Goal: Information Seeking & Learning: Check status

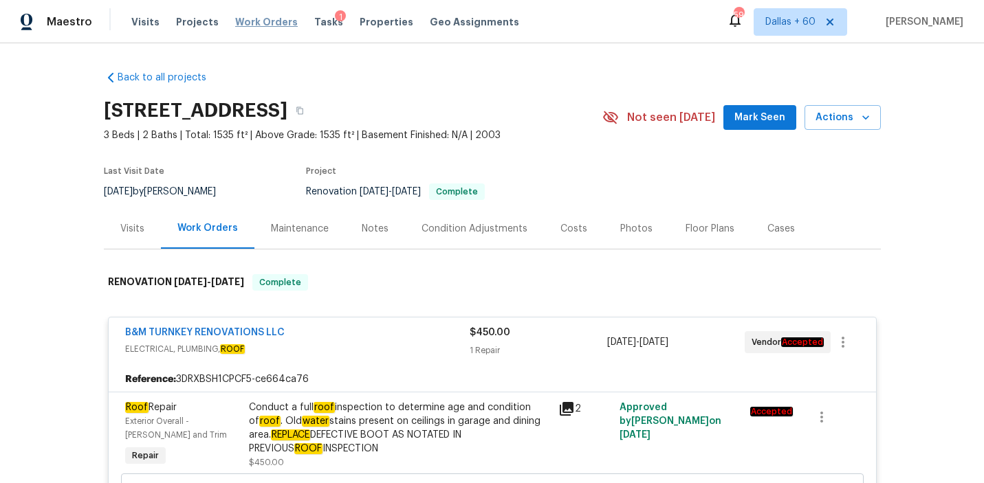
click at [255, 19] on span "Work Orders" at bounding box center [266, 22] width 63 height 14
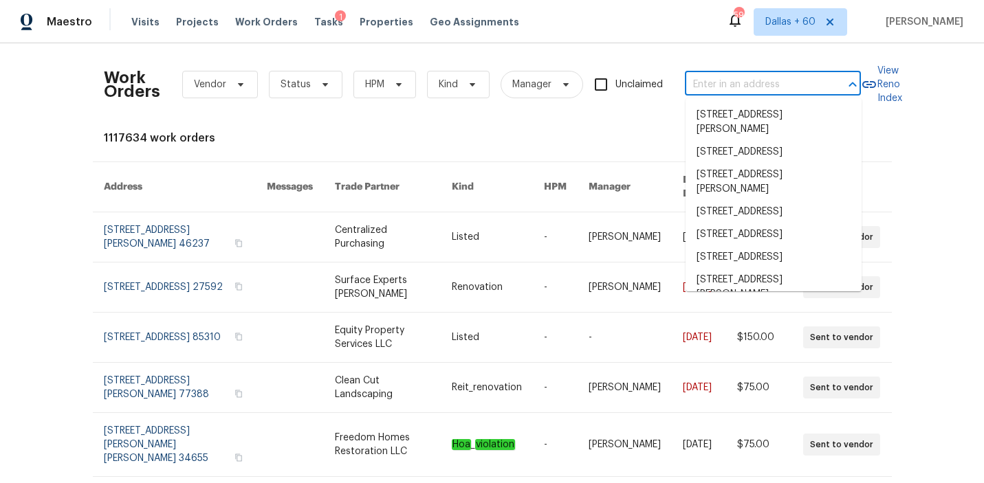
click at [717, 85] on input "text" at bounding box center [753, 84] width 137 height 21
paste input "10610 SW Westlawn Blvd, Port Saint Lucie, FL 34987"
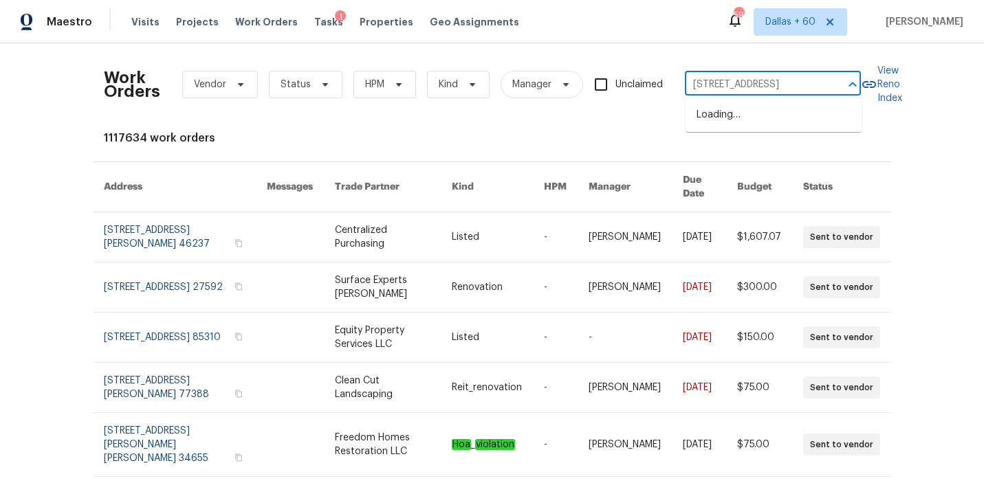
scroll to position [0, 104]
type input "10610 SW Westlawn Blvd, Port Saint Lucie, FL 34987"
click at [721, 115] on li "10610 SW Westlawn Blvd, Port Saint Lucie, FL 34987" at bounding box center [773, 115] width 176 height 23
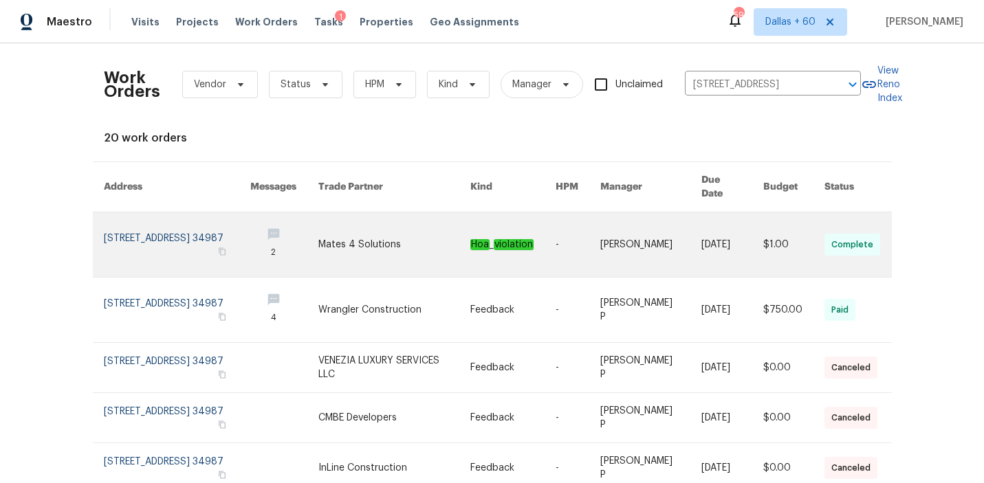
click at [391, 234] on link at bounding box center [394, 244] width 152 height 65
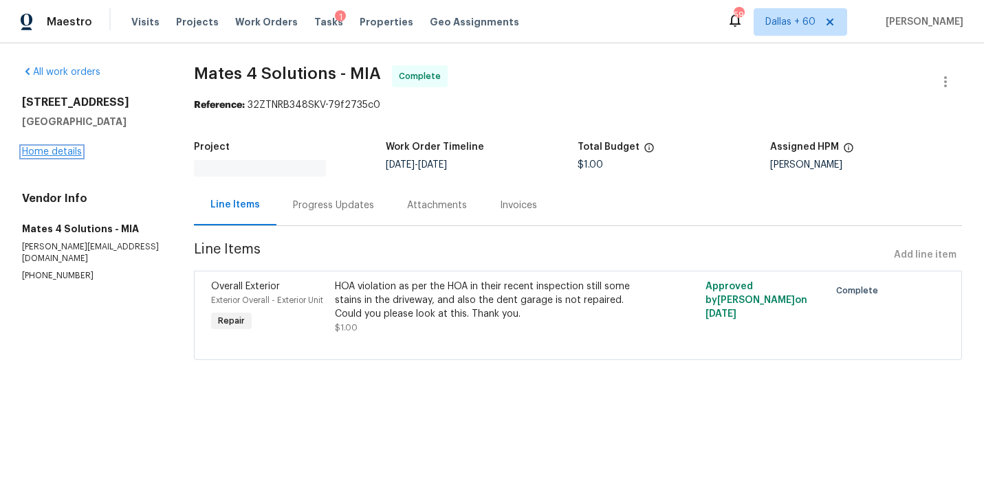
click at [47, 150] on link "Home details" at bounding box center [52, 152] width 60 height 10
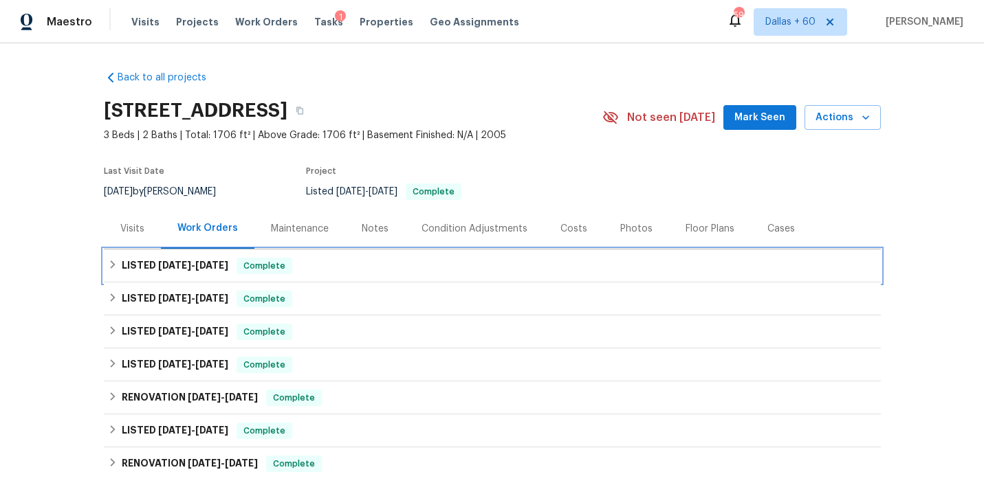
click at [386, 262] on div "LISTED 8/21/25 - 8/25/25 Complete" at bounding box center [492, 266] width 769 height 16
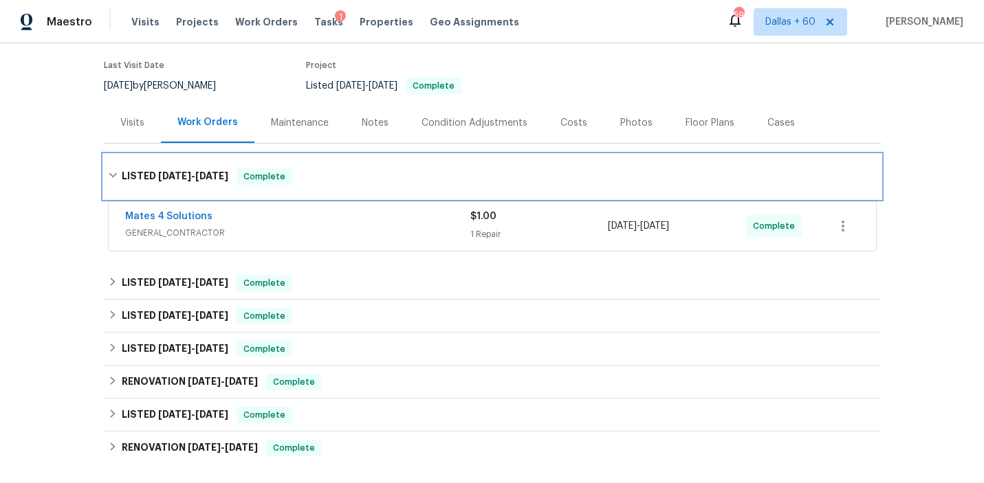
scroll to position [108, 0]
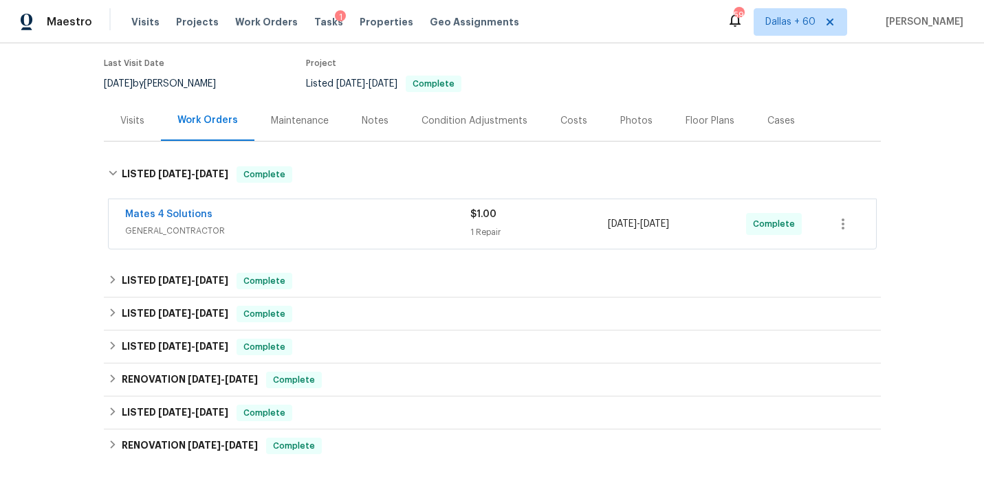
click at [383, 228] on span "GENERAL_CONTRACTOR" at bounding box center [297, 231] width 345 height 14
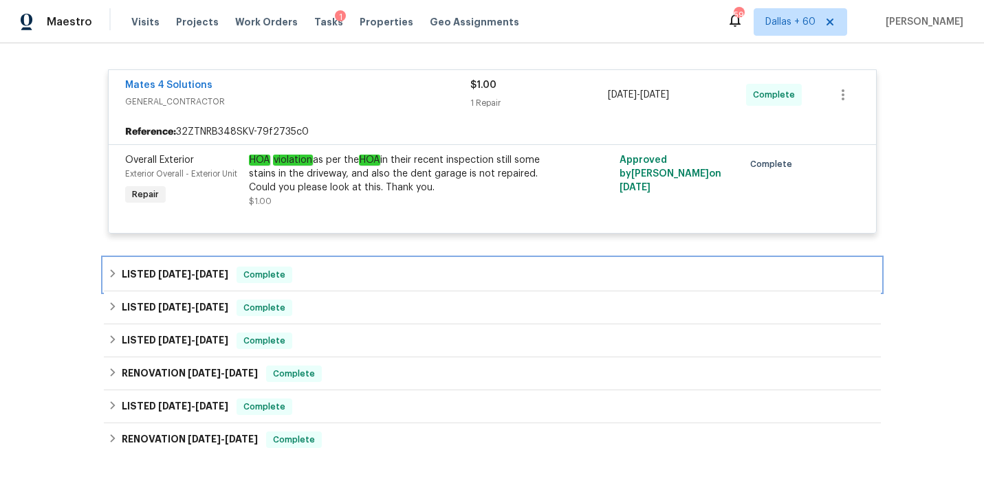
click at [360, 276] on div "LISTED 8/4/25 - 8/15/25 Complete" at bounding box center [492, 275] width 769 height 16
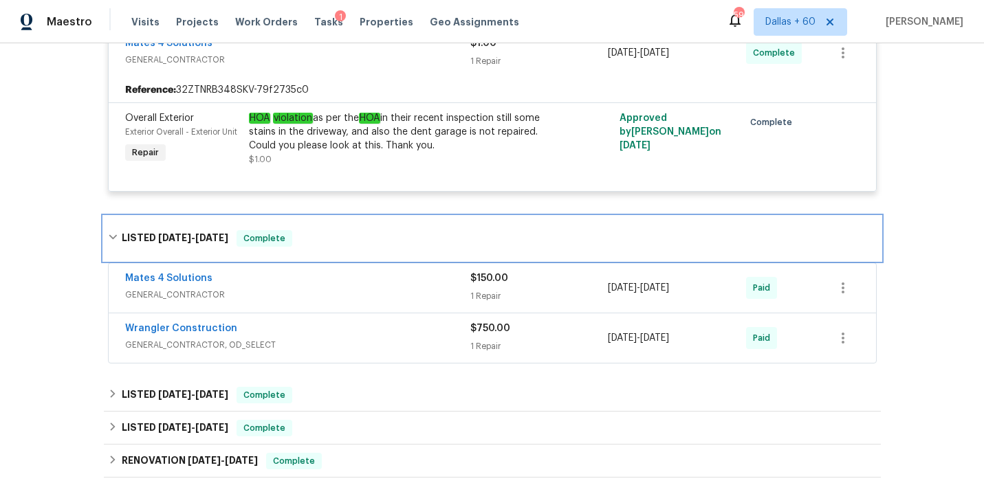
scroll to position [300, 0]
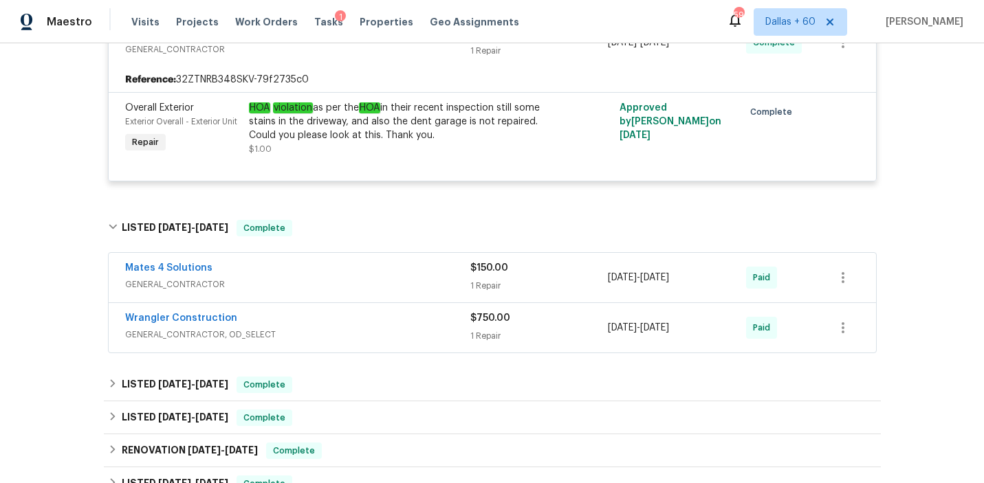
click at [362, 328] on span "GENERAL_CONTRACTOR, OD_SELECT" at bounding box center [297, 335] width 345 height 14
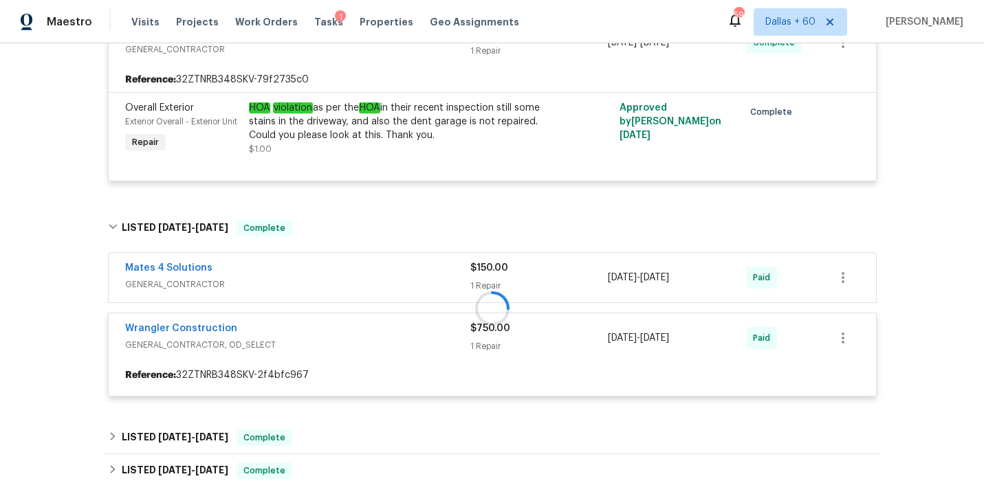
click at [363, 276] on div "Mates 4 Solutions" at bounding box center [297, 269] width 345 height 16
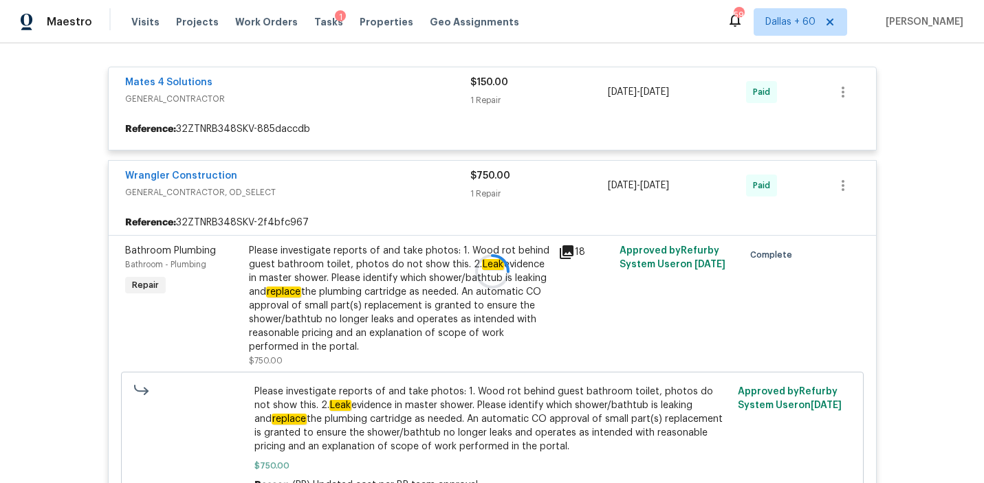
scroll to position [496, 0]
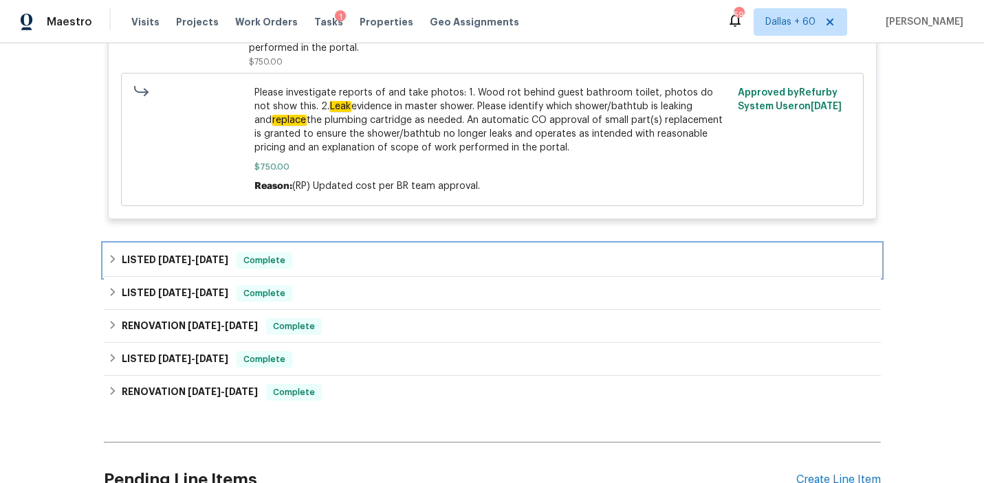
click at [357, 254] on div "LISTED 6/16/25 - 6/17/25 Complete" at bounding box center [492, 260] width 769 height 16
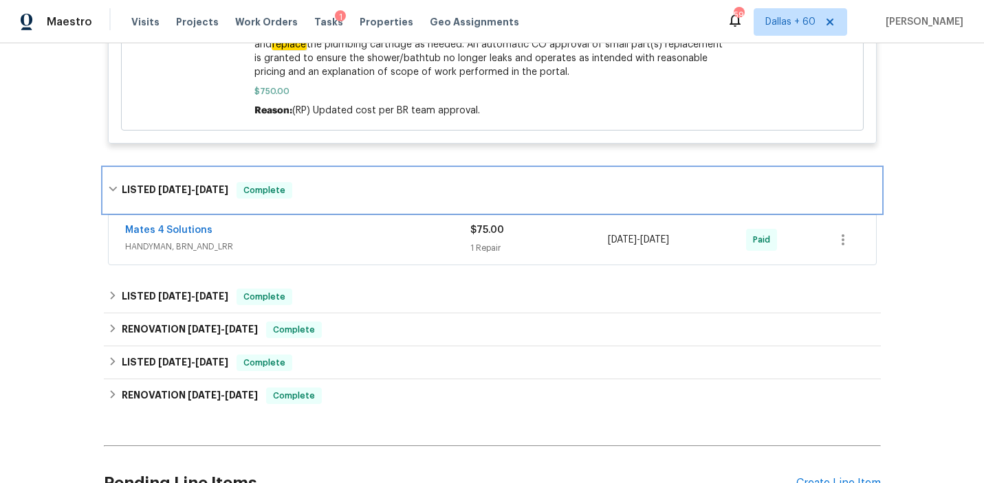
scroll to position [951, 0]
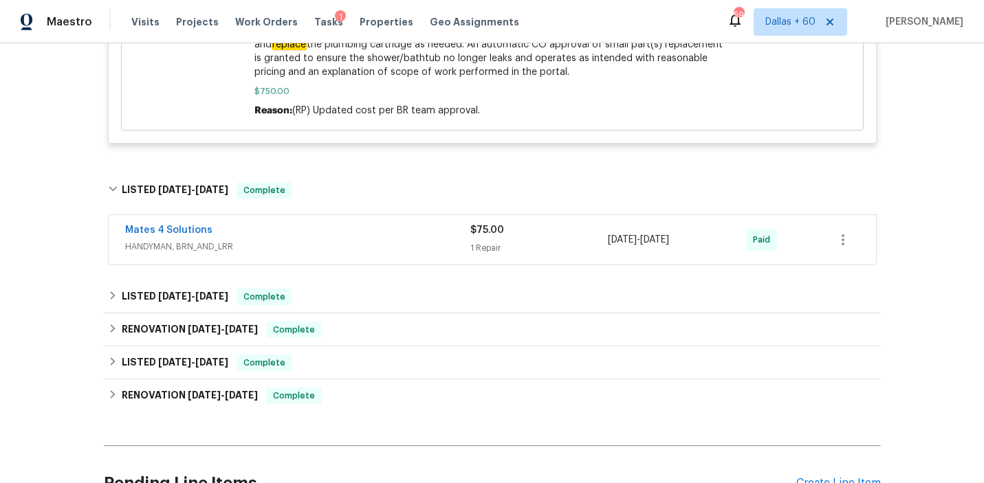
click at [357, 254] on span "HANDYMAN, BRN_AND_LRR" at bounding box center [297, 247] width 345 height 14
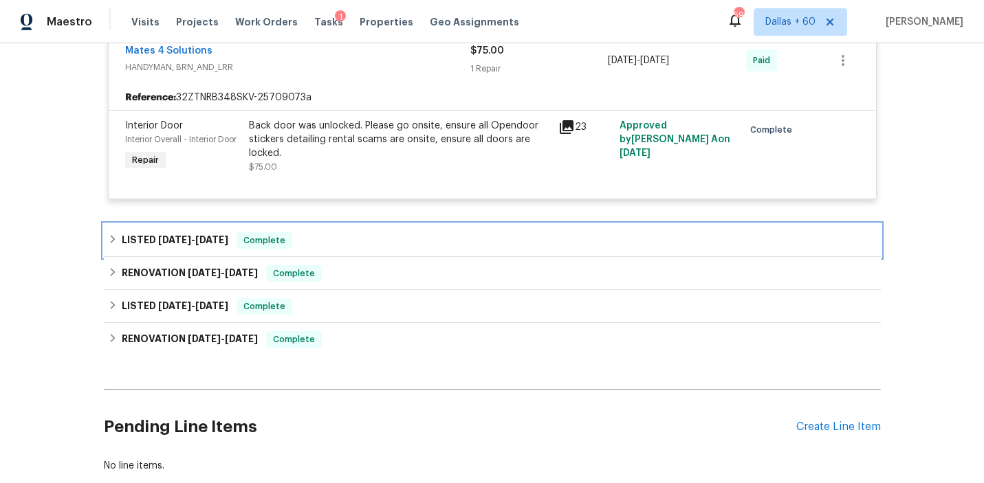
click at [360, 241] on div "LISTED 5/27/25 - 6/2/25 Complete" at bounding box center [492, 240] width 769 height 16
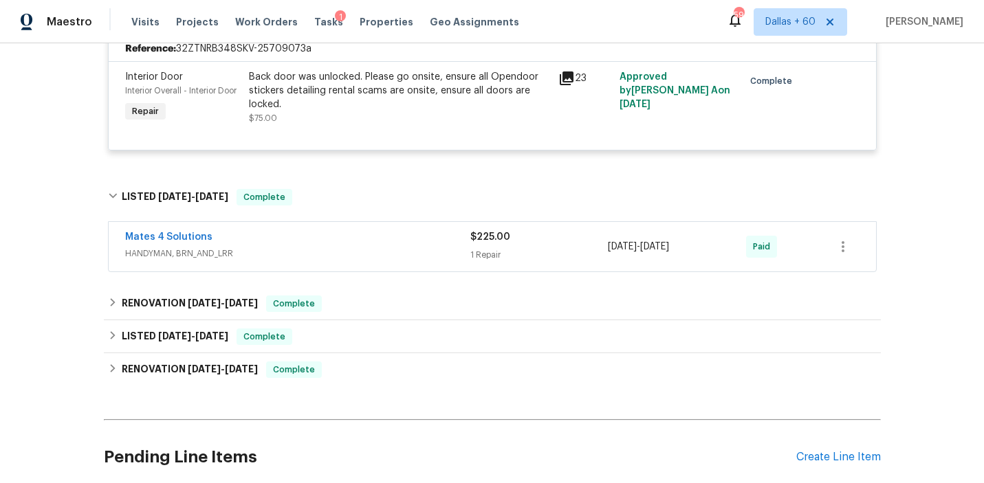
click at [360, 241] on div "Mates 4 Solutions" at bounding box center [297, 238] width 345 height 16
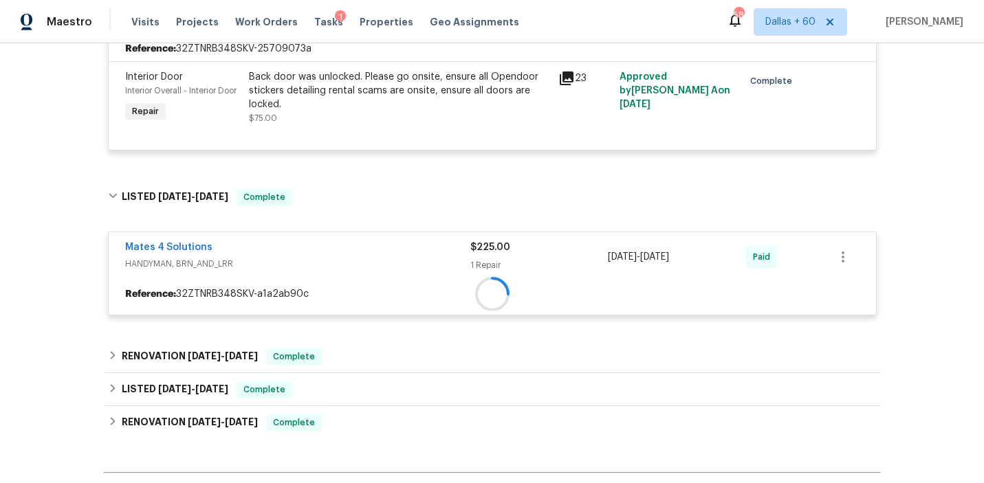
scroll to position [1357, 0]
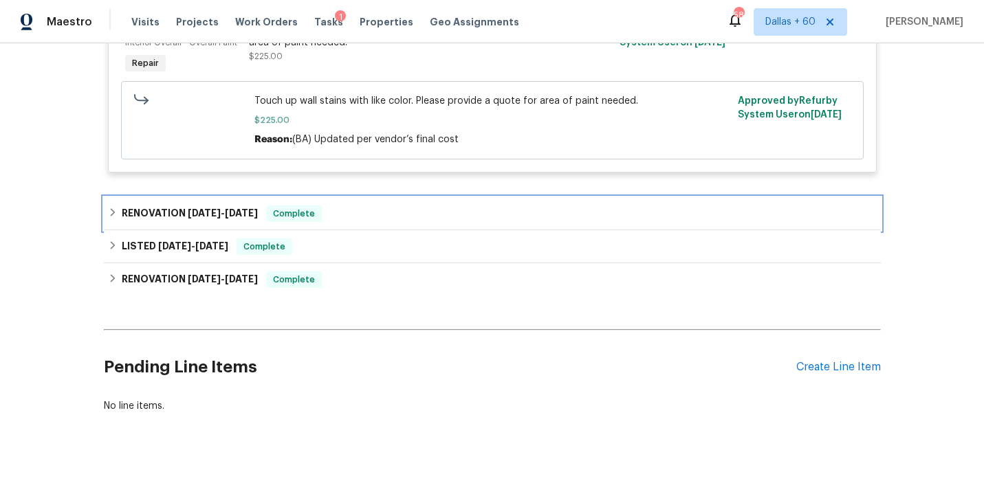
click at [369, 222] on div "RENOVATION 5/24/25 - 5/26/25 Complete" at bounding box center [492, 214] width 769 height 16
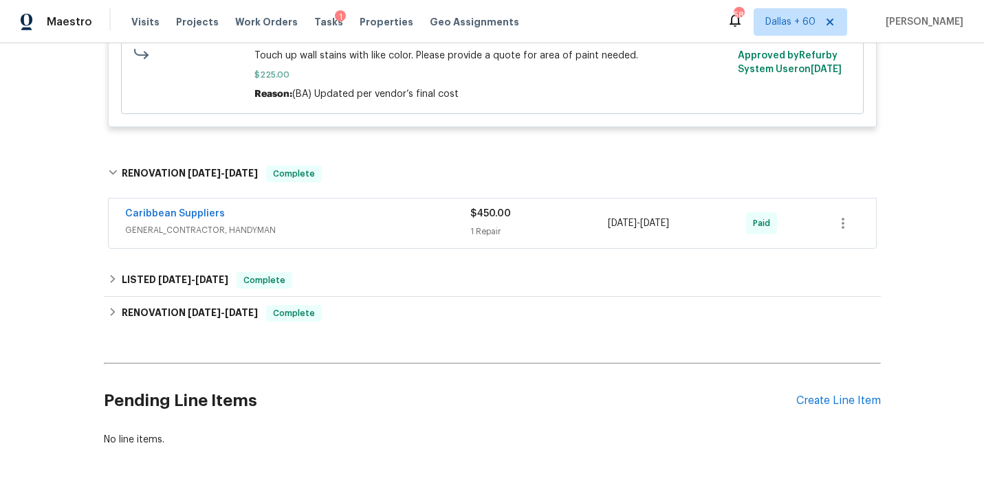
click at [369, 222] on div "Caribbean Suppliers" at bounding box center [297, 215] width 345 height 16
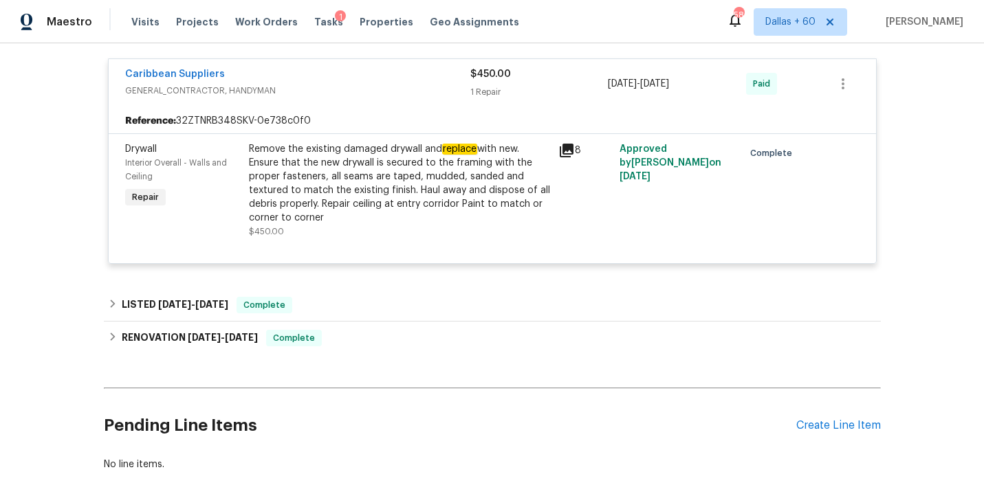
scroll to position [1679, 0]
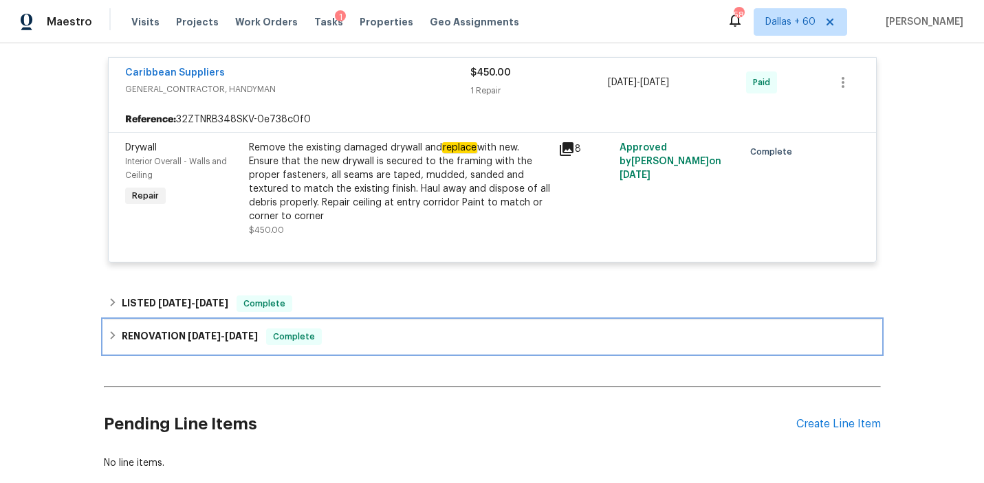
click at [377, 338] on div "RENOVATION 4/18/25 - 5/2/25 Complete" at bounding box center [492, 337] width 769 height 16
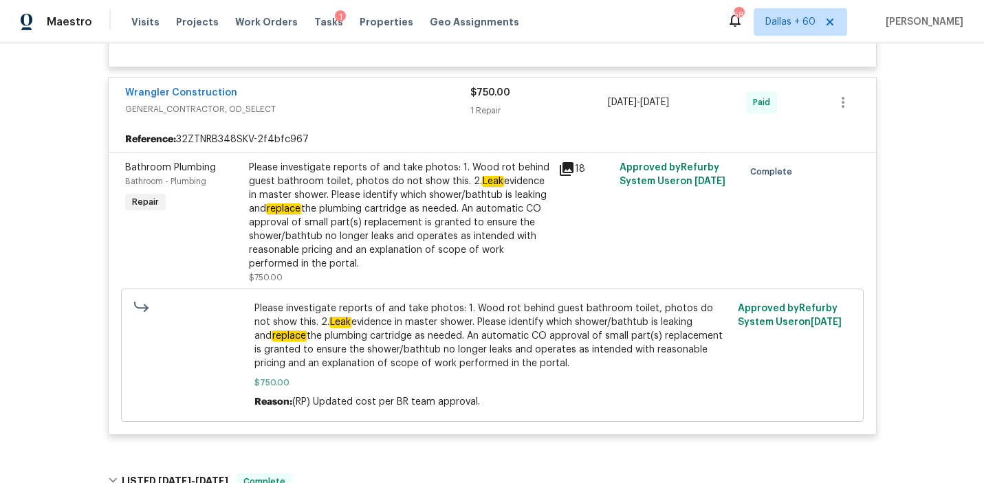
scroll to position [657, 0]
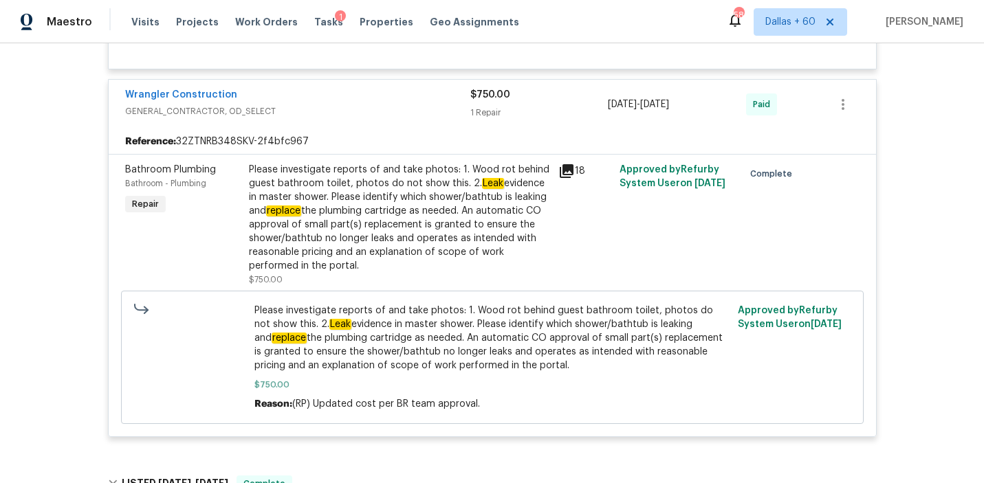
click at [399, 324] on span "Please investigate reports of and take photos: 1. Wood rot behind guest bathroo…" at bounding box center [491, 338] width 475 height 69
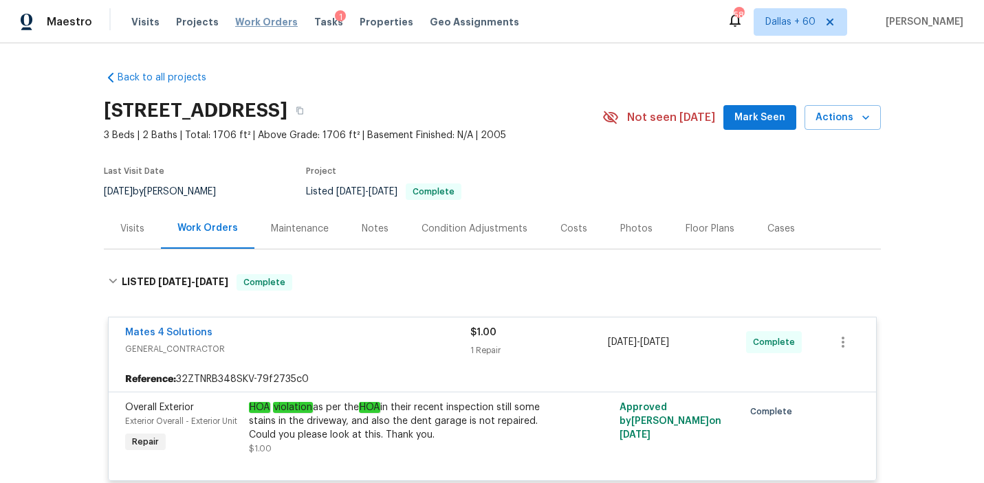
click at [257, 21] on span "Work Orders" at bounding box center [266, 22] width 63 height 14
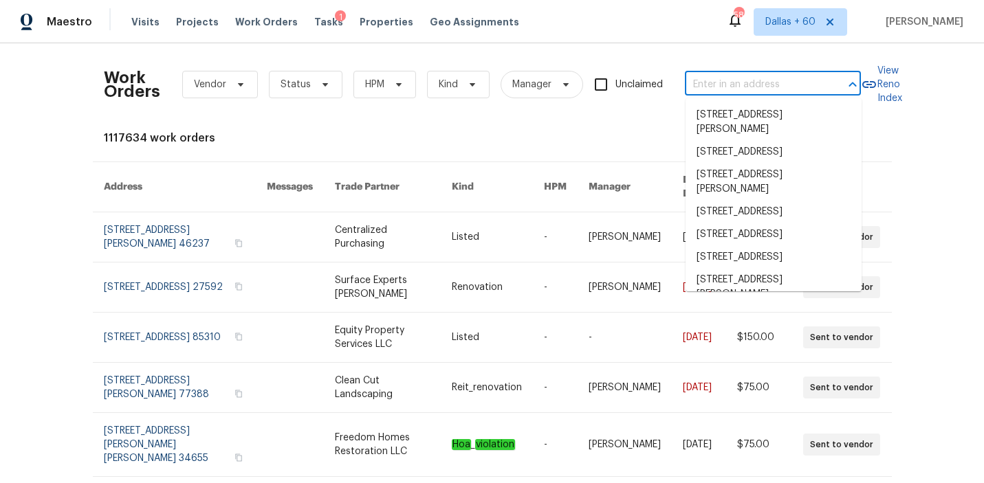
click at [764, 89] on input "text" at bounding box center [753, 84] width 137 height 21
paste input "4934 Samoa Cir # 7, Orlando, FL 32808"
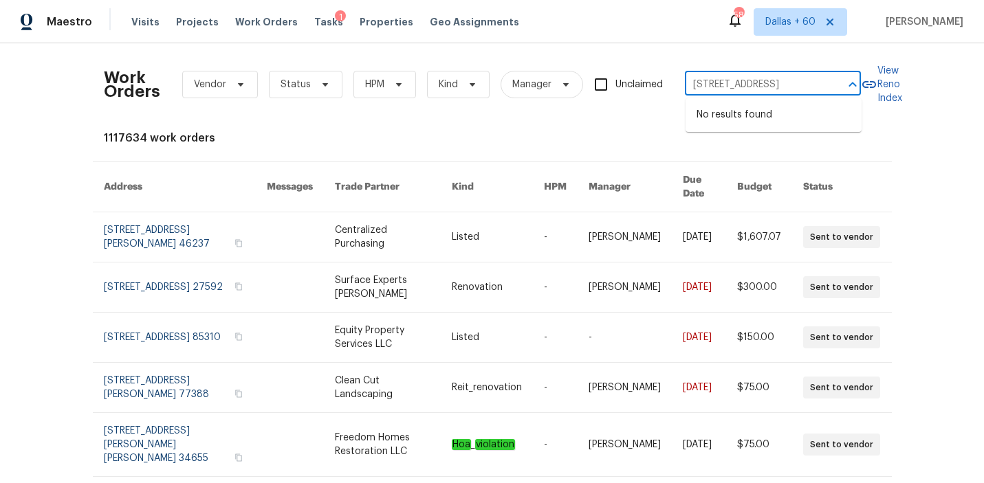
drag, startPoint x: 705, startPoint y: 83, endPoint x: 839, endPoint y: 84, distance: 133.4
click at [839, 84] on div "4934 Samoa Cir # 7, Orlando, FL 32808 ​" at bounding box center [773, 84] width 176 height 21
type input "4934 Samoa"
click at [756, 159] on li "4934 Samoa Cir # 7, Orlando, FL 32808" at bounding box center [773, 152] width 176 height 23
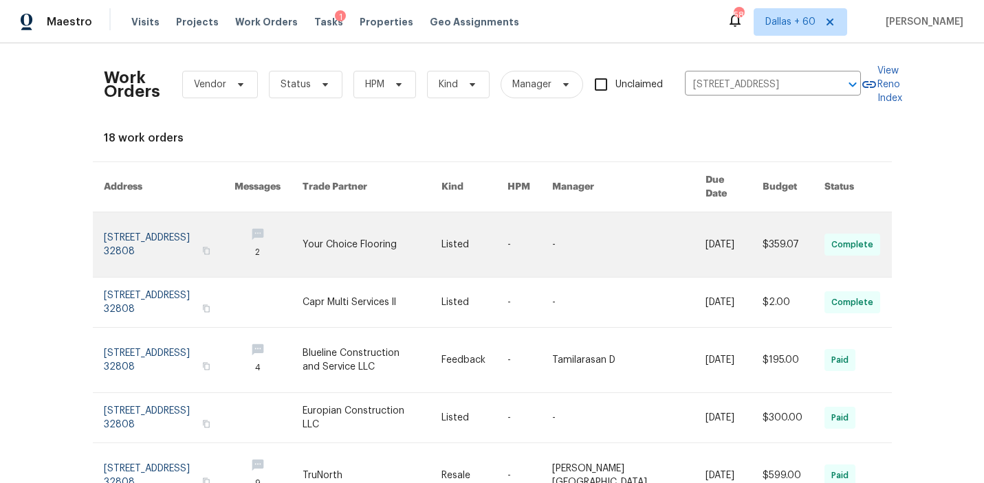
click at [408, 228] on link at bounding box center [371, 244] width 138 height 65
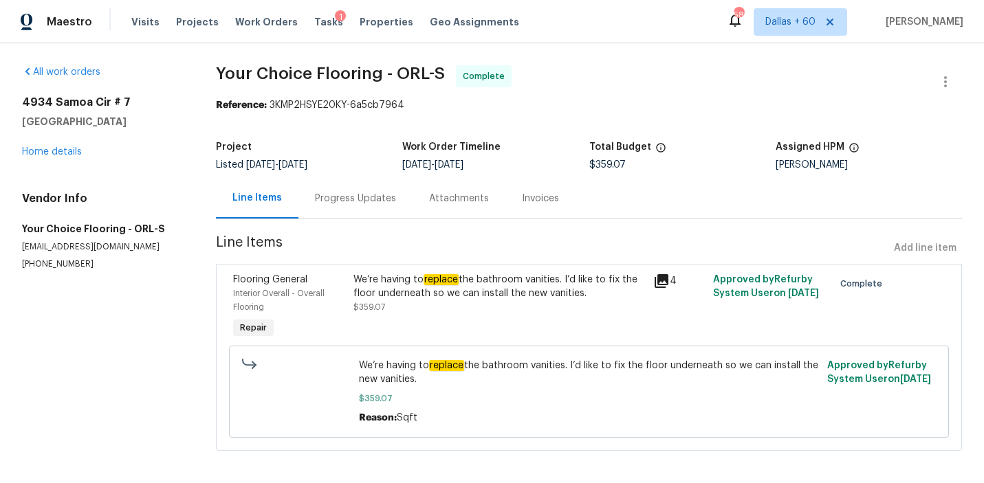
click at [60, 146] on div "4934 Samoa Cir # 7 Orlando, FL 32808 Home details" at bounding box center [102, 127] width 161 height 63
click at [60, 151] on link "Home details" at bounding box center [52, 152] width 60 height 10
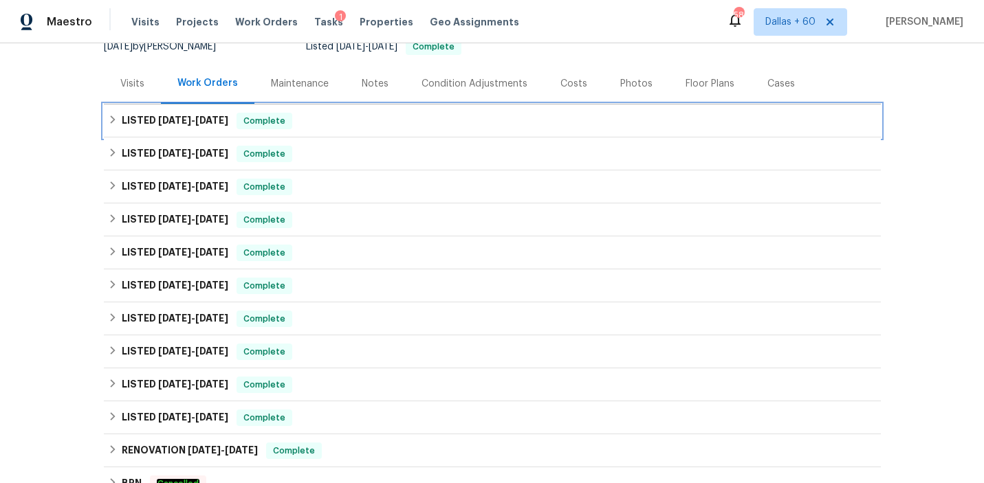
click at [378, 111] on div "LISTED 8/7/25 - 8/15/25 Complete" at bounding box center [492, 120] width 777 height 33
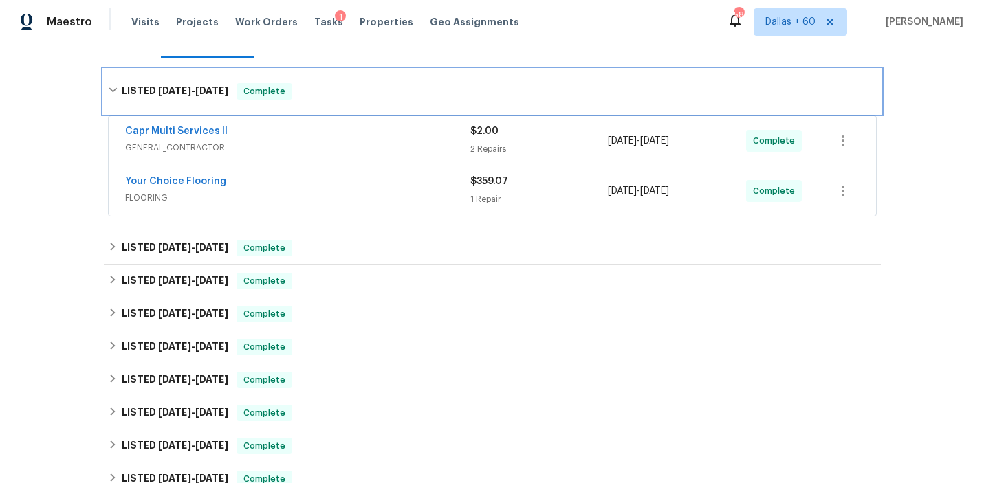
scroll to position [195, 0]
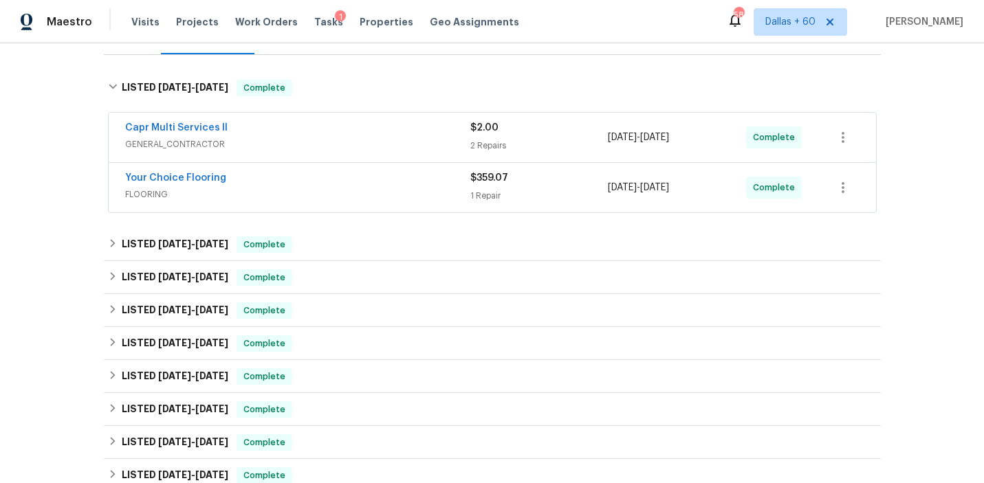
click at [371, 200] on span "FLOORING" at bounding box center [297, 195] width 345 height 14
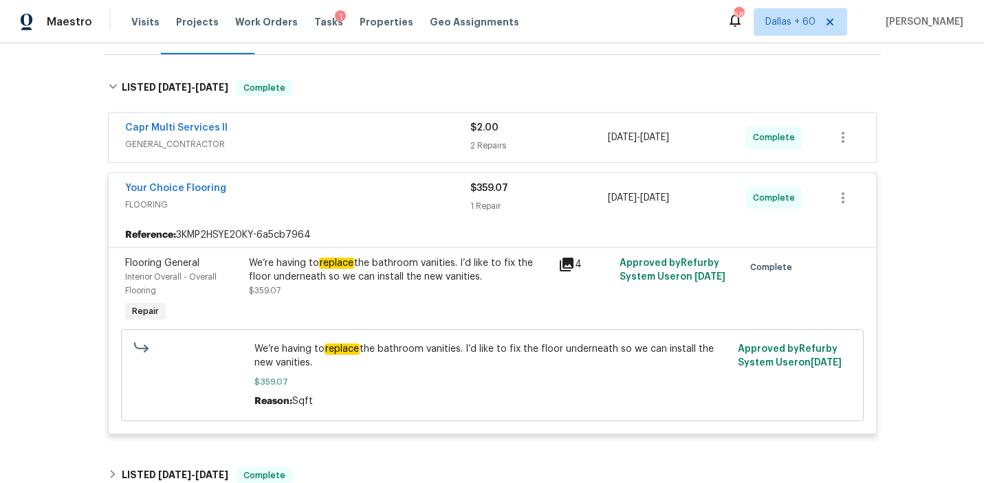
click at [366, 136] on div "Capr Multi Services ll" at bounding box center [297, 129] width 345 height 16
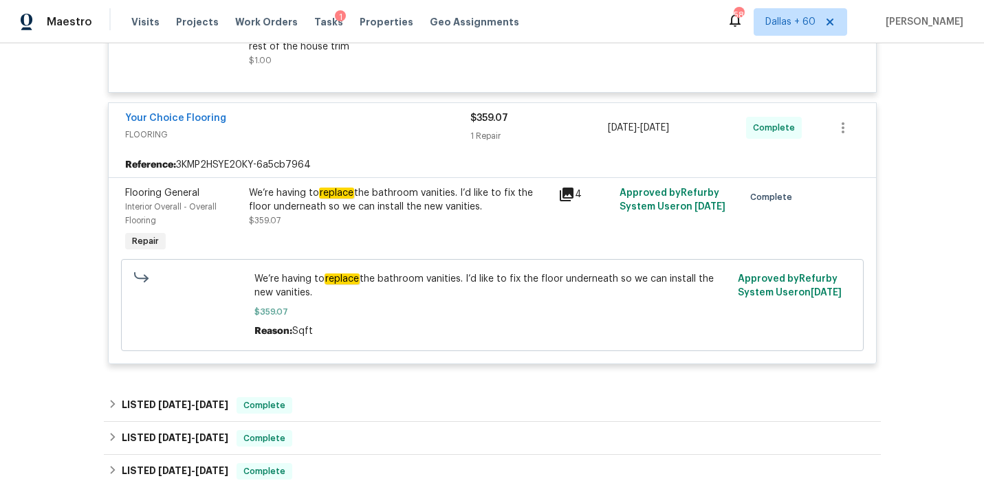
scroll to position [844, 0]
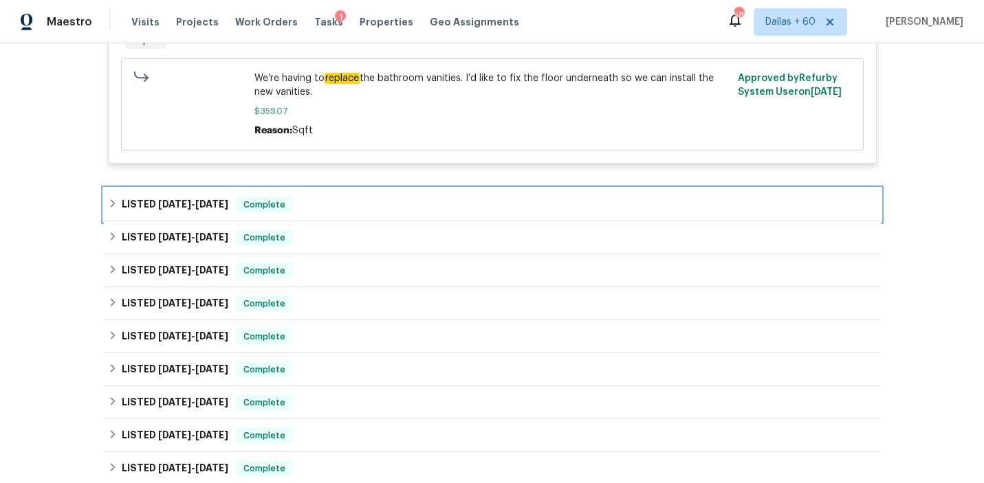
click at [368, 212] on div "LISTED 7/8/25 - 7/15/25 Complete" at bounding box center [492, 205] width 769 height 16
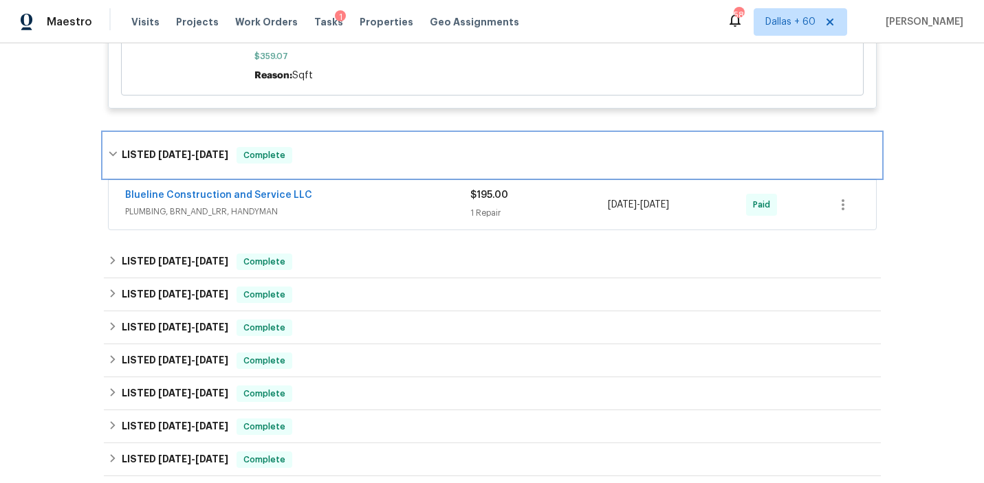
scroll to position [912, 0]
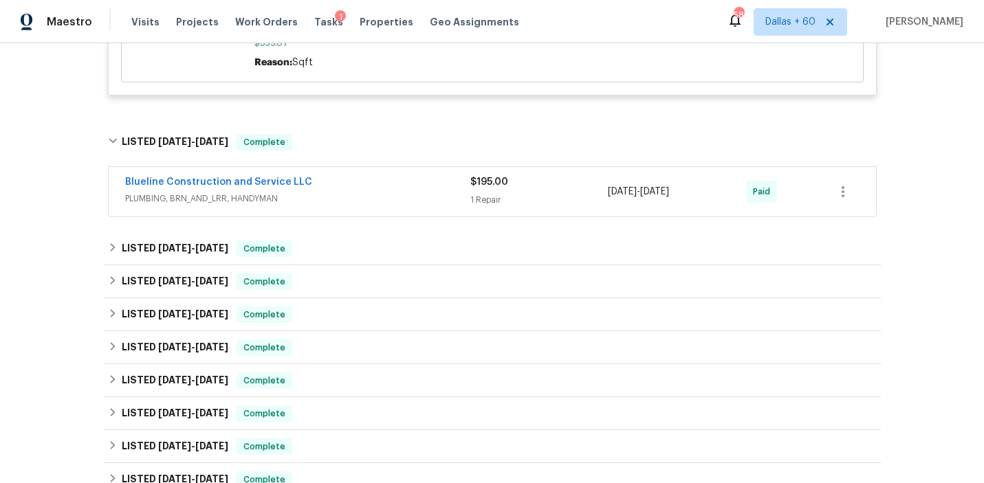
click at [368, 212] on div "Blueline Construction and Service LLC PLUMBING, BRN_AND_LRR, HANDYMAN $195.00 1…" at bounding box center [492, 191] width 767 height 49
click at [360, 196] on span "PLUMBING, BRN_AND_LRR, HANDYMAN" at bounding box center [297, 199] width 345 height 14
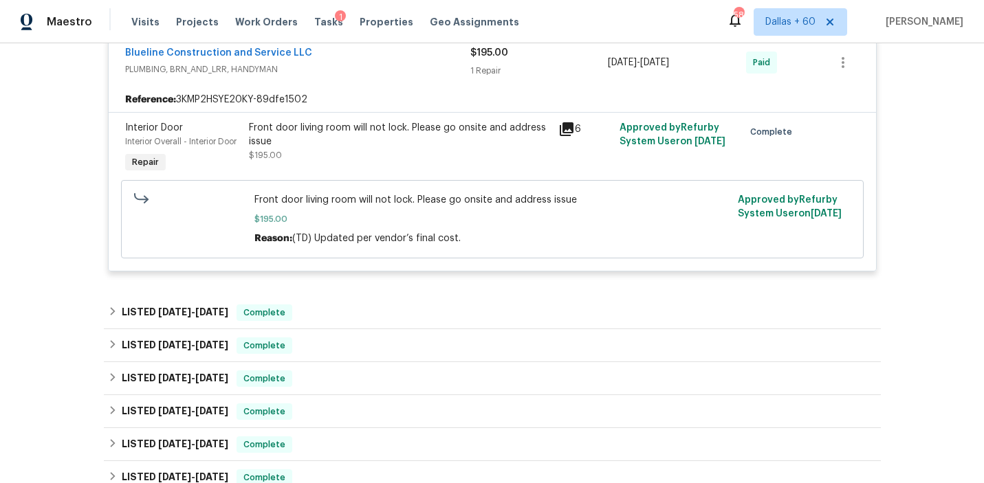
scroll to position [1056, 0]
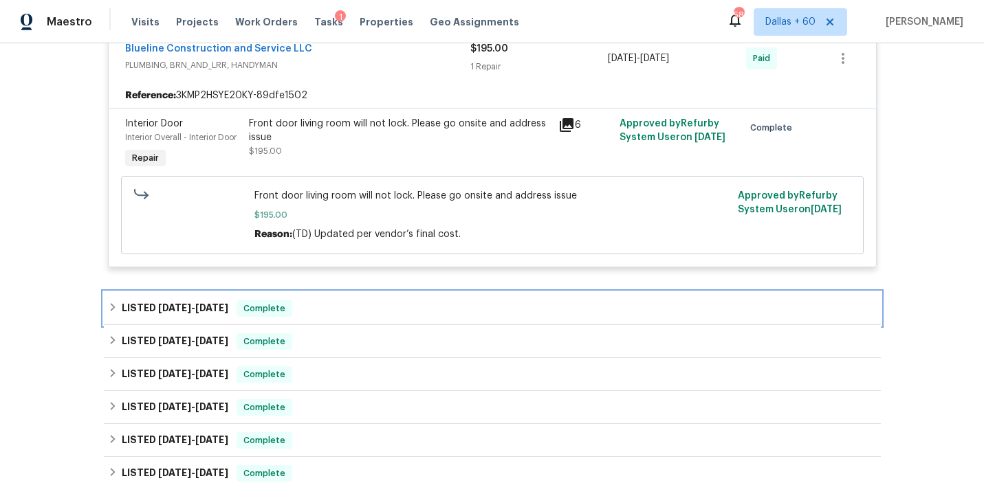
click at [387, 301] on div "LISTED 4/8/25 - 4/11/25 Complete" at bounding box center [492, 308] width 777 height 33
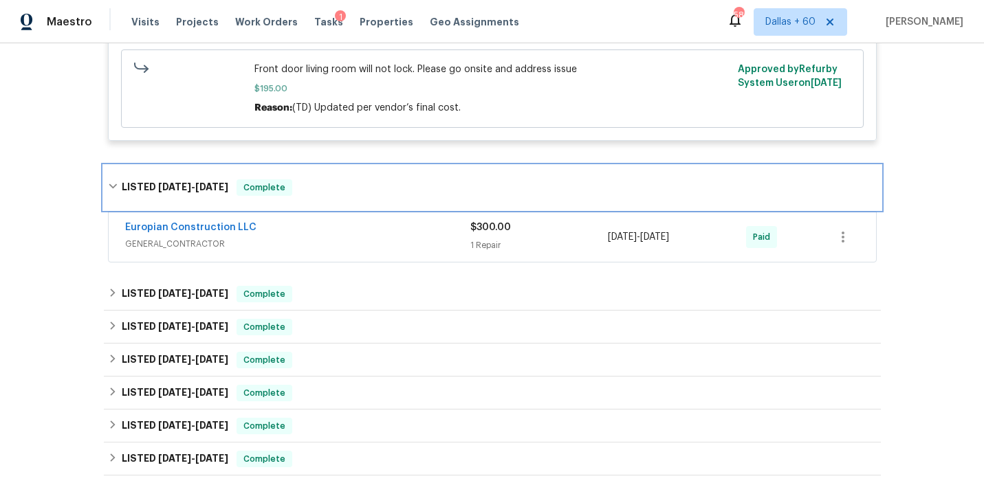
scroll to position [1183, 0]
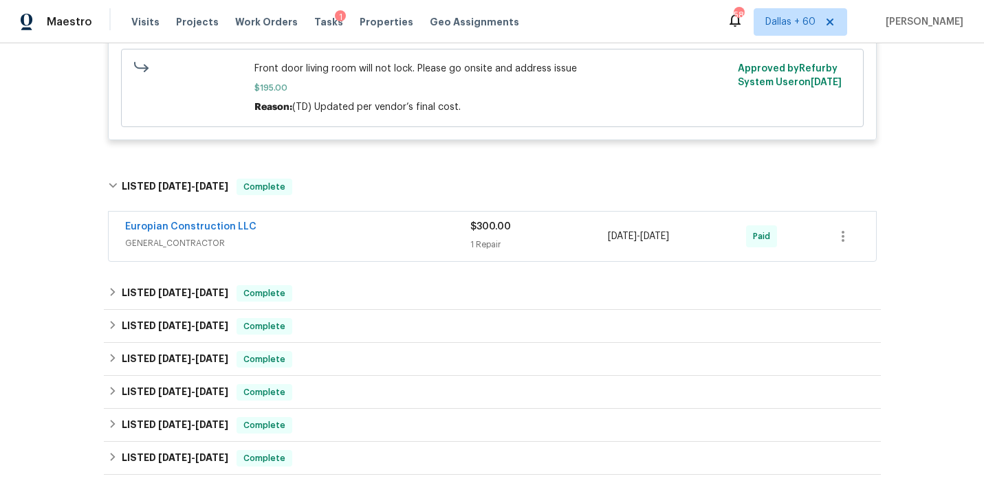
click at [384, 245] on span "GENERAL_CONTRACTOR" at bounding box center [297, 243] width 345 height 14
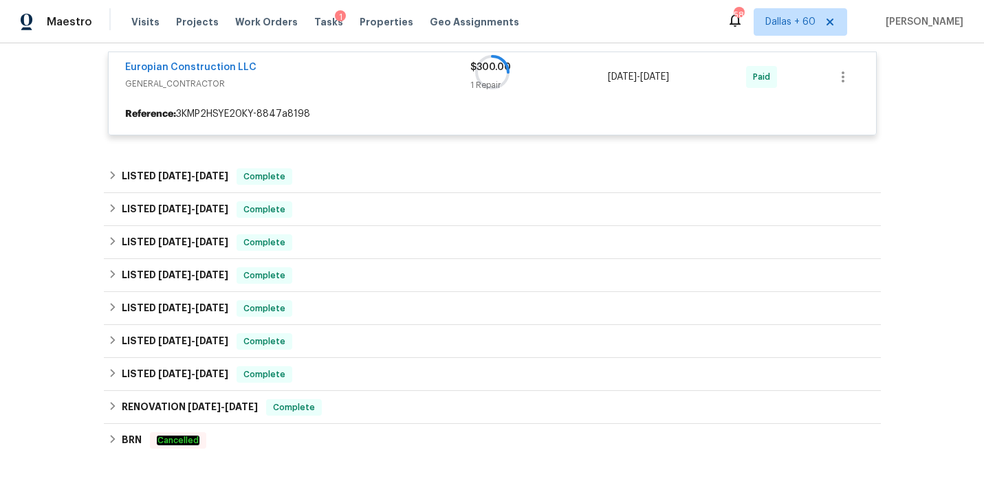
scroll to position [1354, 0]
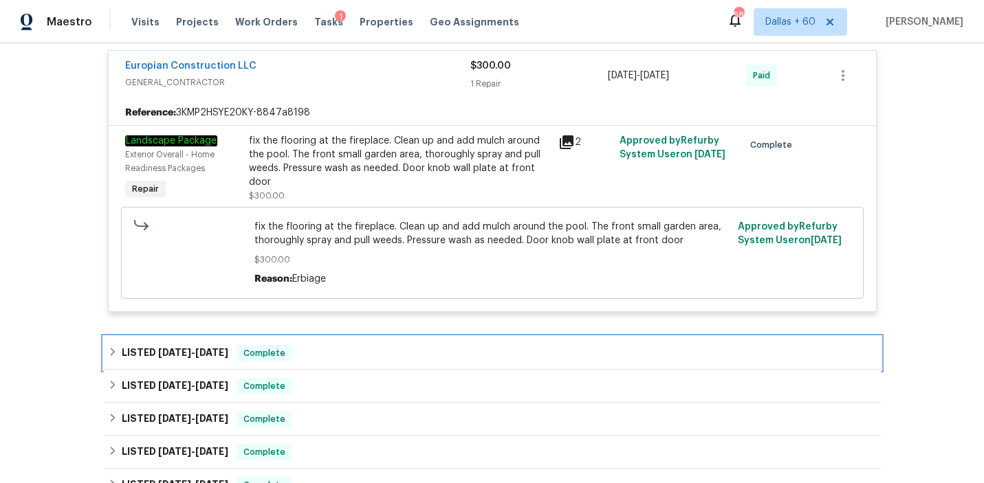
click at [368, 359] on div "LISTED 1/6/25 - 1/10/25 Complete" at bounding box center [492, 353] width 769 height 16
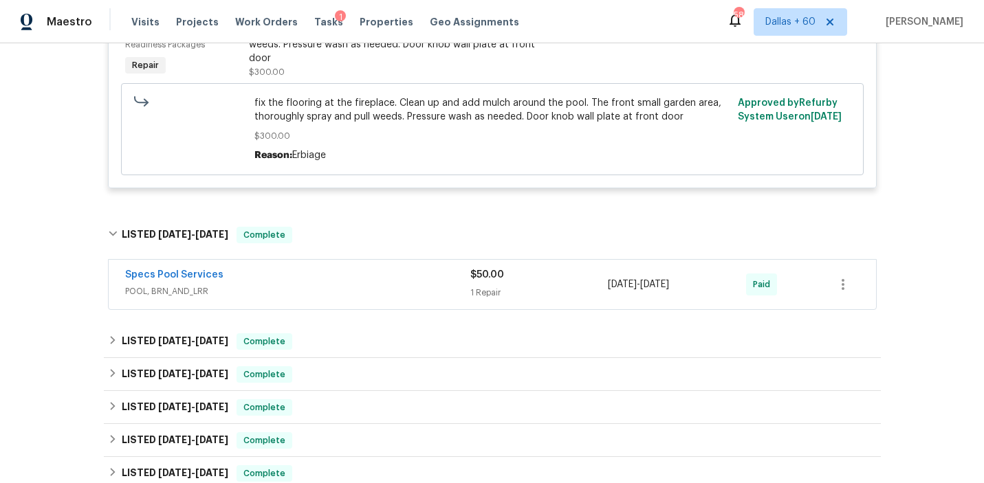
click at [369, 278] on div "Specs Pool Services" at bounding box center [297, 276] width 345 height 16
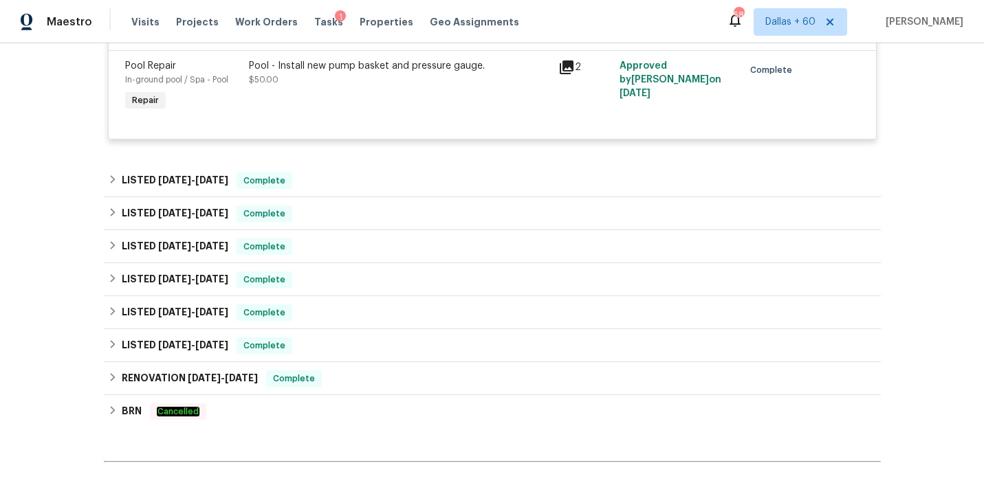
scroll to position [1771, 0]
click at [372, 151] on div "Specs Pool Services POOL, BRN_AND_LRR $50.00 1 Repair 1/6/2025 - 1/10/2025 Paid…" at bounding box center [492, 59] width 769 height 184
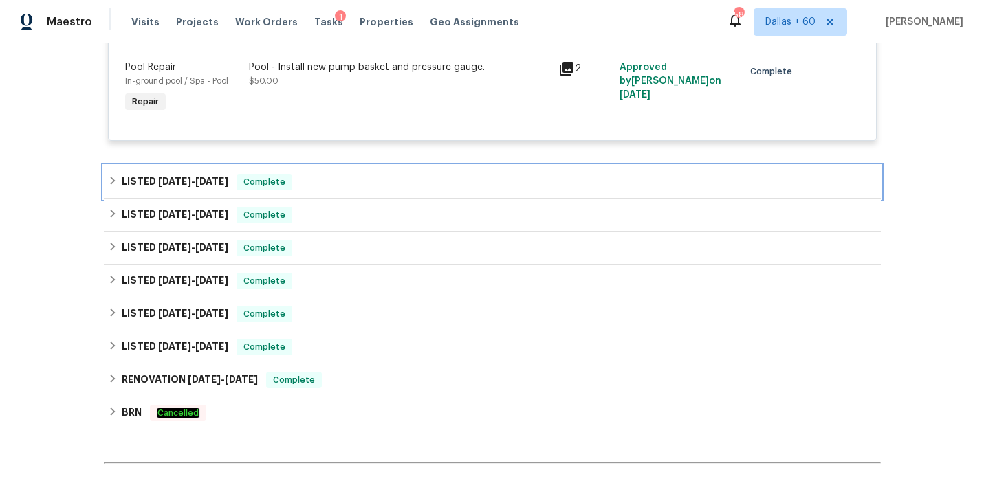
click at [375, 178] on div "LISTED 11/26/24 - 11/29/24 Complete" at bounding box center [492, 182] width 769 height 16
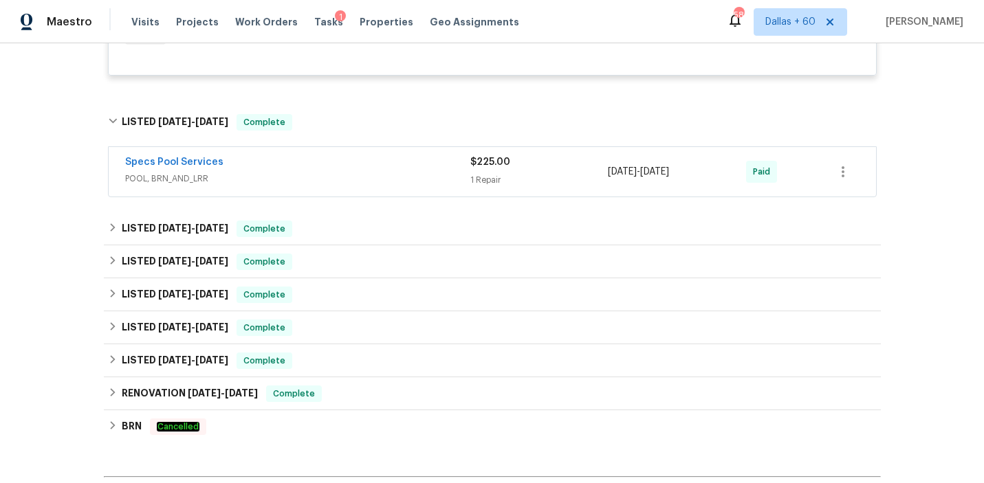
click at [375, 177] on span "POOL, BRN_AND_LRR" at bounding box center [297, 179] width 345 height 14
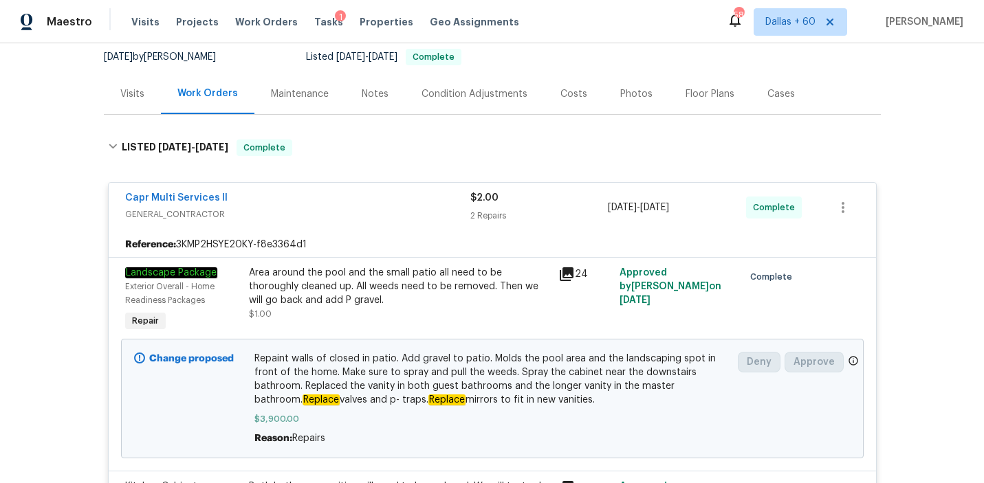
scroll to position [0, 0]
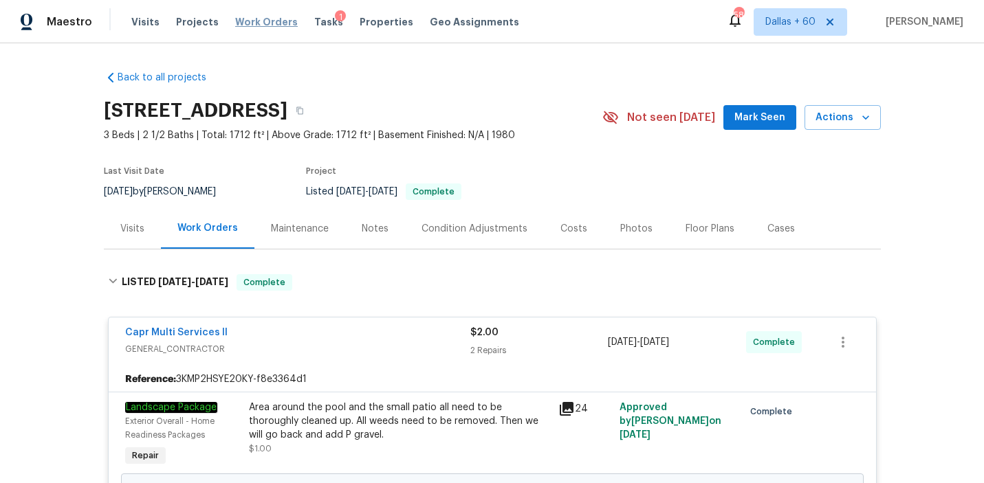
click at [243, 21] on span "Work Orders" at bounding box center [266, 22] width 63 height 14
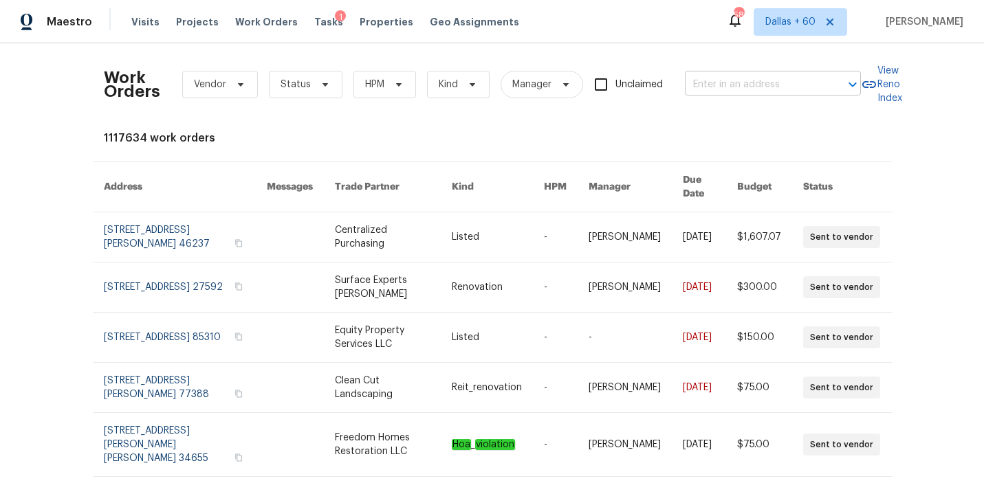
click at [727, 78] on input "text" at bounding box center [753, 84] width 137 height 21
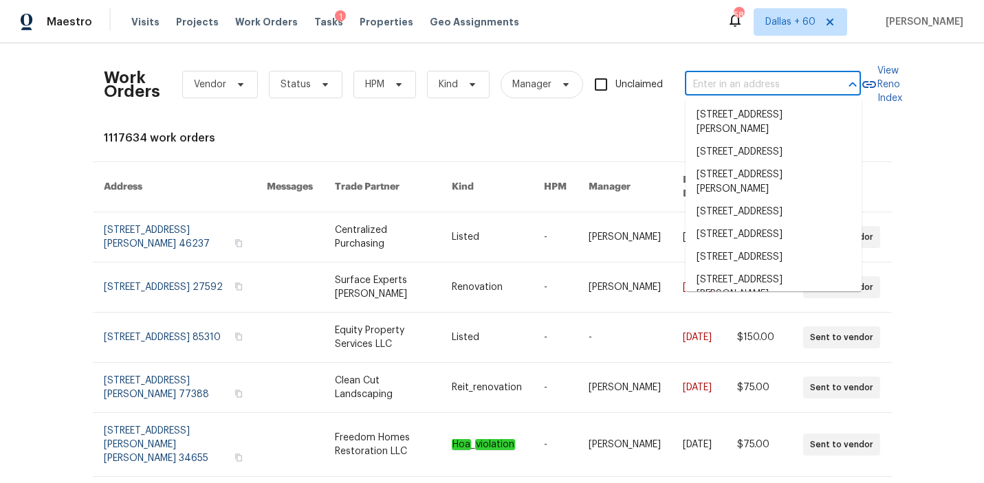
paste input "10806 Woodland Dr, Fredericksburg, VA 22407"
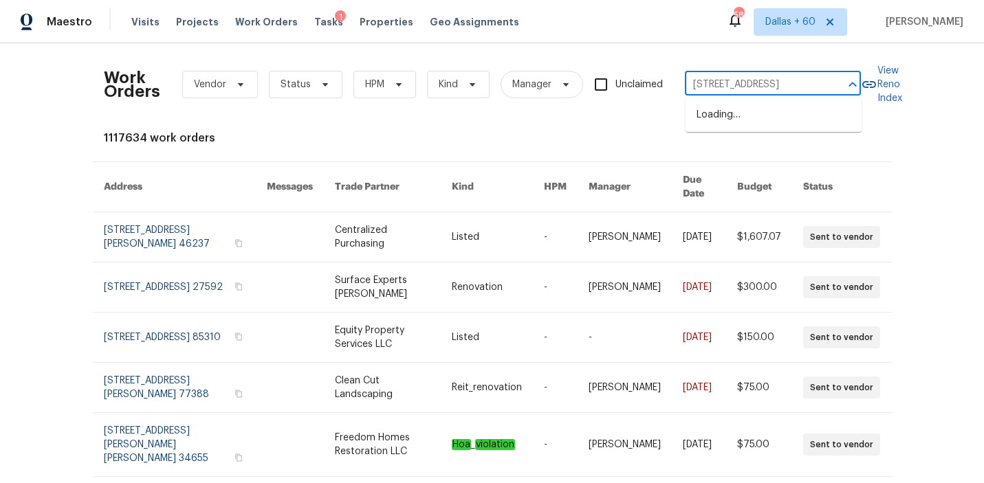
scroll to position [0, 80]
type input "10806 Woodland Dr, Fredericksburg, VA 22407"
click at [731, 124] on li "10806 Woodland Dr, Fredericksburg, VA 22407" at bounding box center [773, 115] width 176 height 23
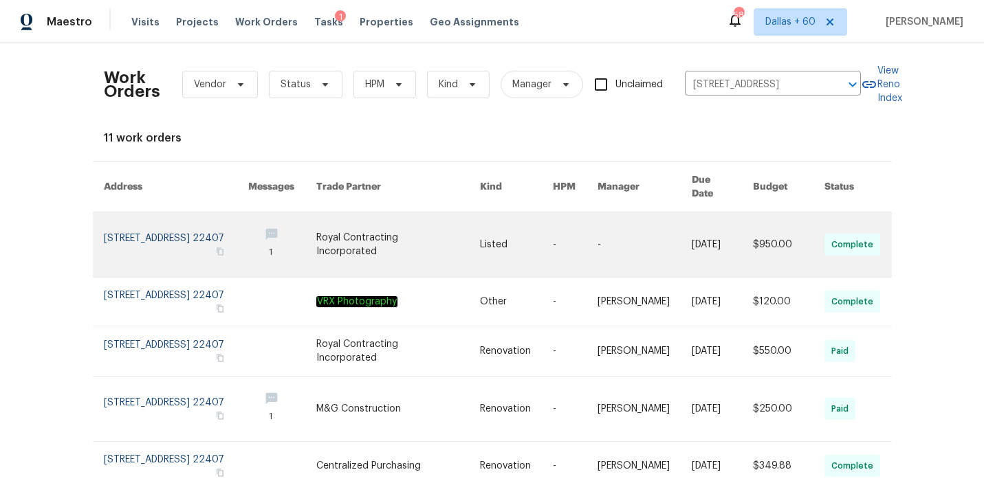
click at [481, 221] on td "Listed" at bounding box center [505, 244] width 73 height 65
click at [417, 220] on link at bounding box center [398, 244] width 164 height 65
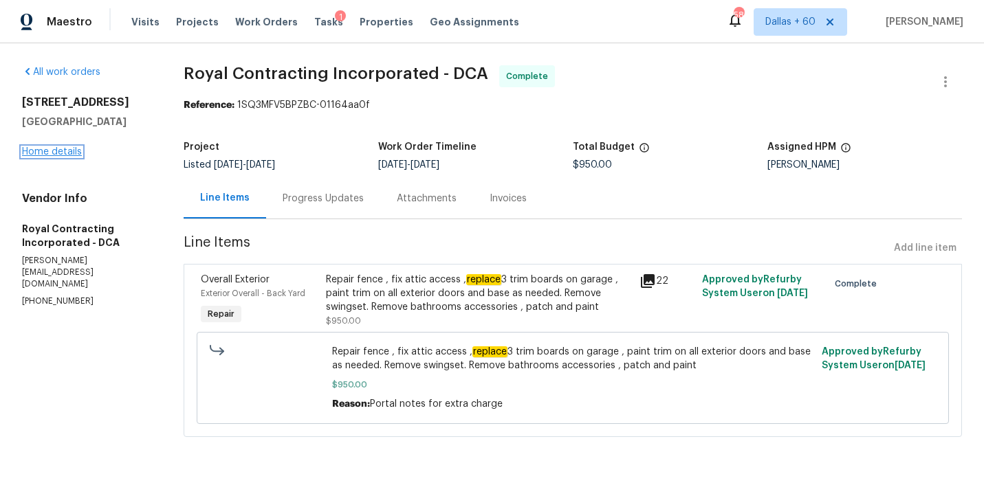
click at [47, 152] on link "Home details" at bounding box center [52, 152] width 60 height 10
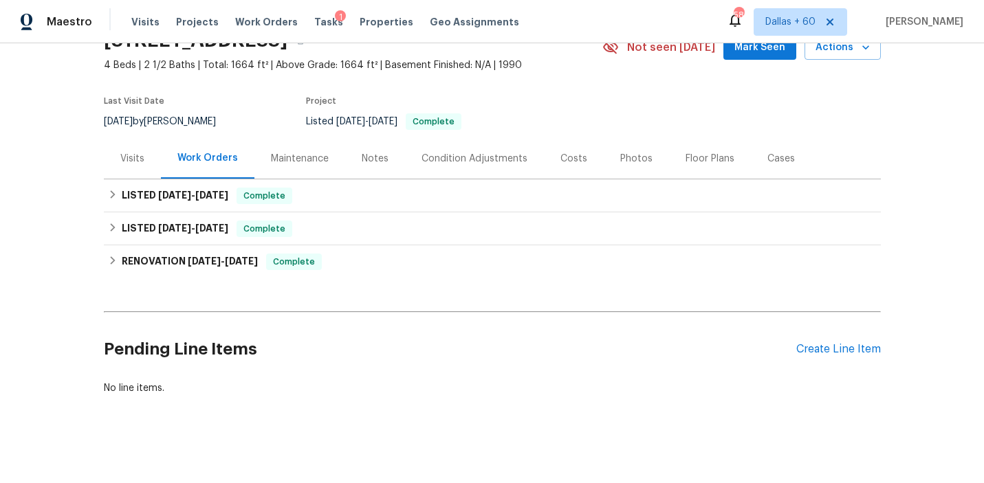
scroll to position [69, 0]
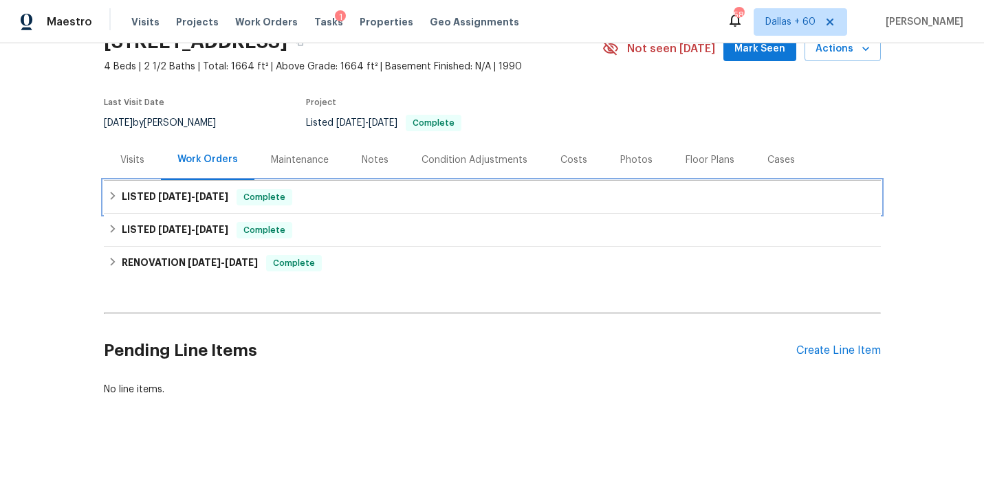
click at [343, 197] on div "LISTED 8/25/25 - 8/27/25 Complete" at bounding box center [492, 197] width 769 height 16
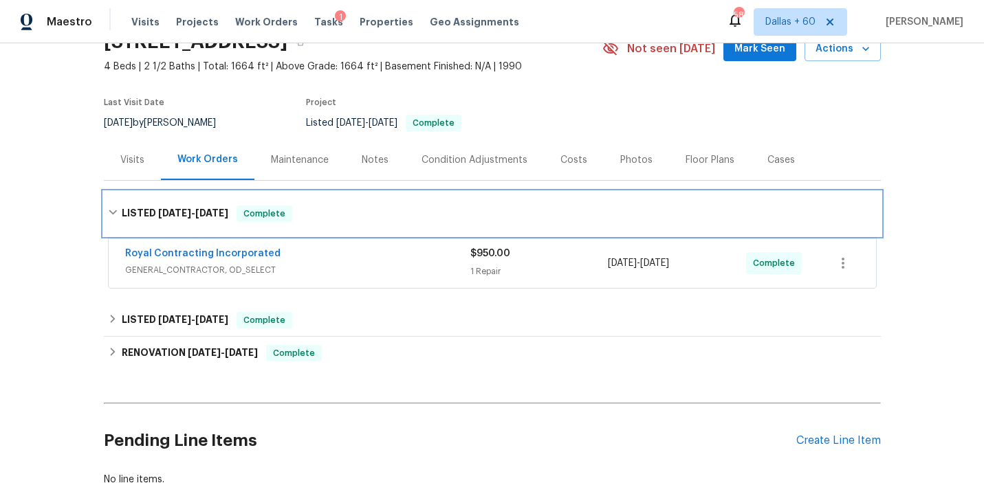
scroll to position [155, 0]
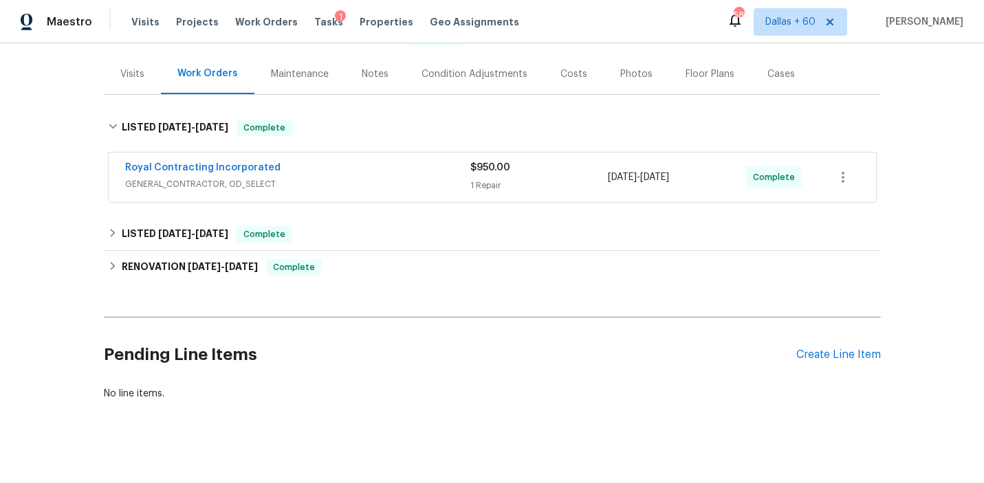
click at [351, 179] on span "GENERAL_CONTRACTOR, OD_SELECT" at bounding box center [297, 184] width 345 height 14
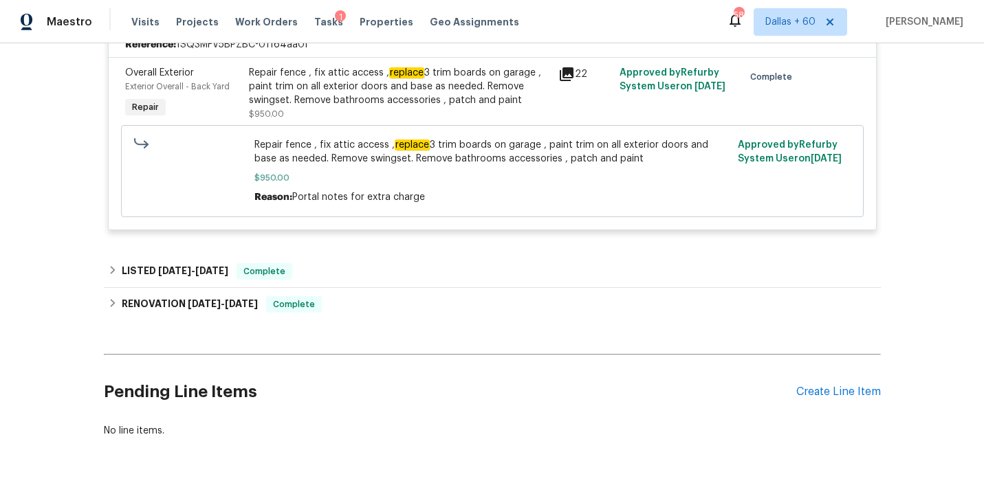
scroll to position [340, 0]
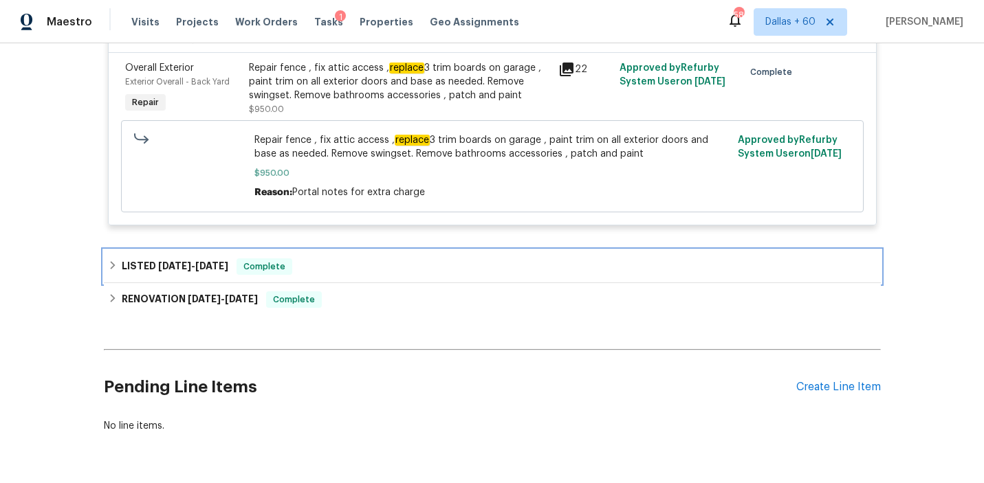
click at [379, 265] on div "LISTED 8/23/25 - 8/25/25 Complete" at bounding box center [492, 266] width 769 height 16
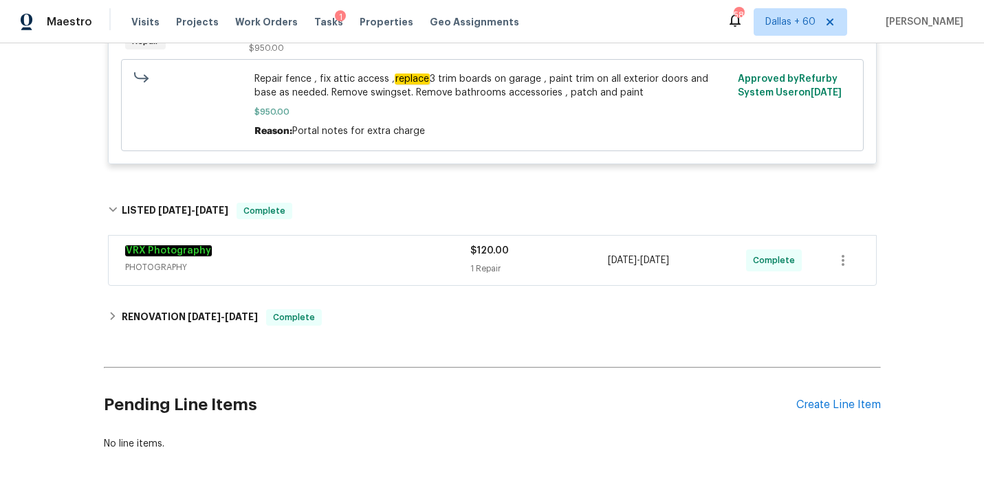
click at [379, 265] on span "PHOTOGRAPHY" at bounding box center [297, 268] width 345 height 14
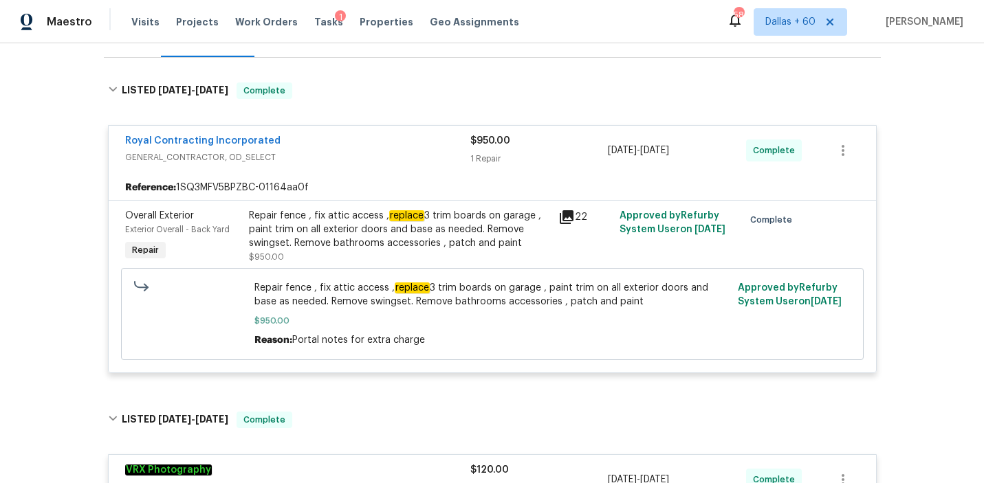
scroll to position [317, 0]
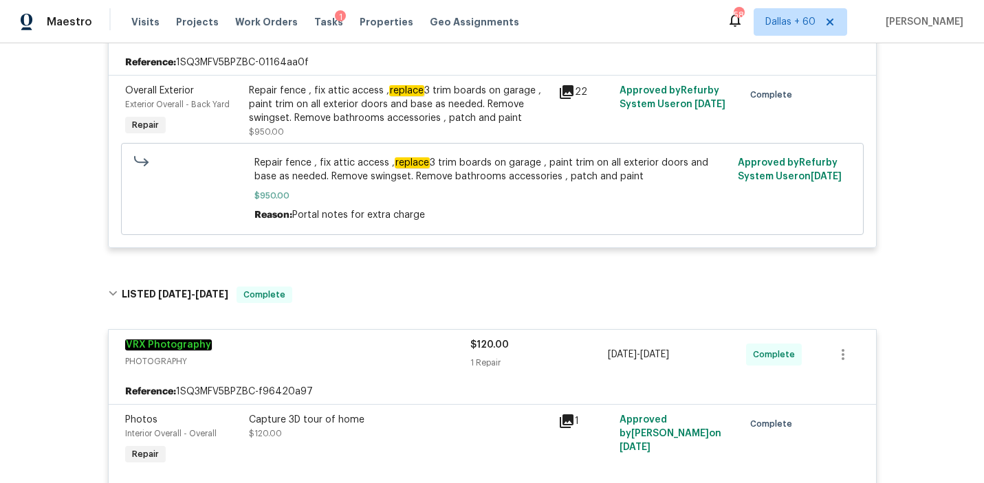
drag, startPoint x: 260, startPoint y: 25, endPoint x: 526, endPoint y: 20, distance: 266.1
click at [260, 25] on span "Work Orders" at bounding box center [266, 22] width 63 height 14
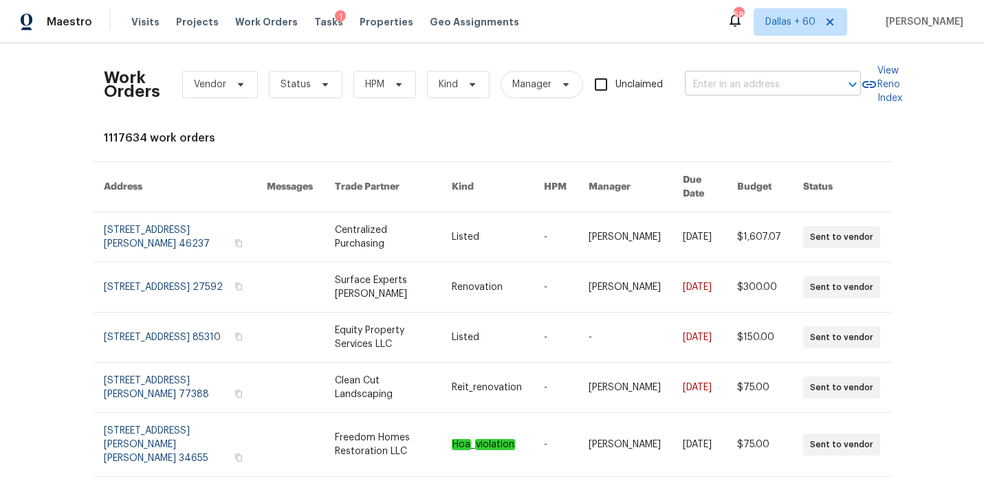
click at [812, 87] on input "text" at bounding box center [753, 84] width 137 height 21
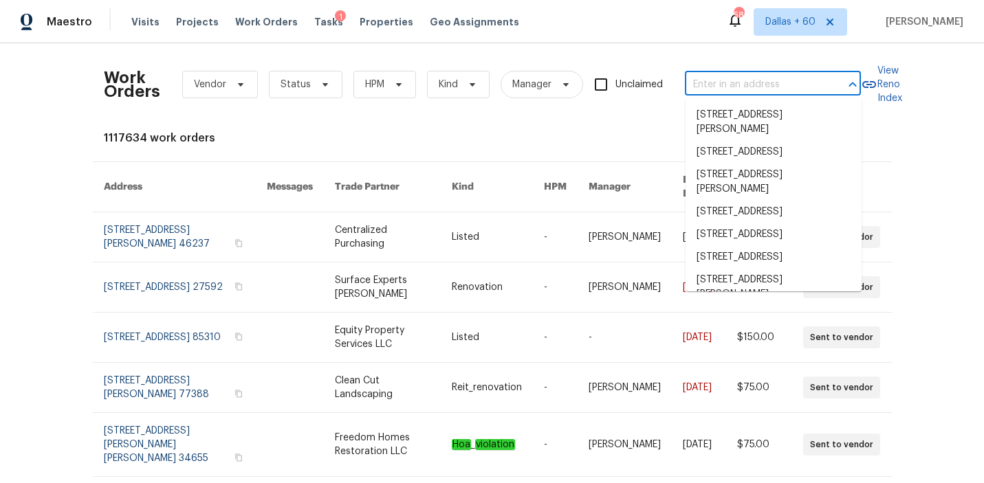
paste input "4808 Connell Dr, Raleigh, NC 27612"
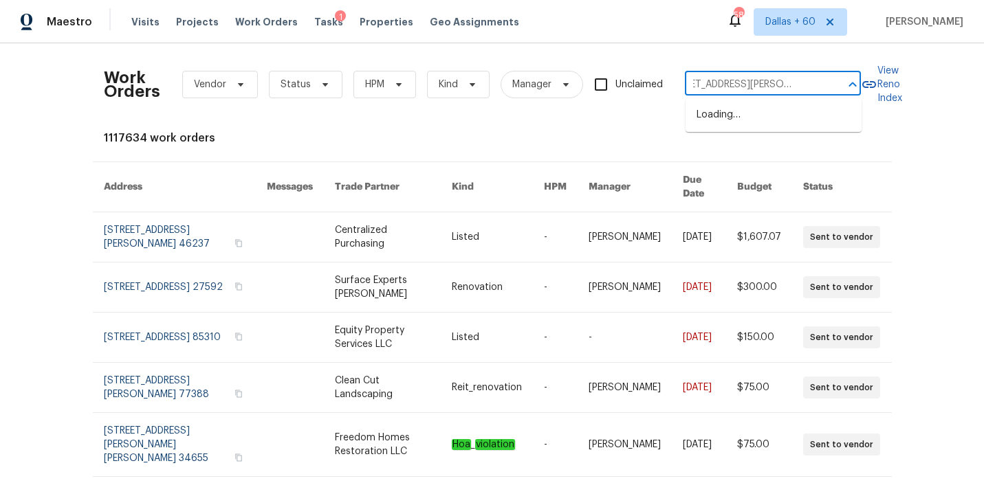
type input "4808 Connell Dr, Raleigh, NC 27612"
click at [799, 107] on li "4808 Connell Dr, Raleigh, NC 27612" at bounding box center [773, 122] width 176 height 37
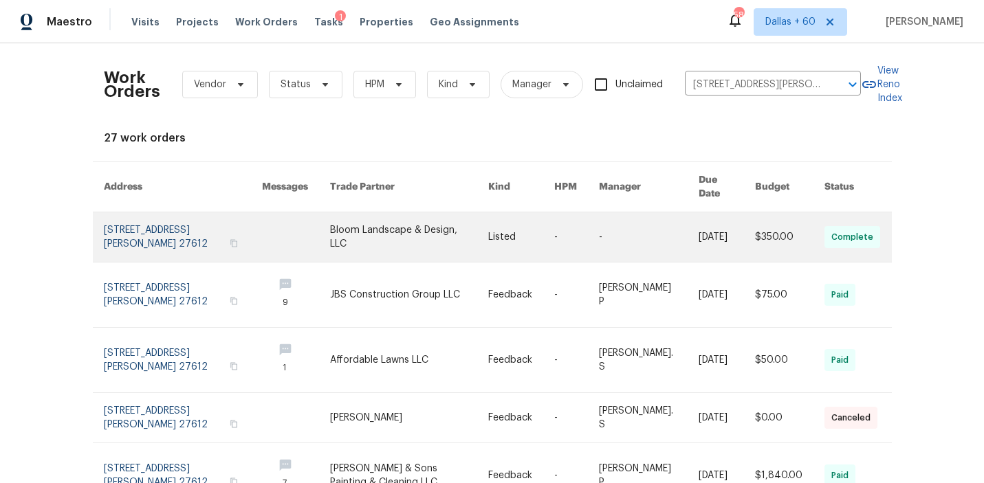
click at [318, 226] on link at bounding box center [296, 236] width 68 height 49
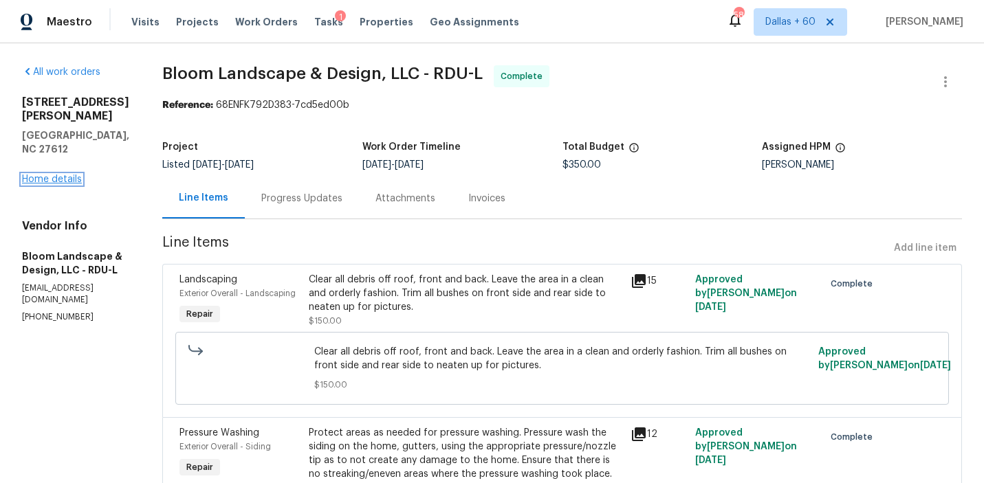
click at [70, 175] on link "Home details" at bounding box center [52, 180] width 60 height 10
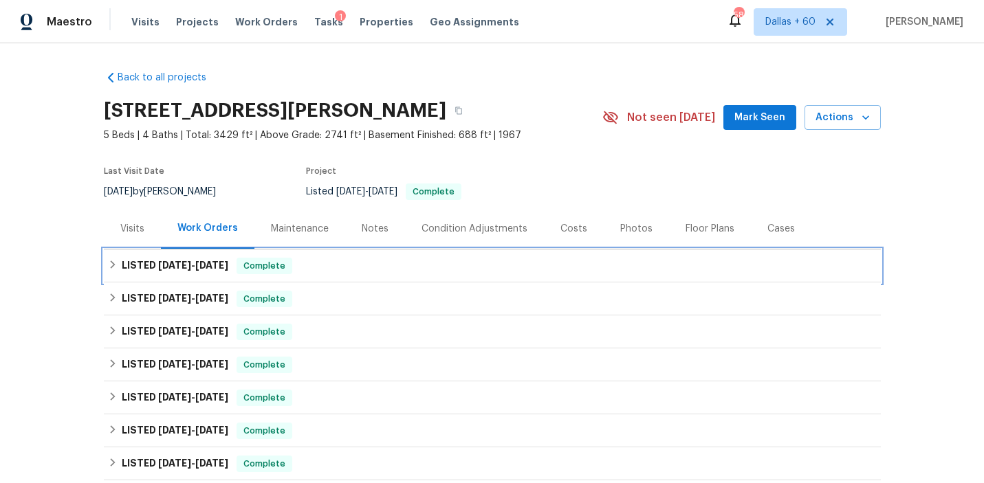
click at [361, 262] on div "LISTED 9/3/25 - 9/5/25 Complete" at bounding box center [492, 266] width 769 height 16
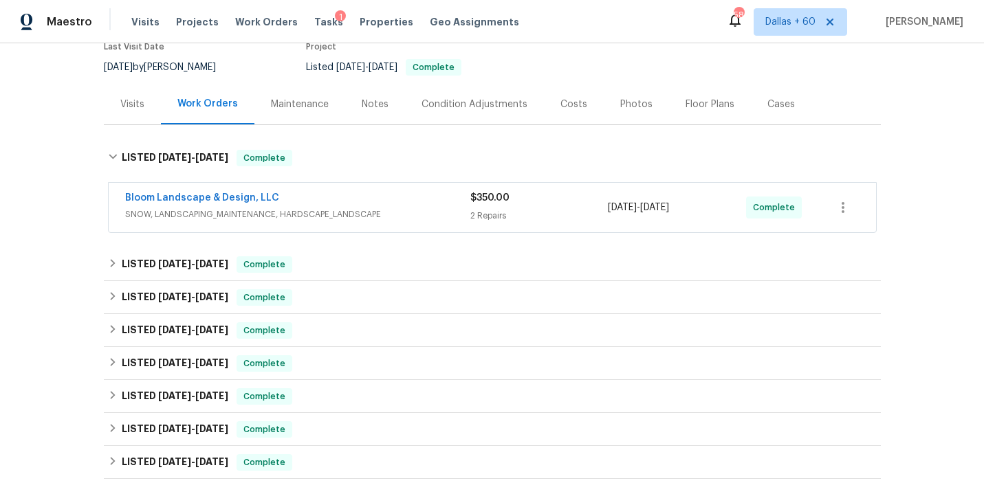
click at [396, 219] on span "SNOW, LANDSCAPING_MAINTENANCE, HARDSCAPE_LANDSCAPE" at bounding box center [297, 215] width 345 height 14
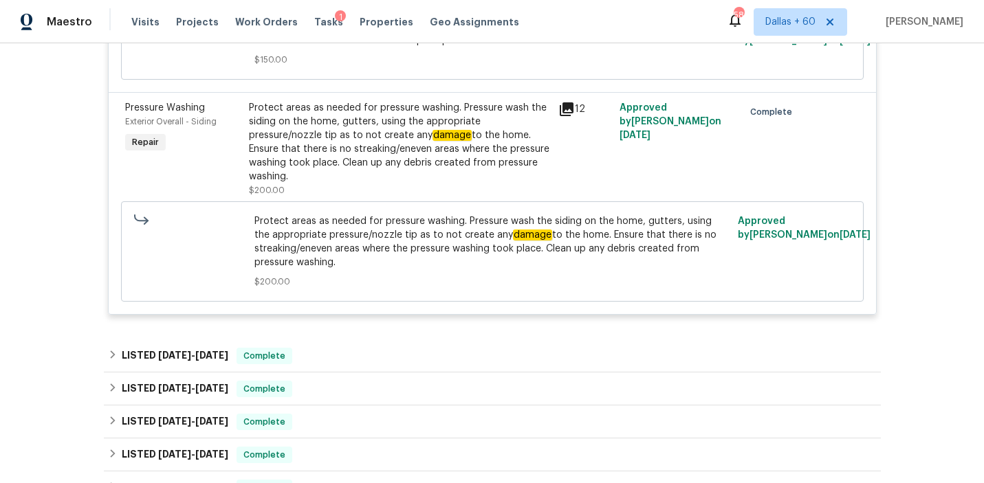
scroll to position [470, 0]
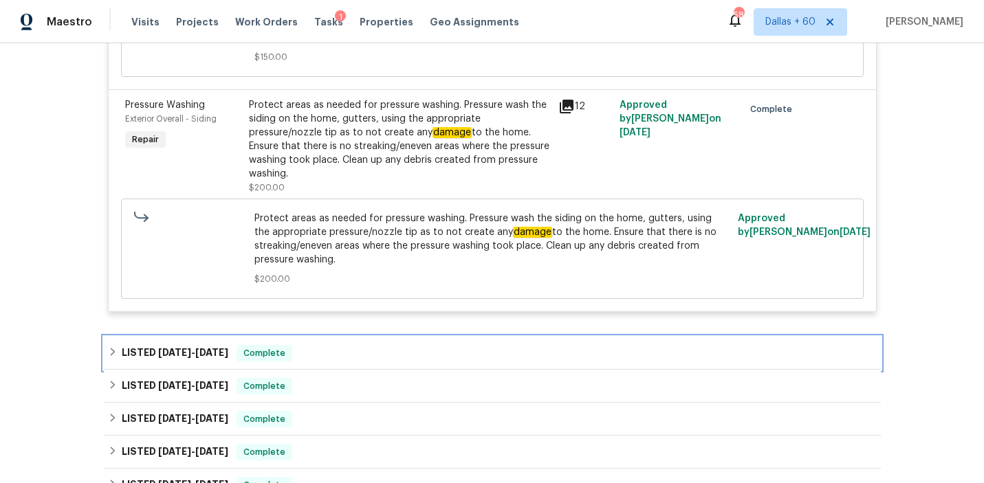
click at [392, 337] on div "LISTED 7/21/25 - 8/25/25 Complete" at bounding box center [492, 353] width 777 height 33
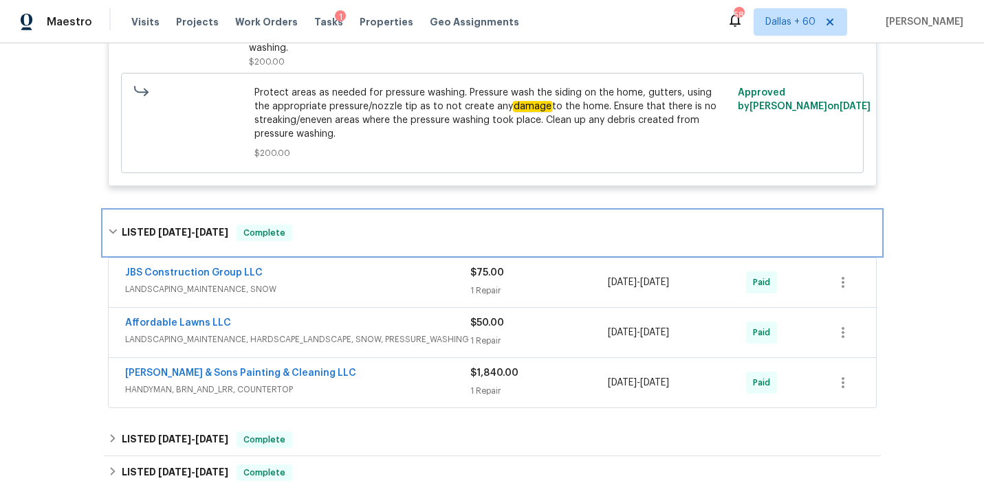
scroll to position [602, 0]
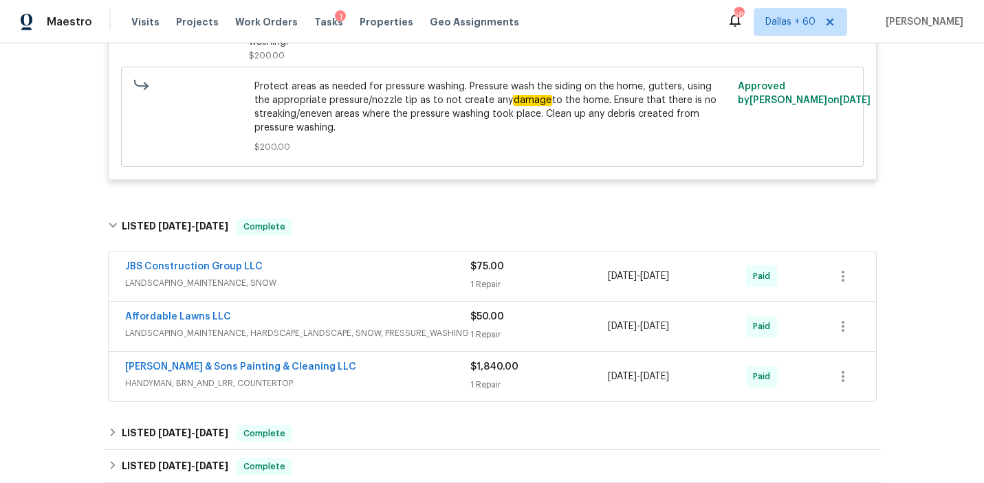
click at [377, 260] on div "JBS Construction Group LLC" at bounding box center [297, 268] width 345 height 16
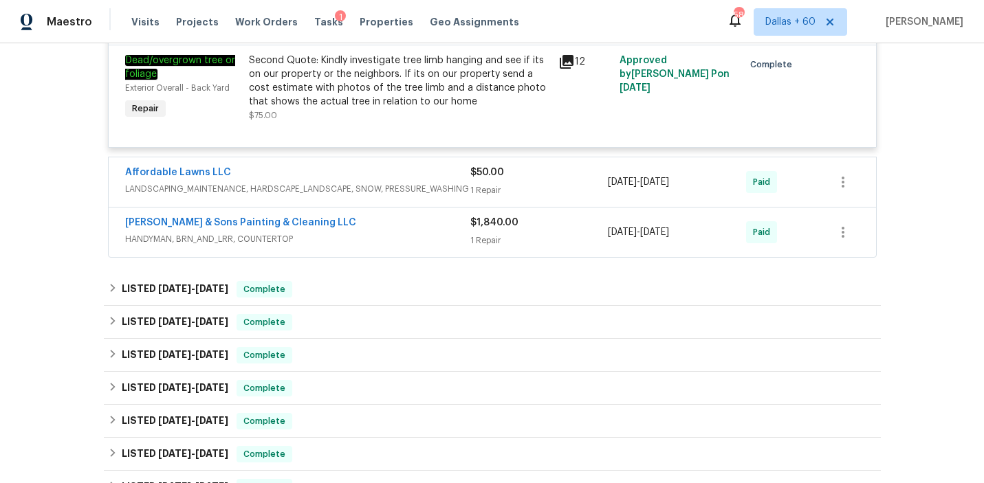
scroll to position [894, 0]
click at [417, 165] on div "Affordable Lawns LLC" at bounding box center [297, 173] width 345 height 16
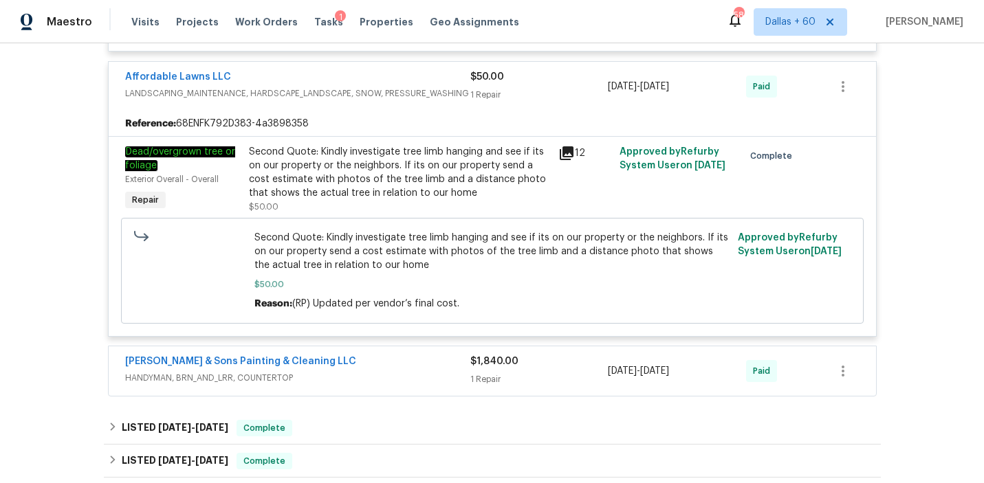
scroll to position [1134, 0]
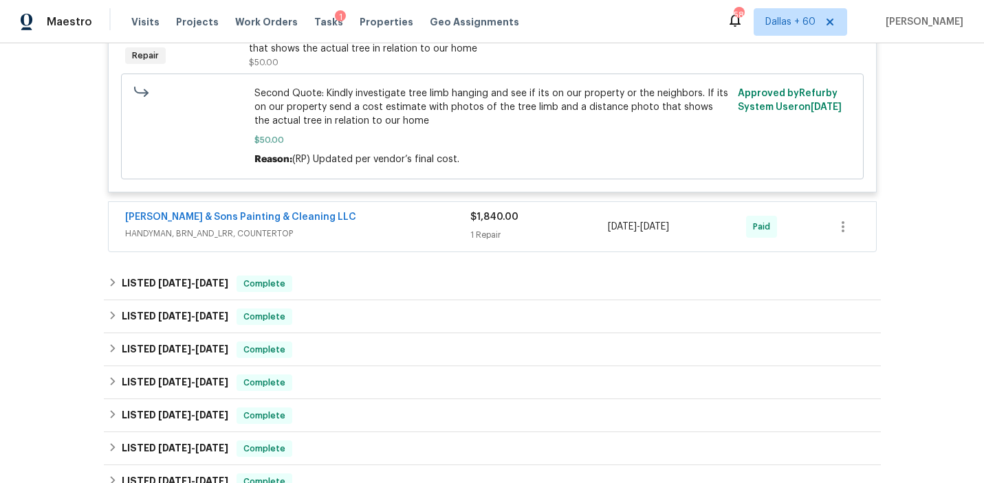
click at [414, 227] on span "HANDYMAN, BRN_AND_LRR, COUNTERTOP" at bounding box center [297, 234] width 345 height 14
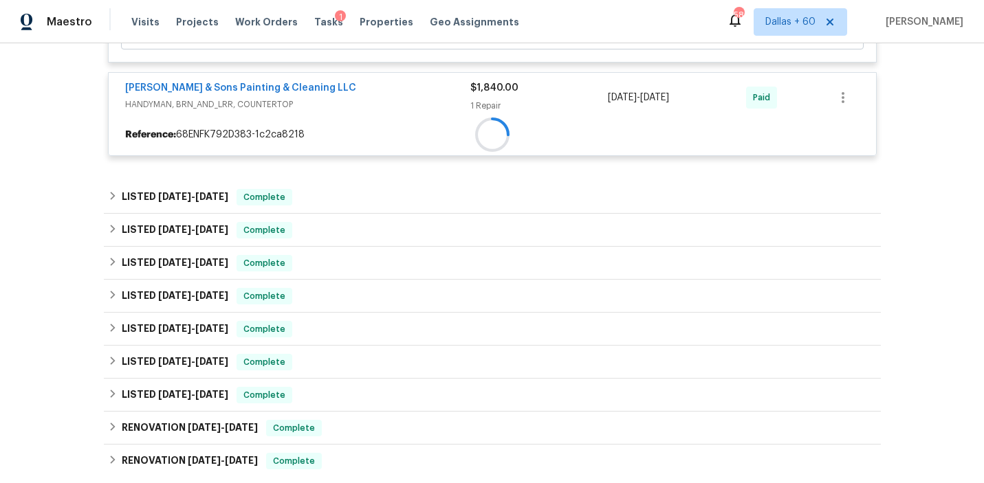
scroll to position [1302, 0]
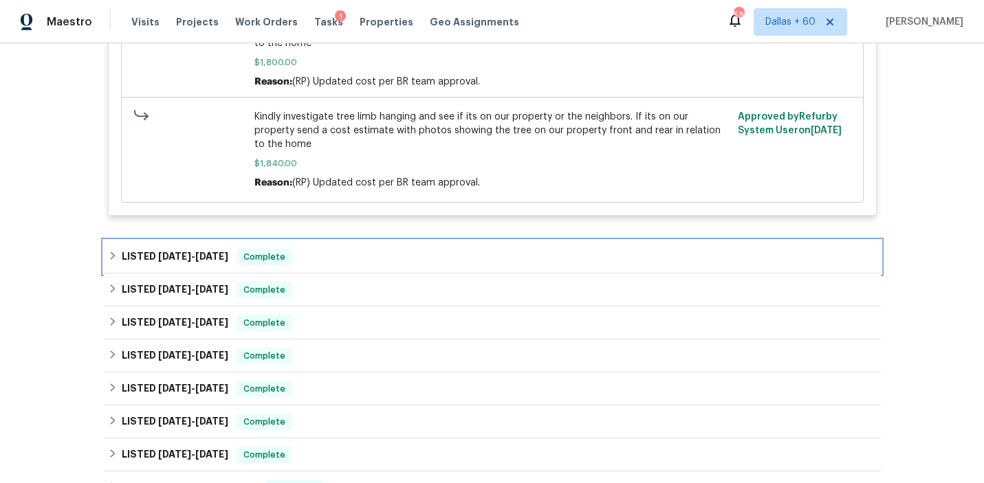
click at [414, 249] on div "LISTED 5/16/25 - 6/13/25 Complete" at bounding box center [492, 257] width 769 height 16
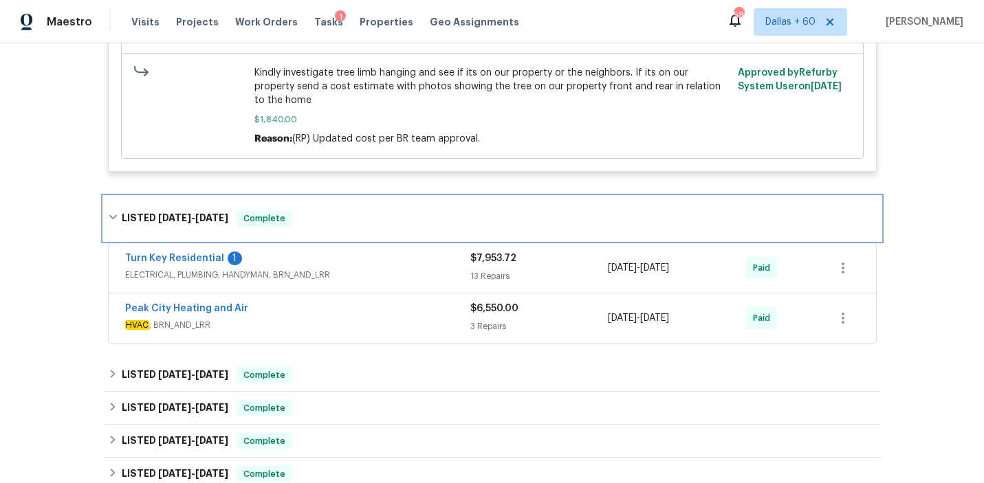
scroll to position [1550, 0]
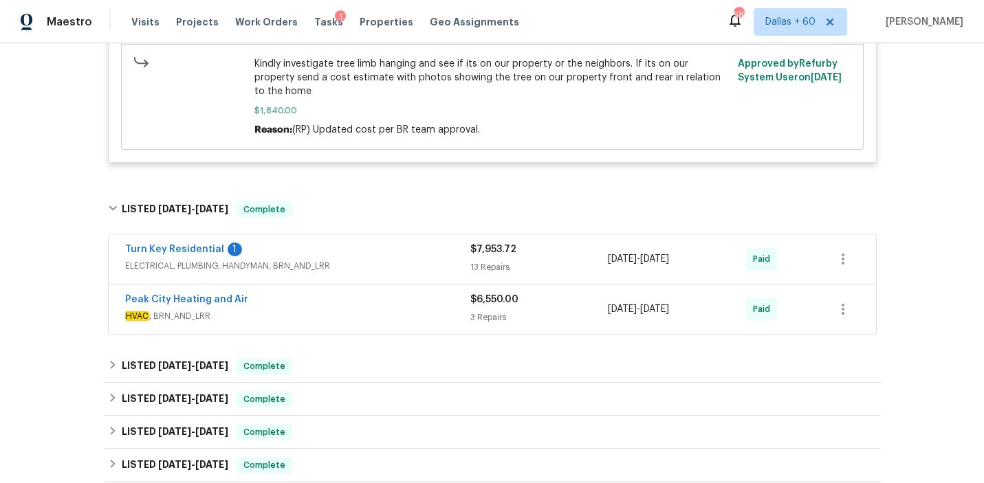
click at [397, 309] on span "HVAC , BRN_AND_LRR" at bounding box center [297, 316] width 345 height 14
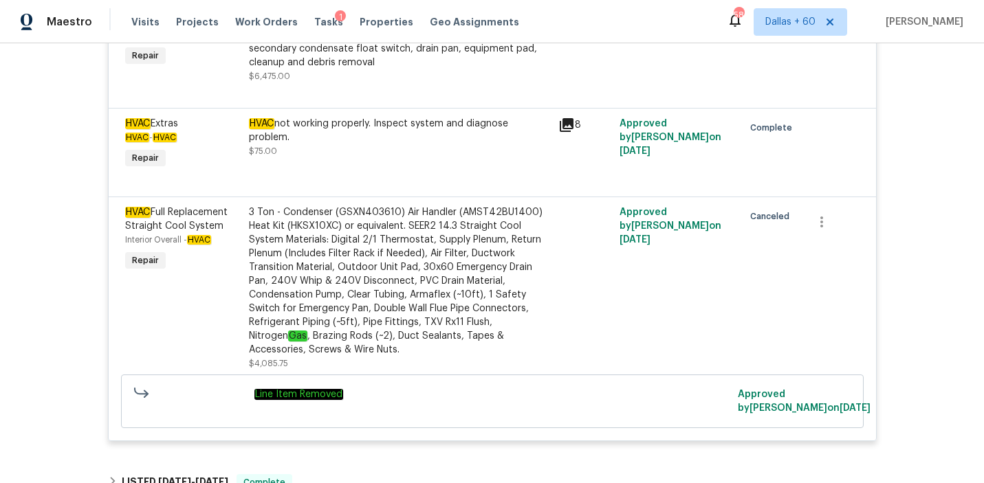
scroll to position [1926, 0]
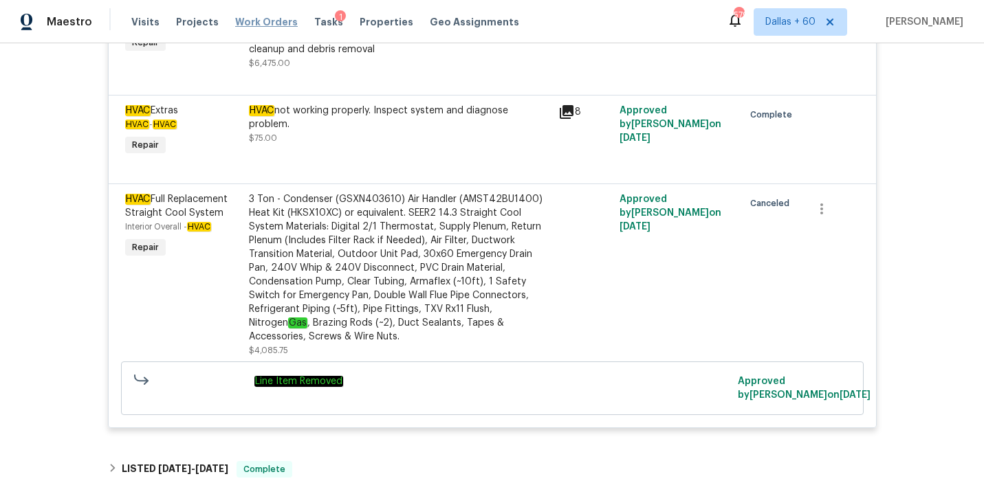
click at [236, 25] on span "Work Orders" at bounding box center [266, 22] width 63 height 14
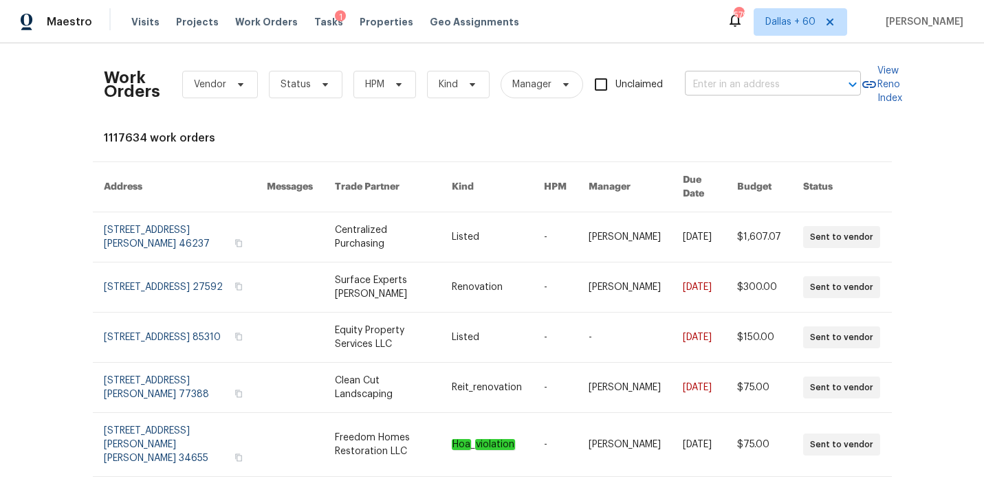
click at [732, 88] on input "text" at bounding box center [753, 84] width 137 height 21
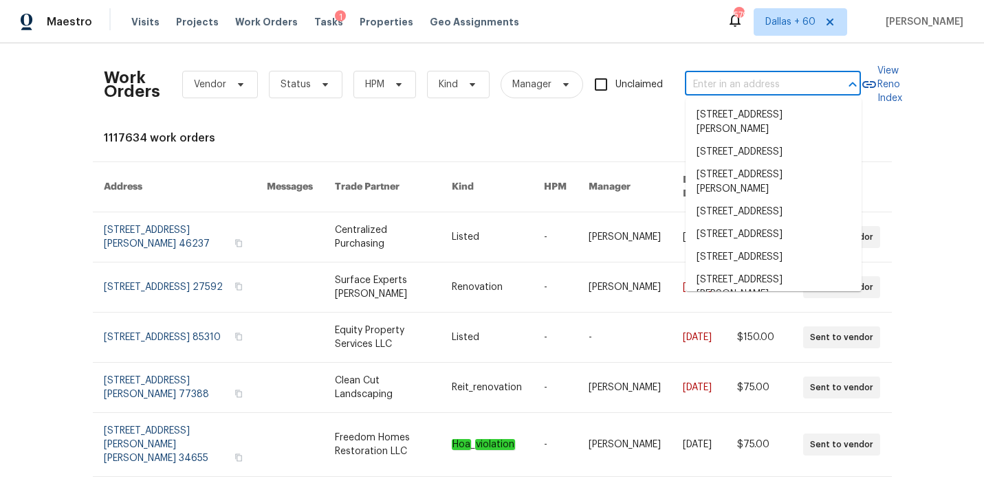
paste input "819 Bermuda Run, Woodstock, GA 30189"
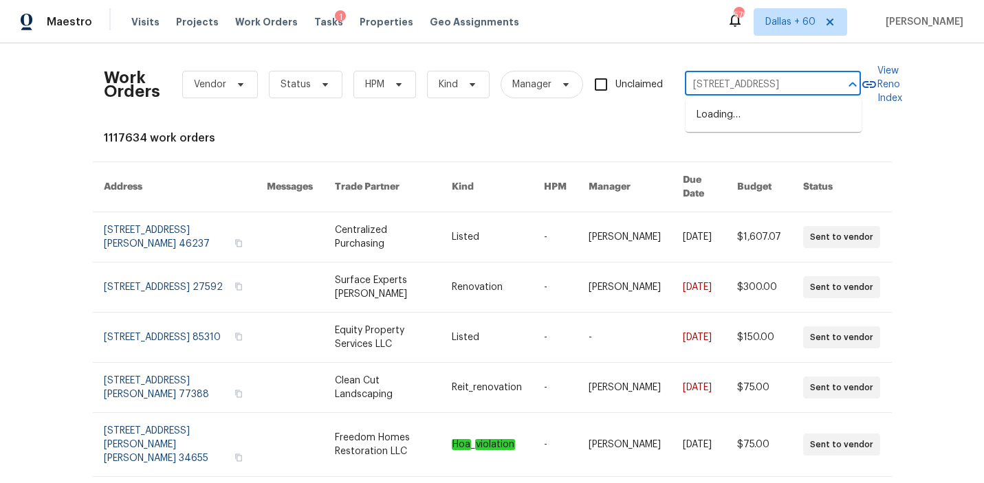
type input "819 Bermuda Run, Woodstock, GA 30189"
click at [748, 120] on li "819 Bermuda Run, Woodstock, GA 30189" at bounding box center [773, 115] width 176 height 23
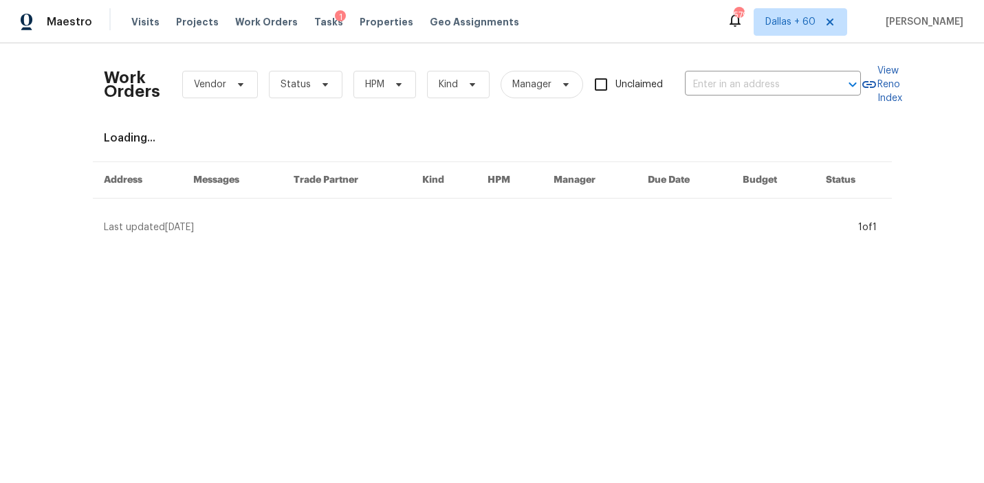
type input "819 Bermuda Run, Woodstock, GA 30189"
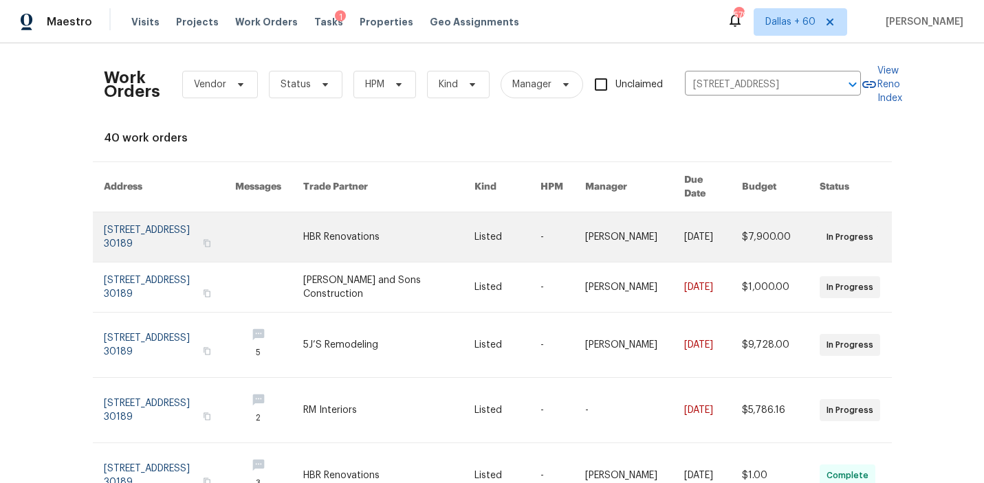
click at [338, 212] on link at bounding box center [389, 236] width 172 height 49
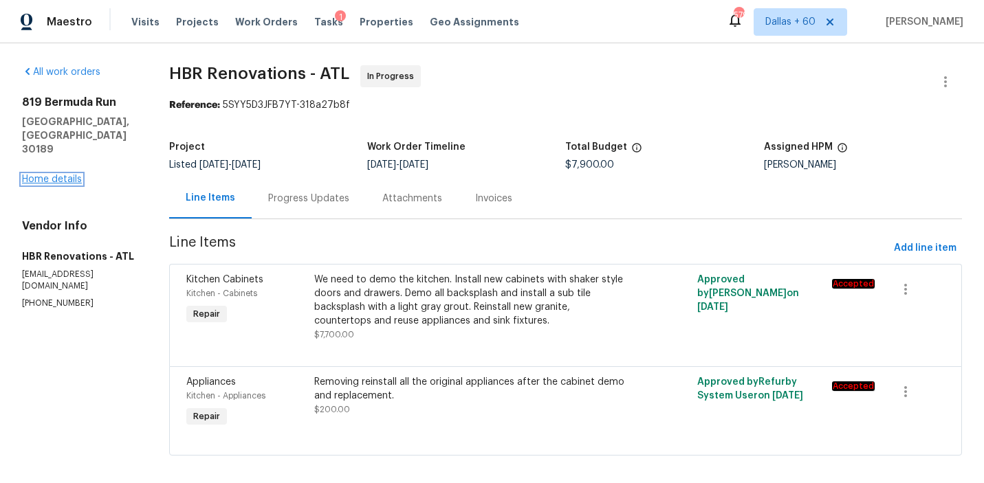
click at [49, 175] on link "Home details" at bounding box center [52, 180] width 60 height 10
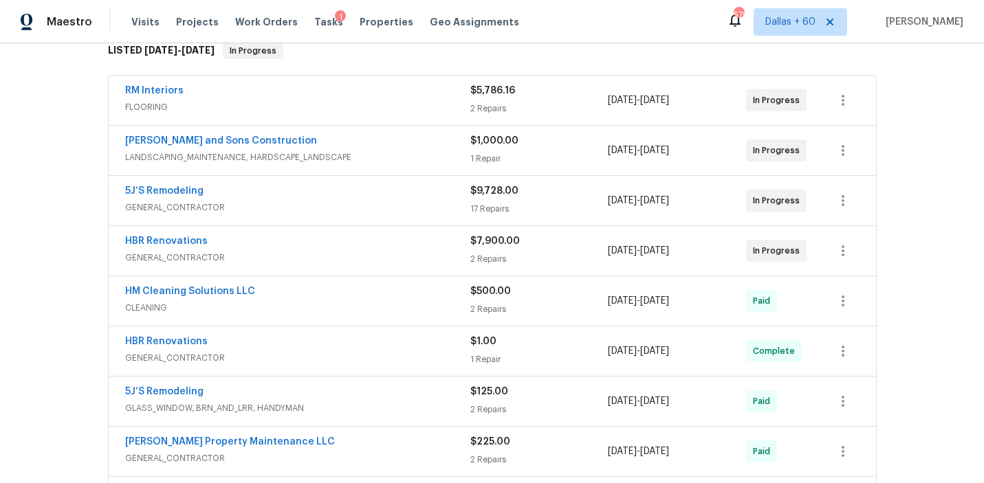
scroll to position [217, 0]
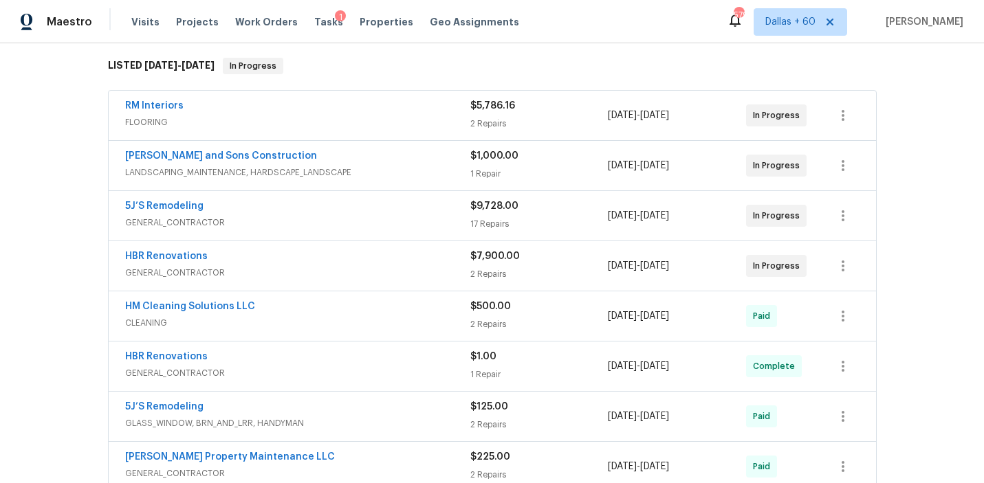
click at [379, 121] on span "FLOORING" at bounding box center [297, 122] width 345 height 14
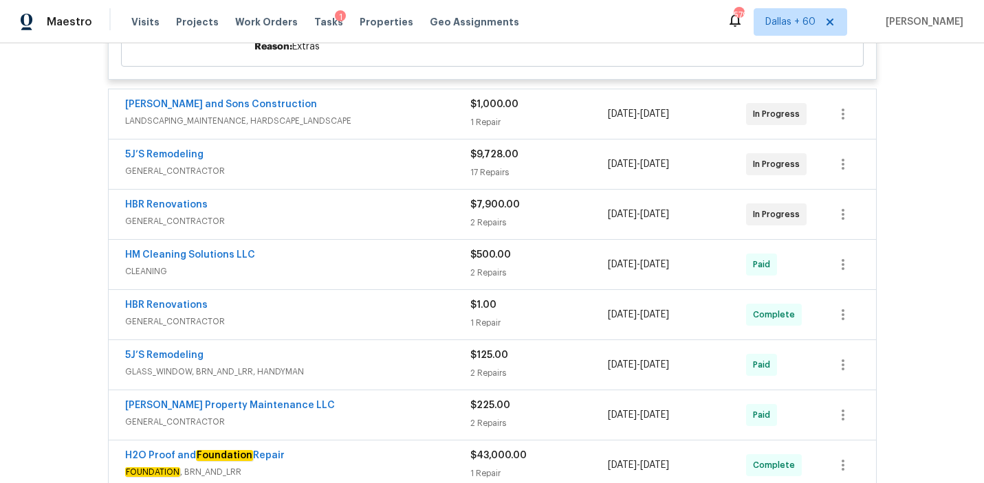
click at [379, 121] on span "LANDSCAPING_MAINTENANCE, HARDSCAPE_LANDSCAPE" at bounding box center [297, 121] width 345 height 14
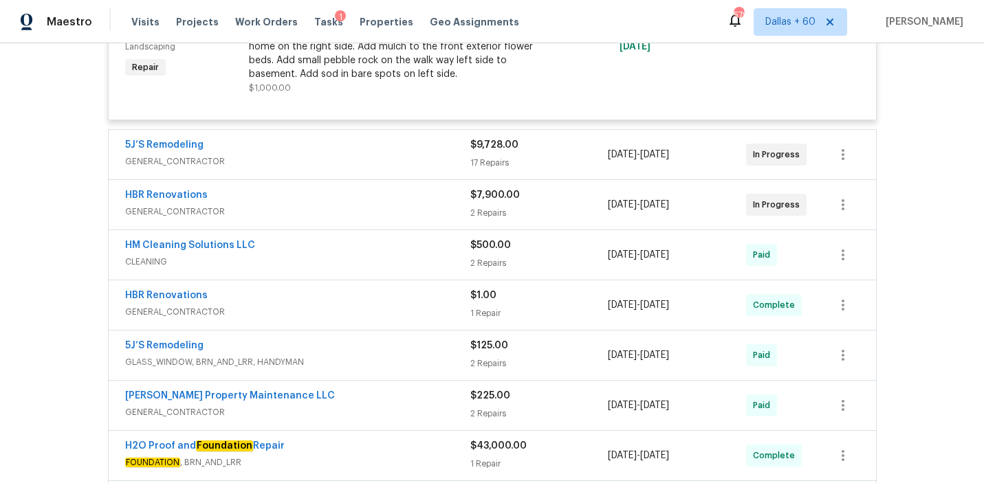
scroll to position [765, 0]
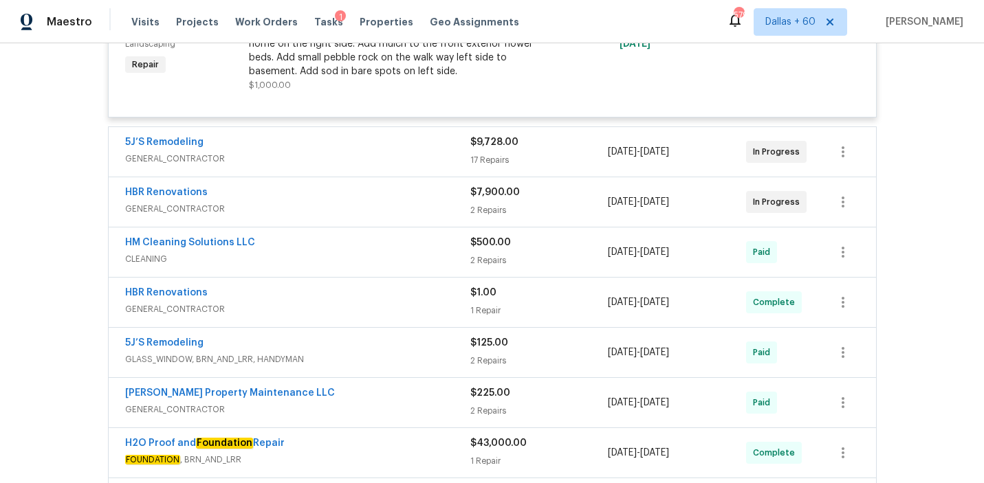
click at [386, 162] on span "GENERAL_CONTRACTOR" at bounding box center [297, 159] width 345 height 14
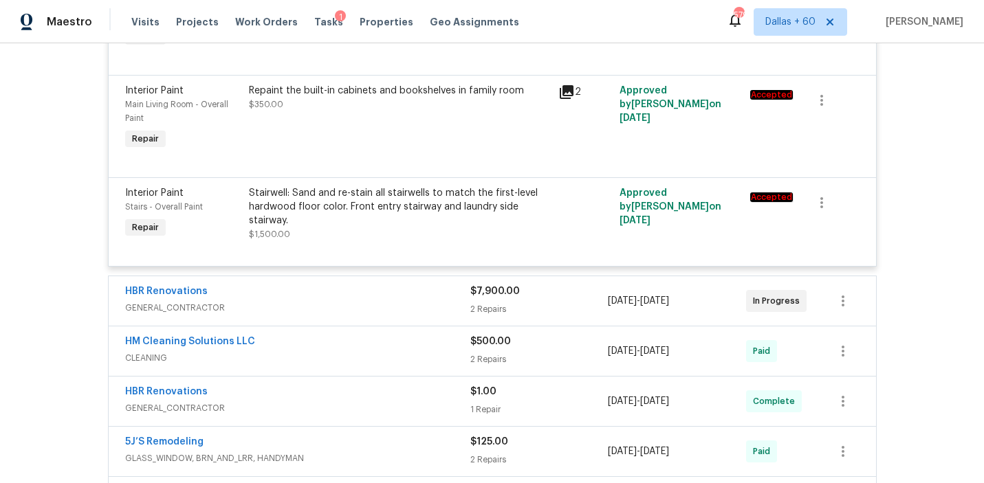
scroll to position [2660, 0]
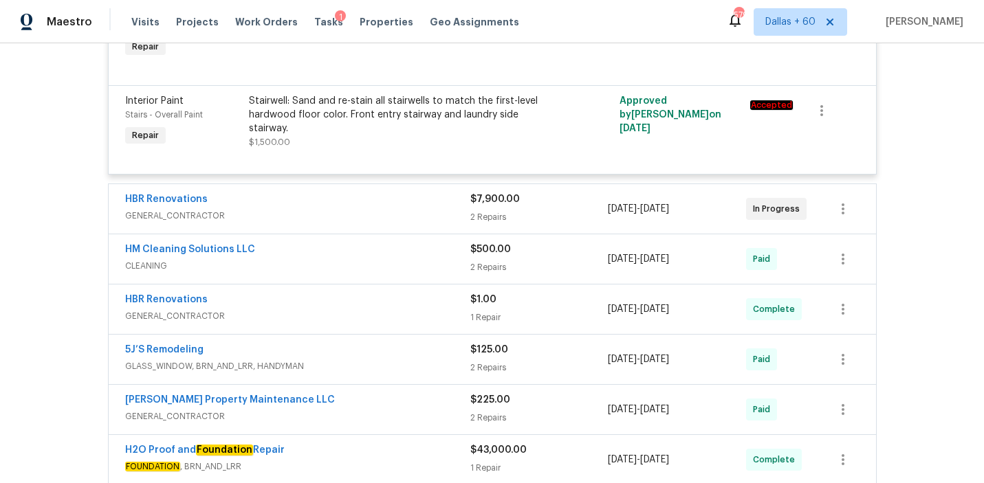
click at [428, 203] on div "HBR Renovations" at bounding box center [297, 200] width 345 height 16
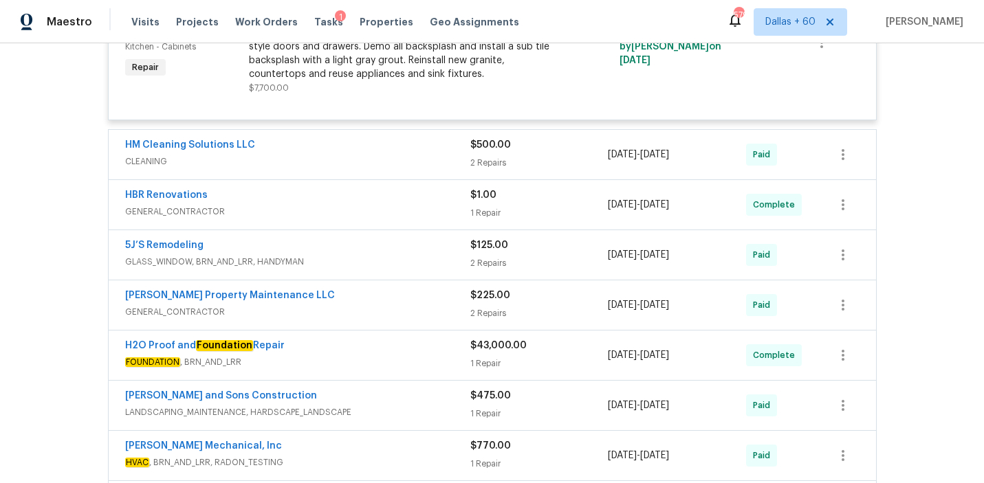
scroll to position [2997, 0]
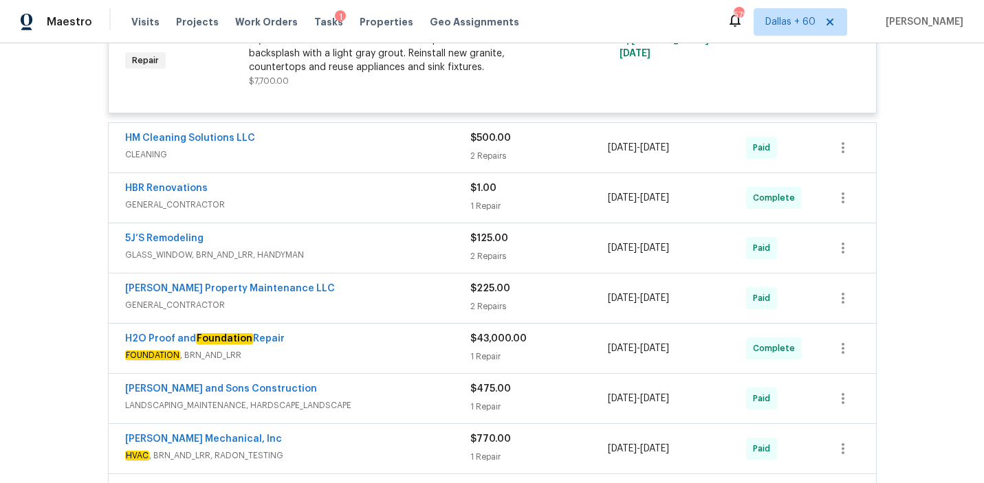
click at [394, 210] on div "HBR Renovations GENERAL_CONTRACTOR $1.00 1 Repair 7/21/2025 - 7/31/2025 Complete" at bounding box center [492, 197] width 767 height 49
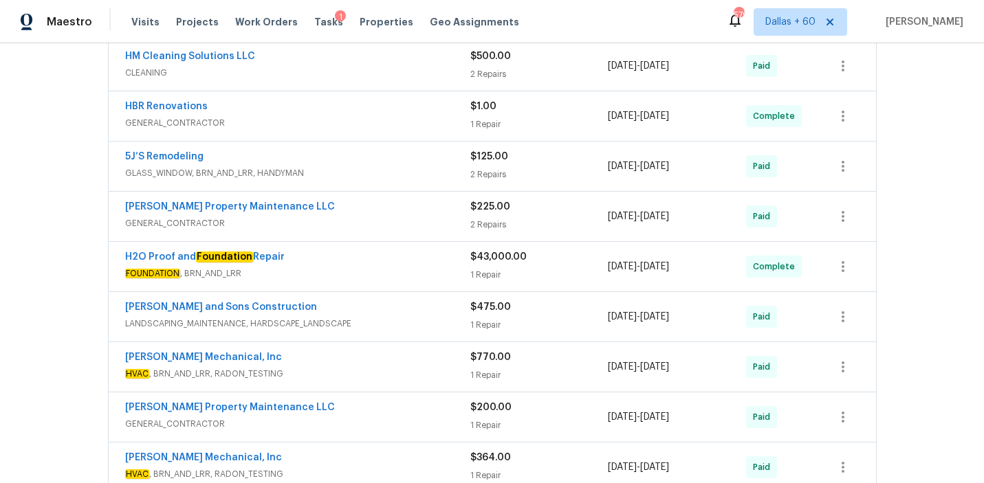
click at [369, 104] on div "HBR Renovations" at bounding box center [297, 108] width 345 height 16
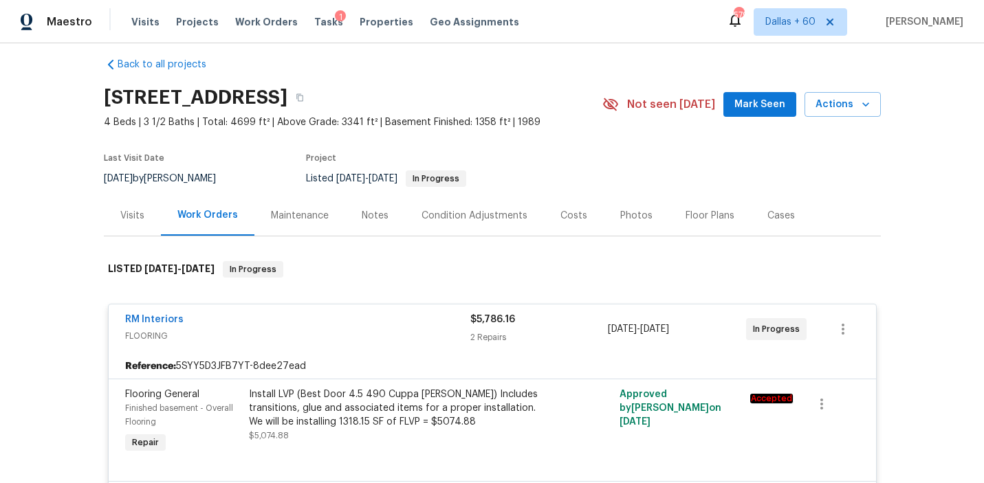
scroll to position [0, 0]
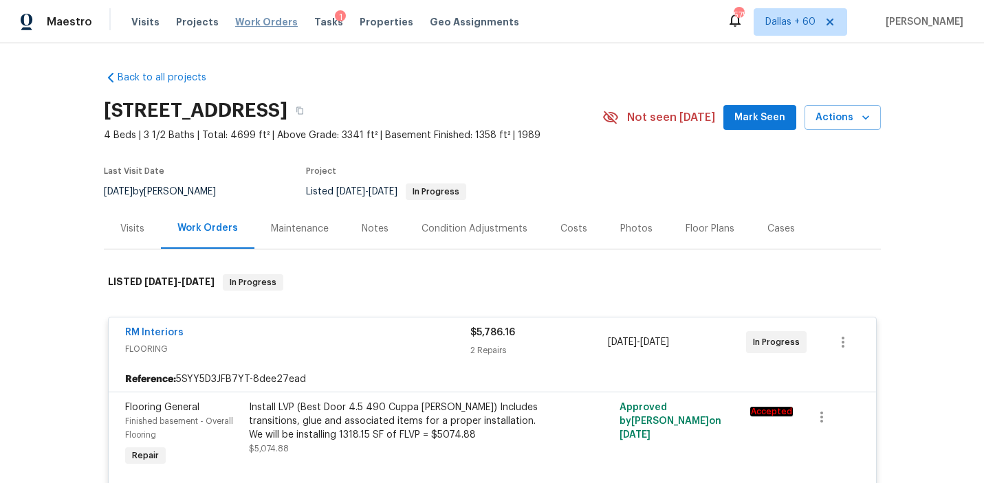
click at [246, 21] on span "Work Orders" at bounding box center [266, 22] width 63 height 14
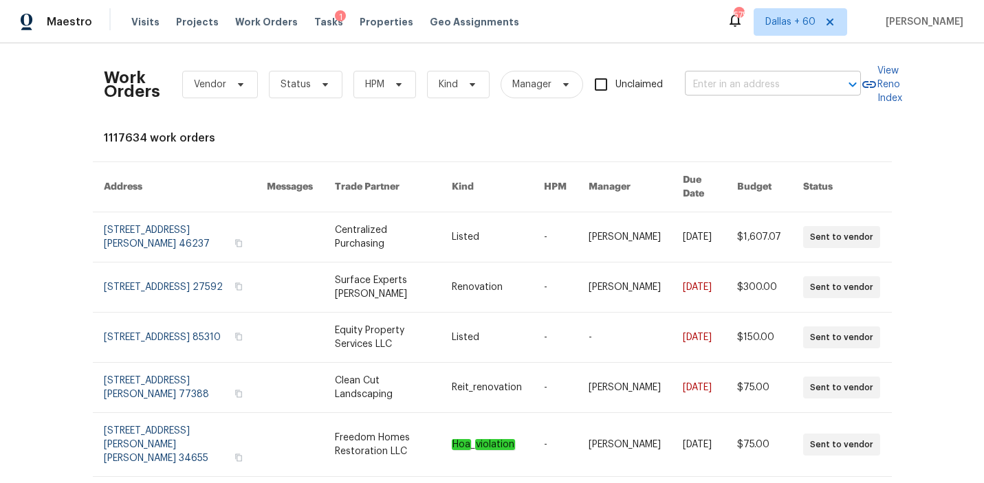
click at [740, 76] on input "text" at bounding box center [753, 84] width 137 height 21
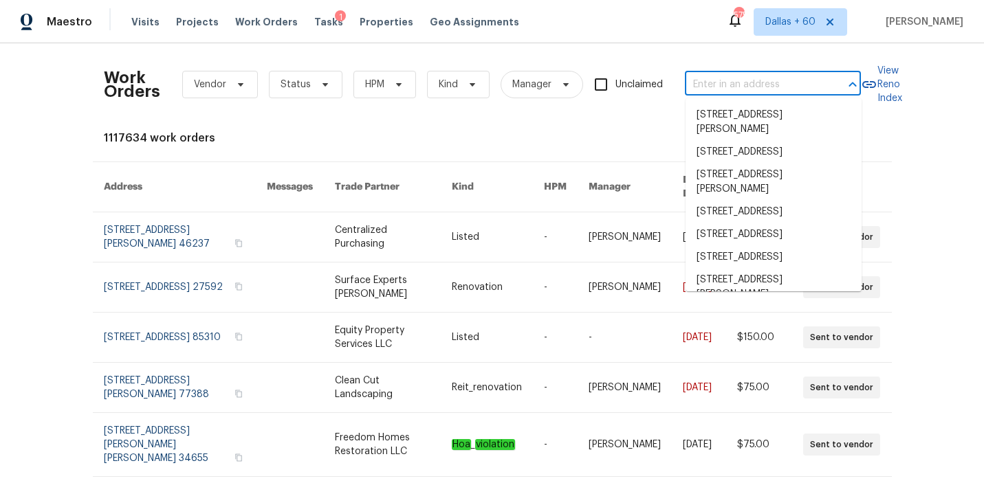
paste input "2351 County Road 4010, Decatur, TX 76234"
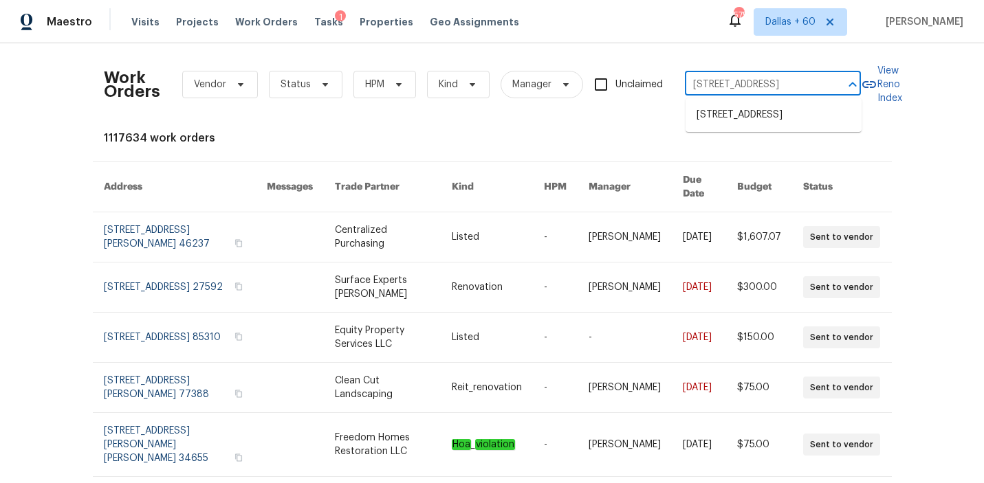
scroll to position [0, 65]
type input "2351 County Road 4010, Decatur, TX 76234"
click at [742, 116] on li "2351 County Road 4010, Decatur, TX 76234" at bounding box center [773, 115] width 176 height 23
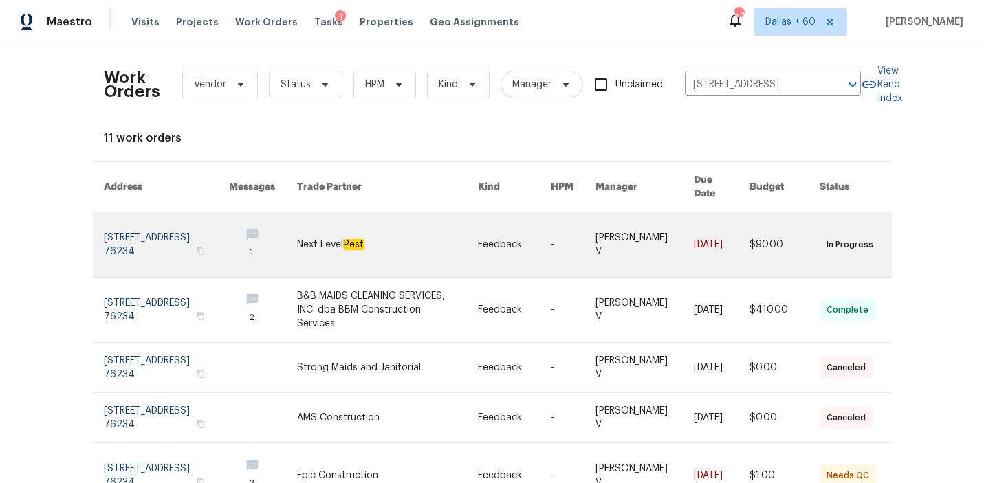
click at [397, 240] on link at bounding box center [387, 244] width 181 height 65
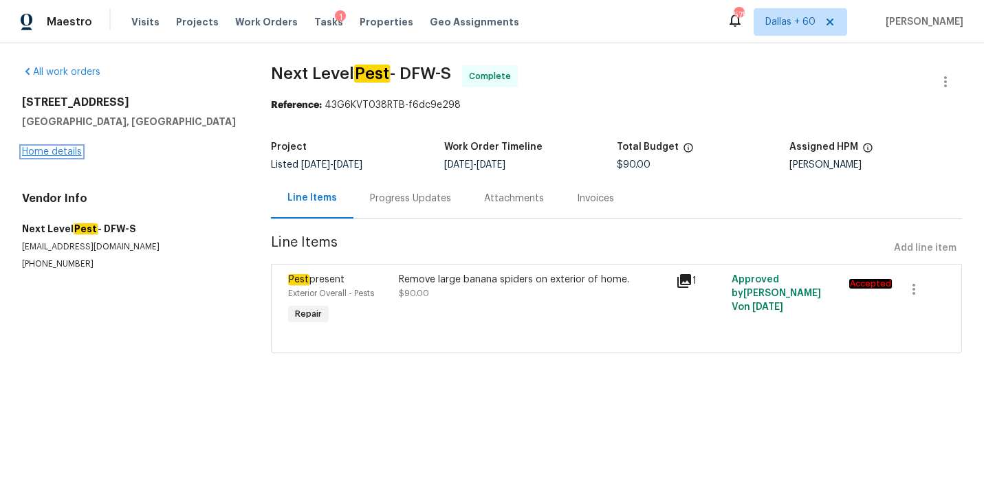
click at [35, 153] on link "Home details" at bounding box center [52, 152] width 60 height 10
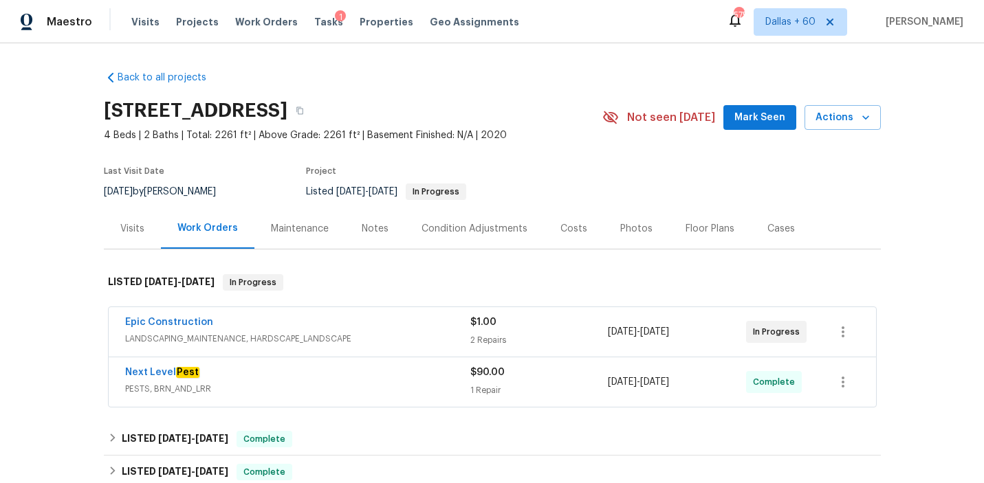
click at [374, 325] on div "Epic Construction" at bounding box center [297, 324] width 345 height 16
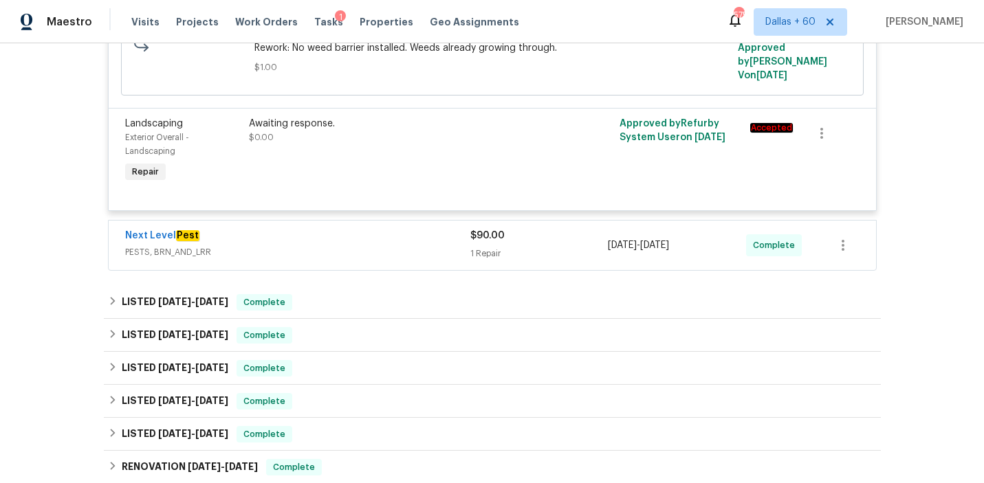
scroll to position [463, 0]
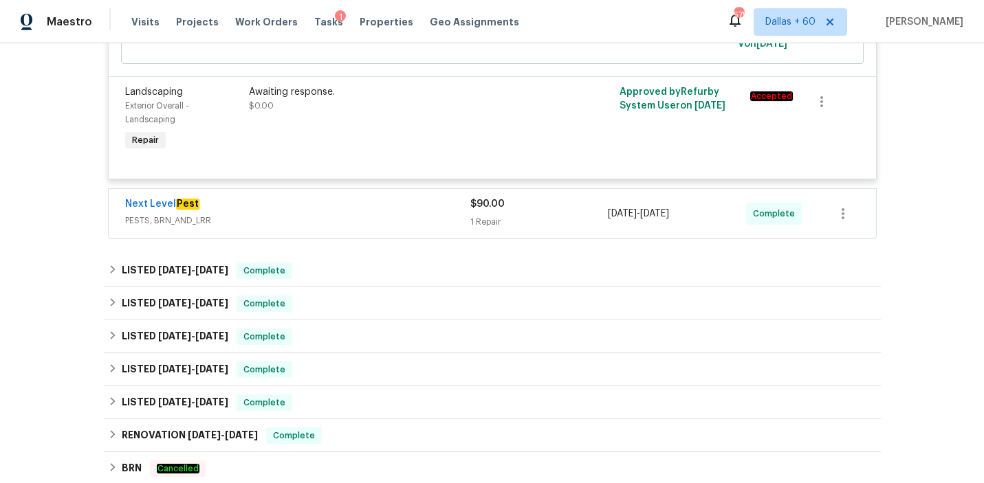
click at [371, 197] on div "Next Level Pest" at bounding box center [297, 205] width 345 height 16
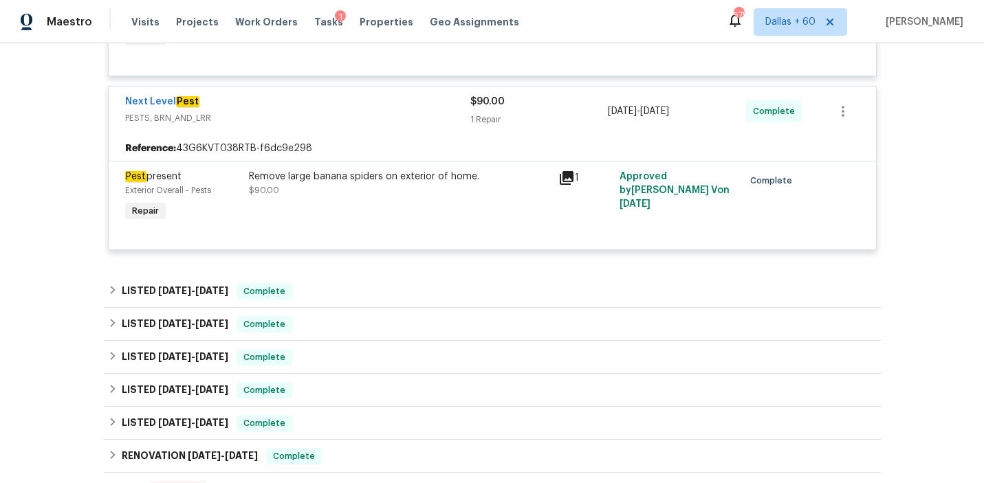
scroll to position [573, 0]
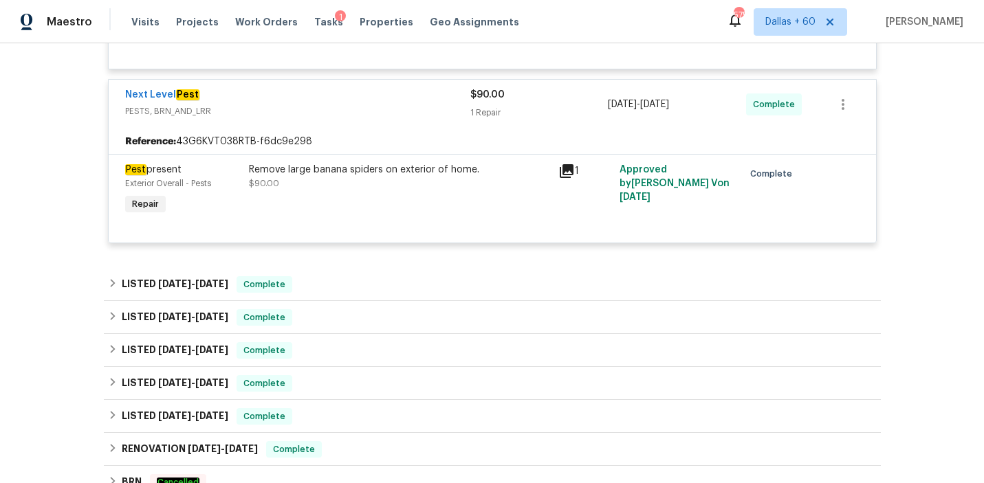
click at [376, 168] on div "Remove large banana spiders on exterior of home." at bounding box center [399, 170] width 301 height 14
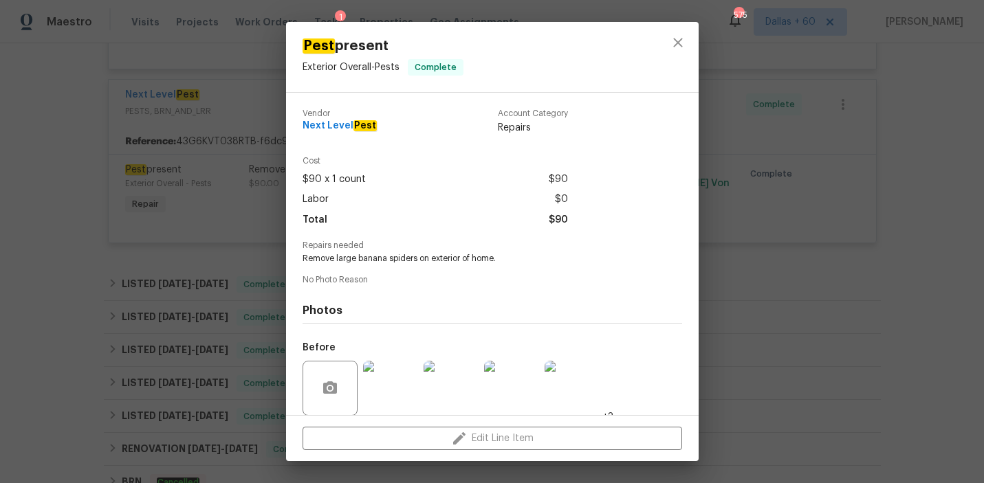
scroll to position [103, 0]
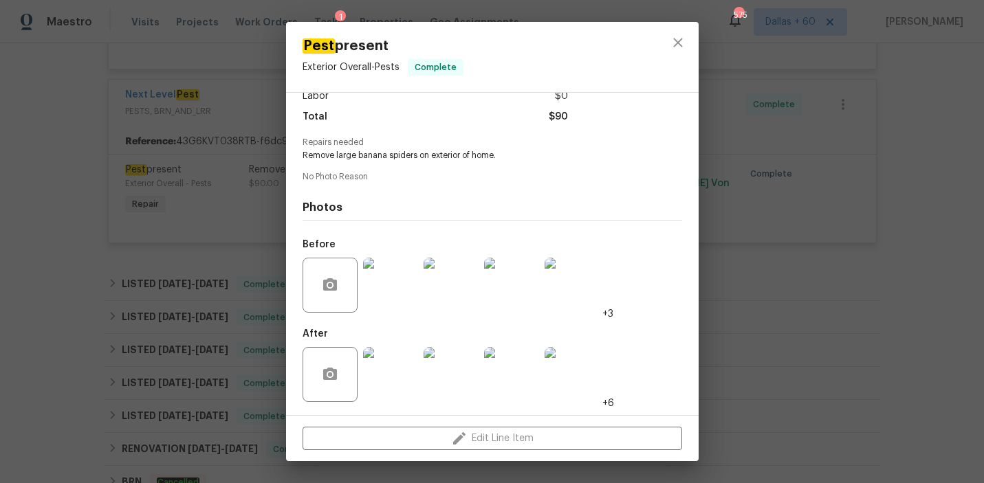
click at [383, 291] on img at bounding box center [390, 285] width 55 height 55
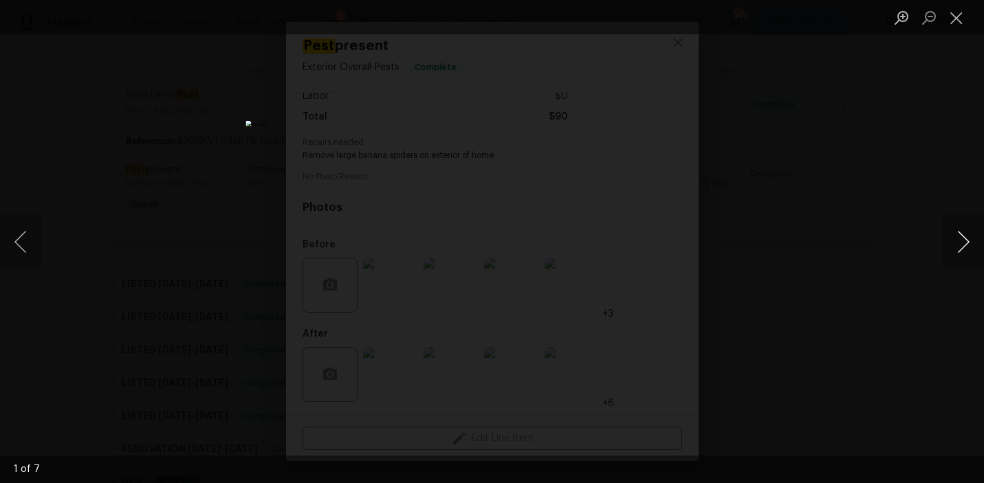
click at [968, 244] on button "Next image" at bounding box center [963, 241] width 41 height 55
click at [969, 244] on button "Next image" at bounding box center [963, 241] width 41 height 55
click at [968, 244] on button "Next image" at bounding box center [963, 241] width 41 height 55
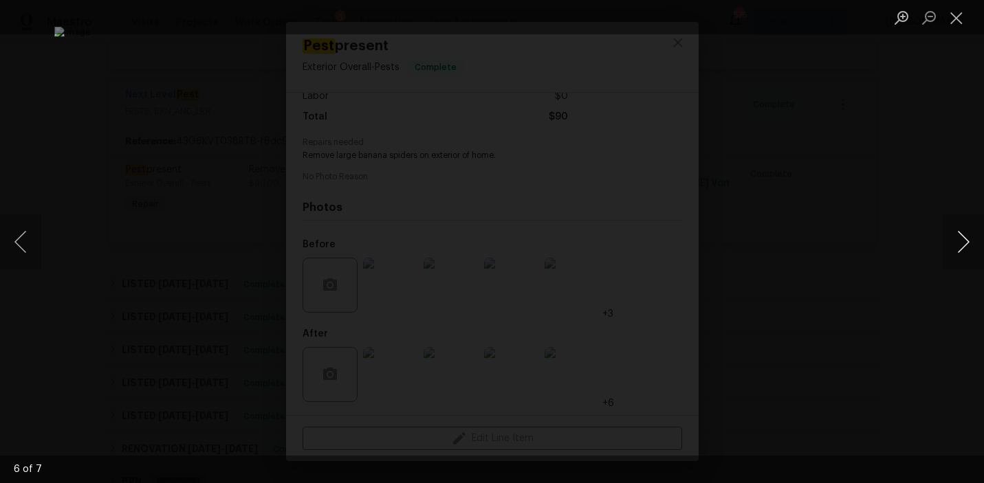
click at [971, 250] on button "Next image" at bounding box center [963, 241] width 41 height 55
click at [962, 242] on button "Next image" at bounding box center [963, 241] width 41 height 55
click at [882, 244] on div "Lightbox" at bounding box center [492, 241] width 984 height 483
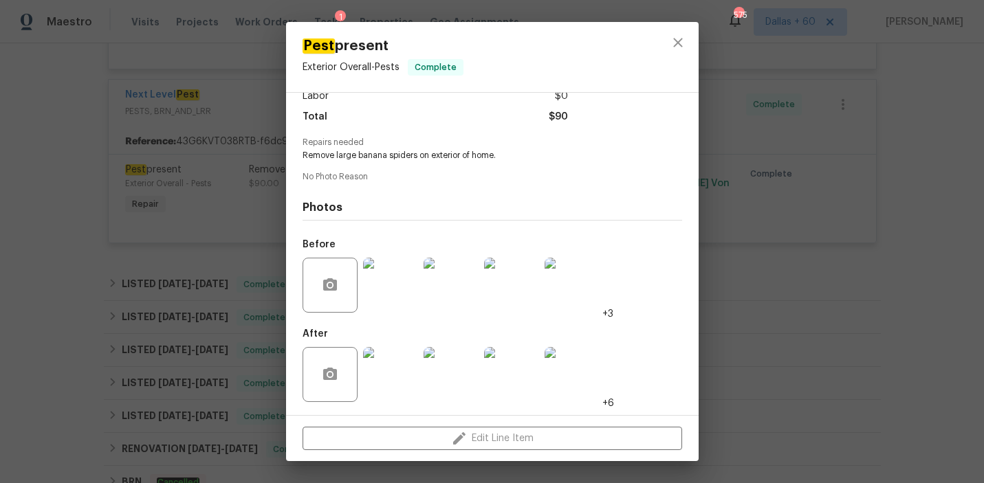
click at [797, 261] on div "Pest present Exterior Overall - Pests Complete Vendor Next Level Pest Account C…" at bounding box center [492, 241] width 984 height 483
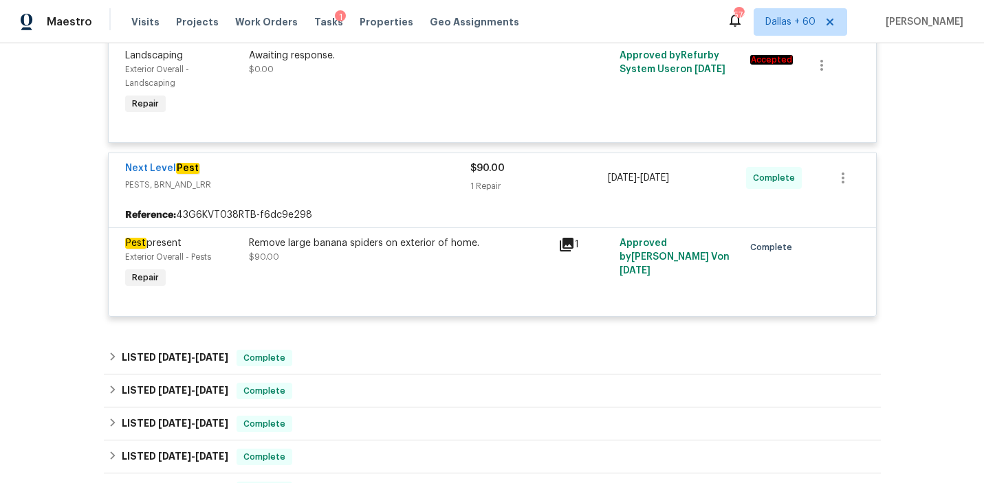
scroll to position [496, 0]
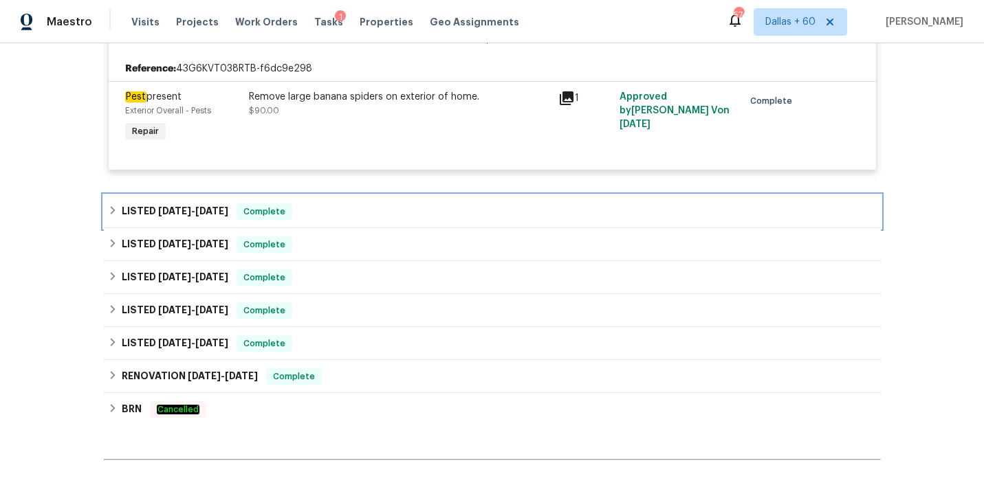
click at [375, 208] on div "LISTED 9/3/25 - 9/4/25 Complete" at bounding box center [492, 211] width 769 height 16
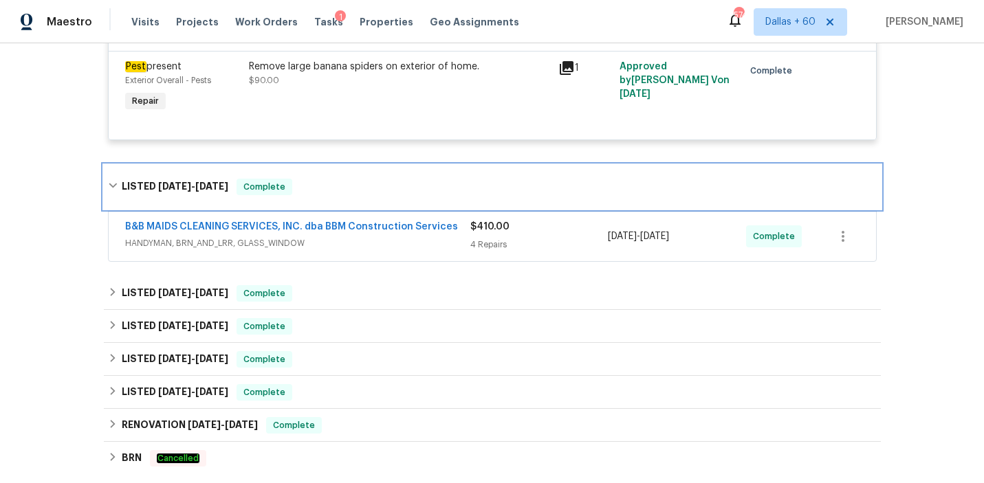
scroll to position [694, 0]
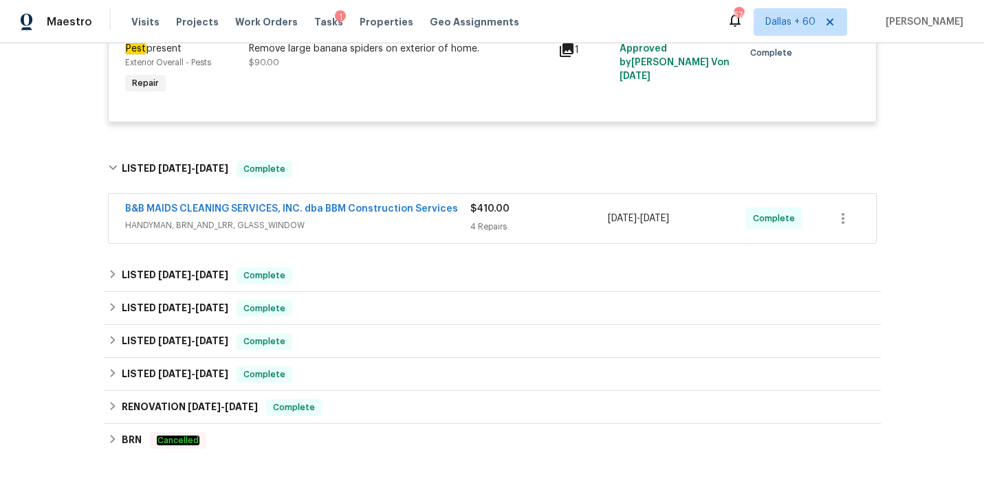
click at [376, 219] on span "HANDYMAN, BRN_AND_LRR, GLASS_WINDOW" at bounding box center [297, 226] width 345 height 14
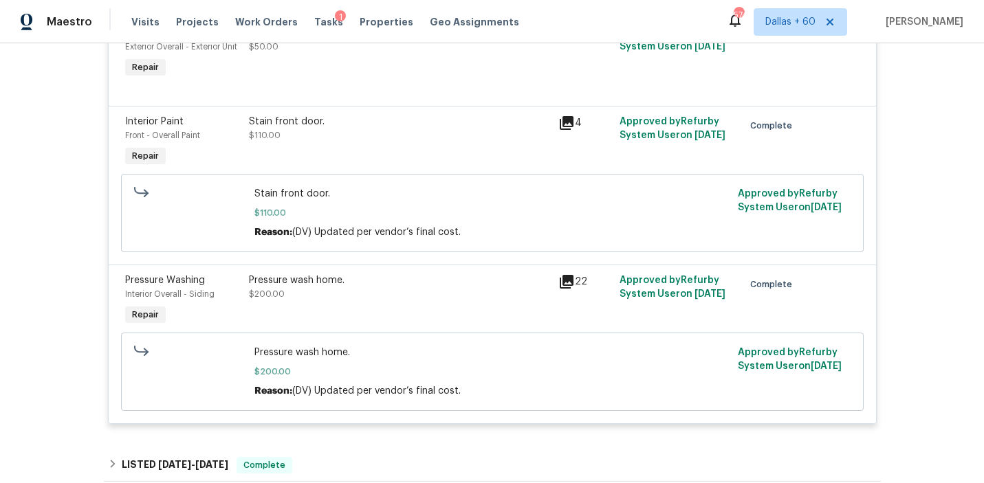
scroll to position [1413, 0]
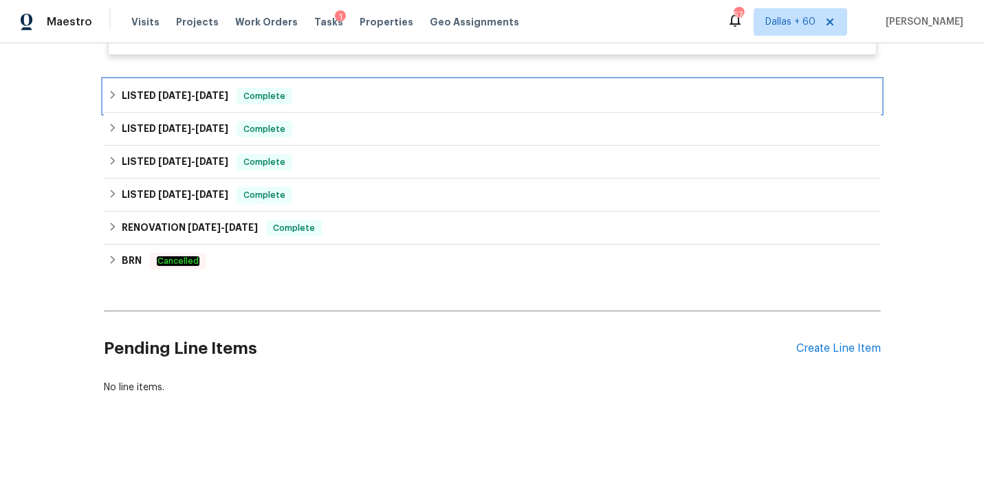
click at [340, 88] on div "LISTED 8/13/25 - 8/20/25 Complete" at bounding box center [492, 96] width 769 height 16
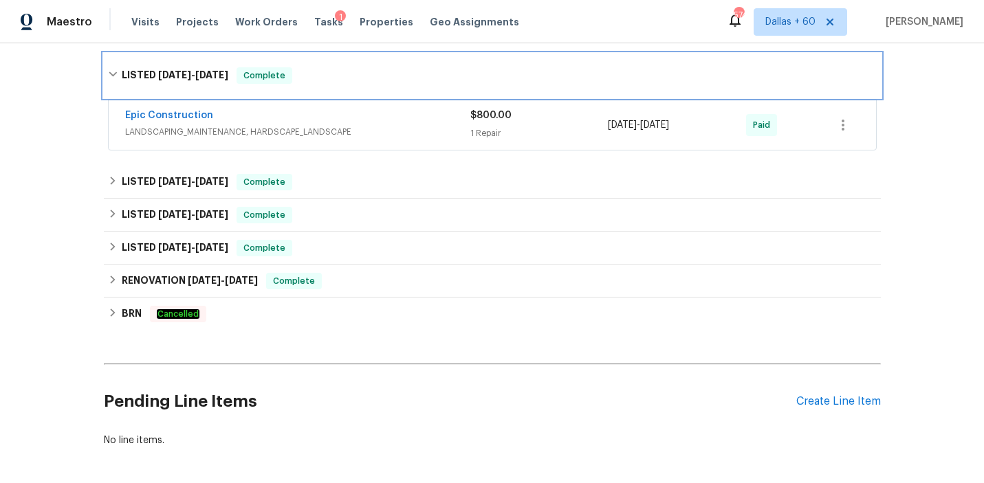
scroll to position [1445, 0]
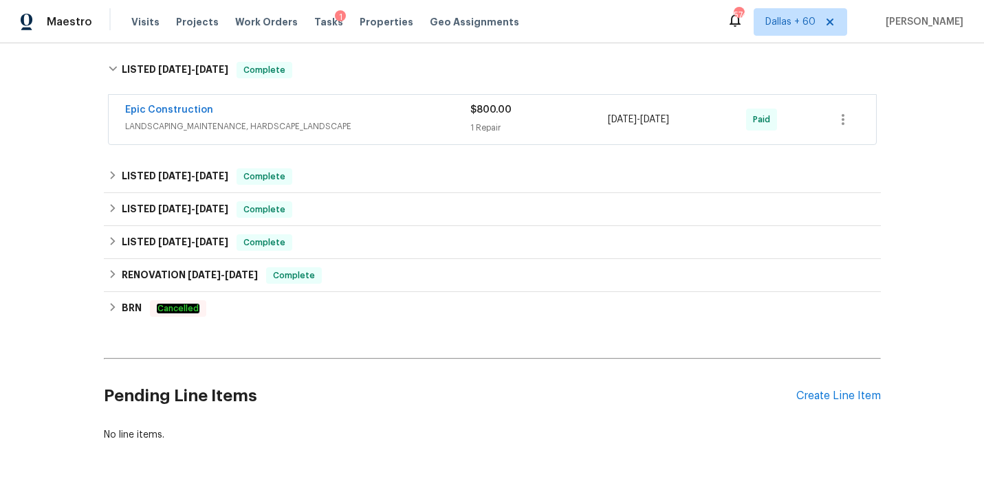
click at [399, 120] on span "LANDSCAPING_MAINTENANCE, HARDSCAPE_LANDSCAPE" at bounding box center [297, 127] width 345 height 14
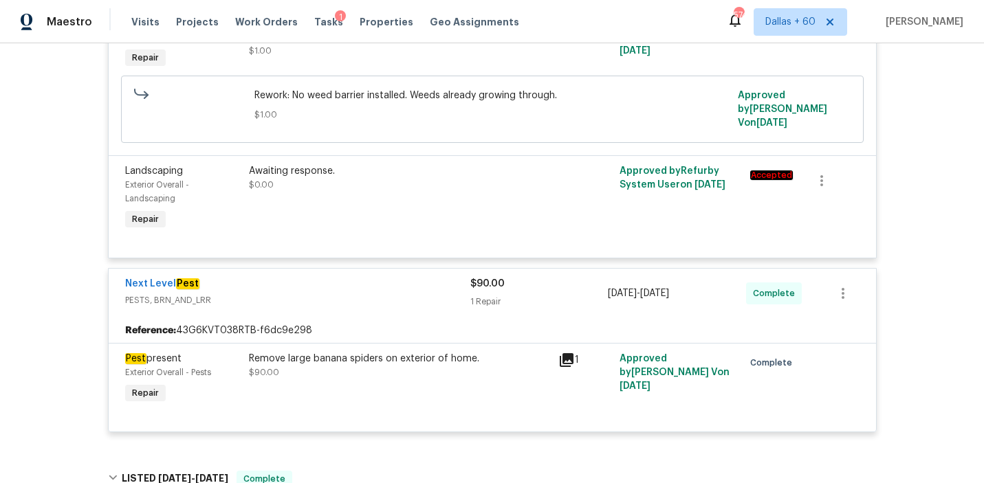
scroll to position [0, 0]
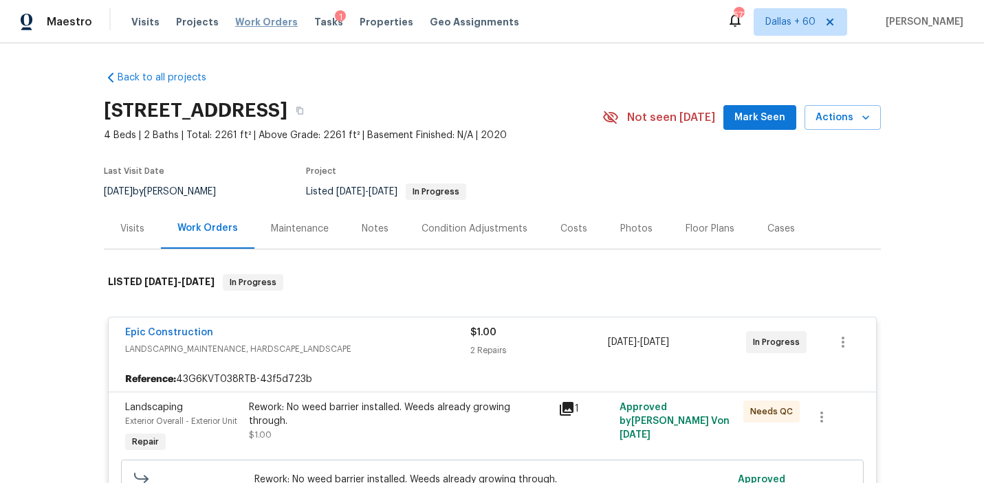
click at [261, 28] on span "Work Orders" at bounding box center [266, 22] width 63 height 14
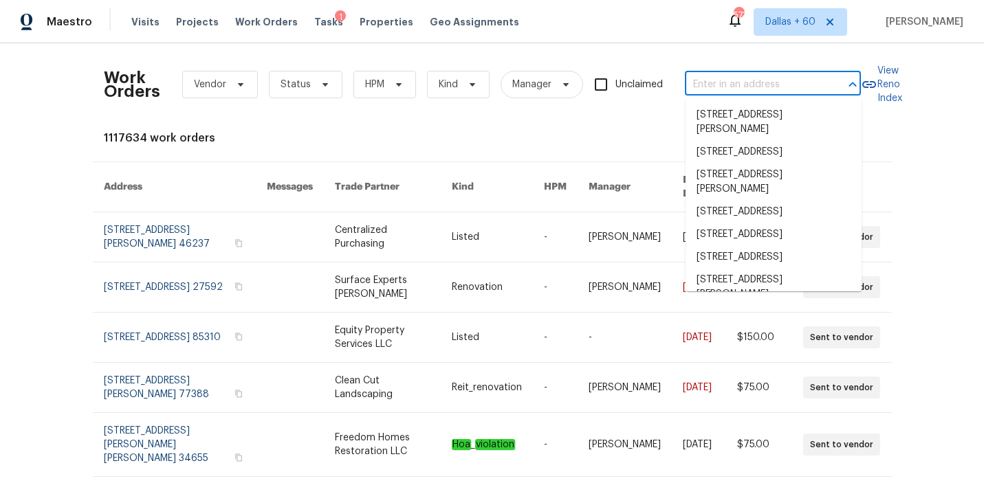
click at [739, 80] on input "text" at bounding box center [753, 84] width 137 height 21
paste input "2813 Lake Vista Dr, Wylie, TX 75098"
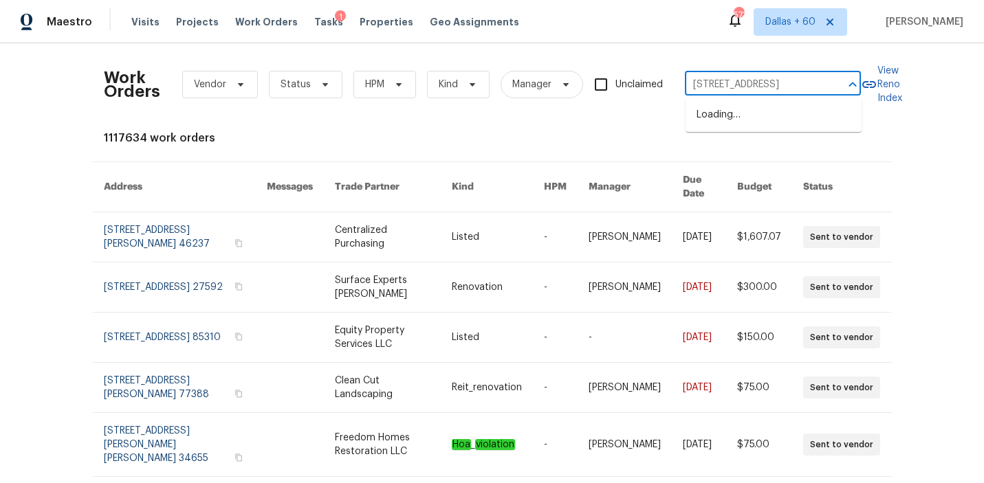
scroll to position [0, 29]
type input "2813 Lake Vista Dr, Wylie, TX 75098"
click at [736, 119] on li "2813 Lake Vista Dr, Wylie, TX 75098" at bounding box center [773, 115] width 176 height 23
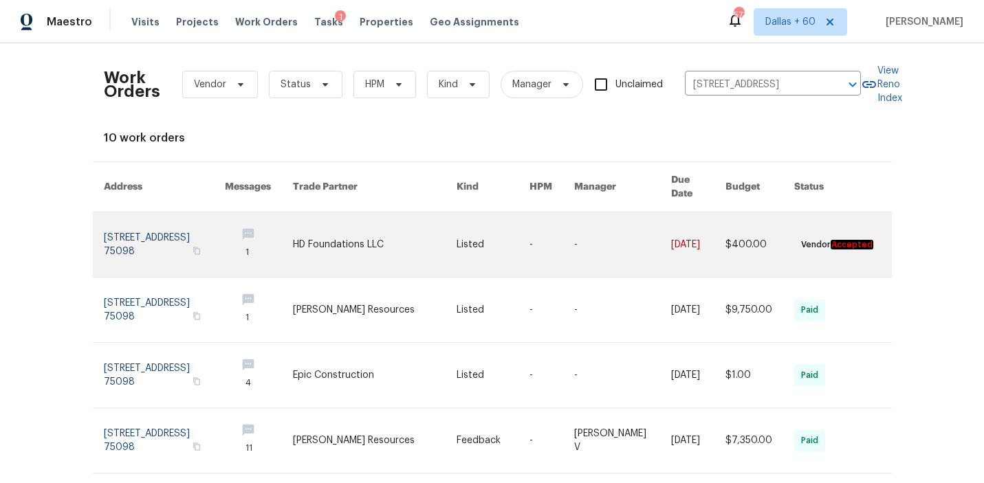
click at [434, 237] on link at bounding box center [375, 244] width 164 height 65
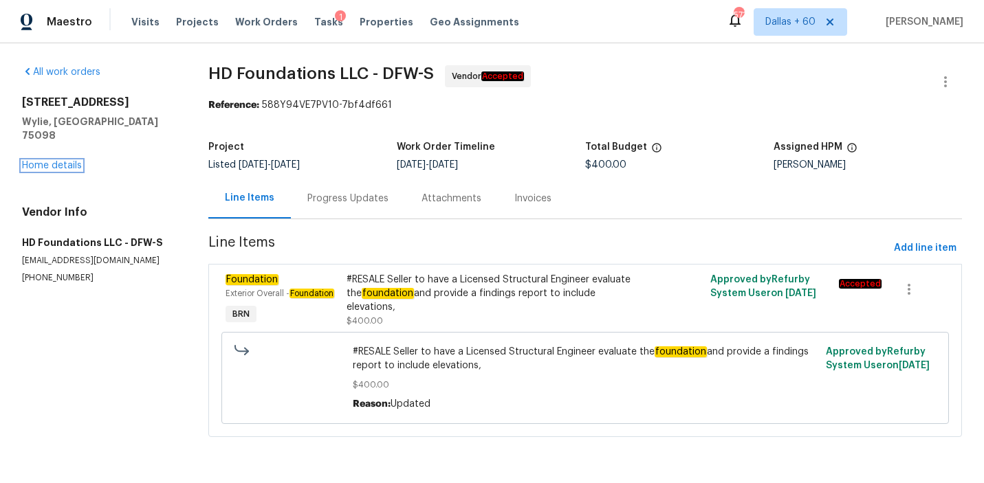
click at [63, 161] on link "Home details" at bounding box center [52, 166] width 60 height 10
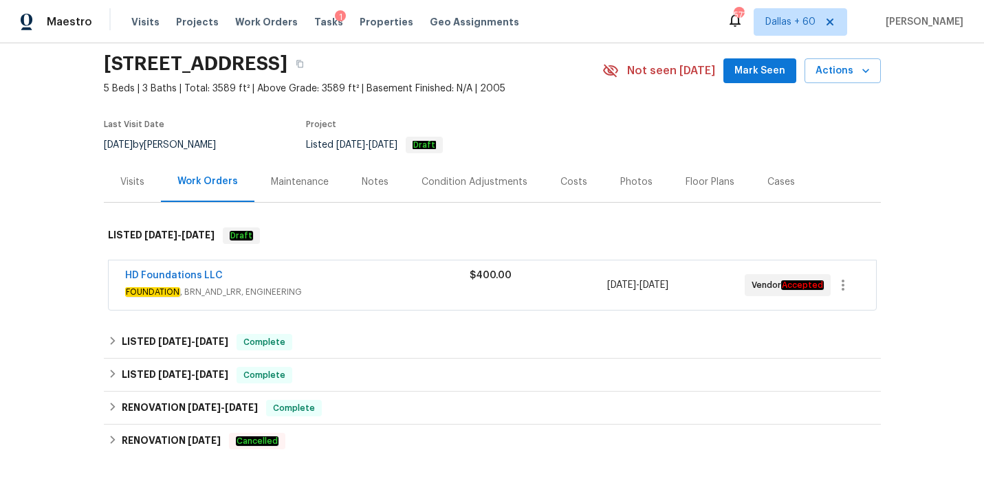
click at [371, 282] on div "HD Foundations LLC" at bounding box center [297, 277] width 344 height 16
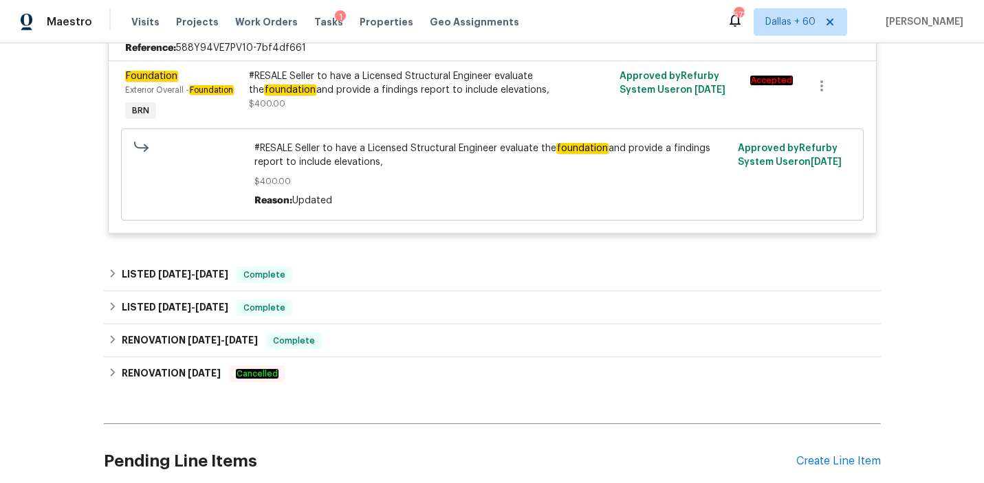
scroll to position [328, 0]
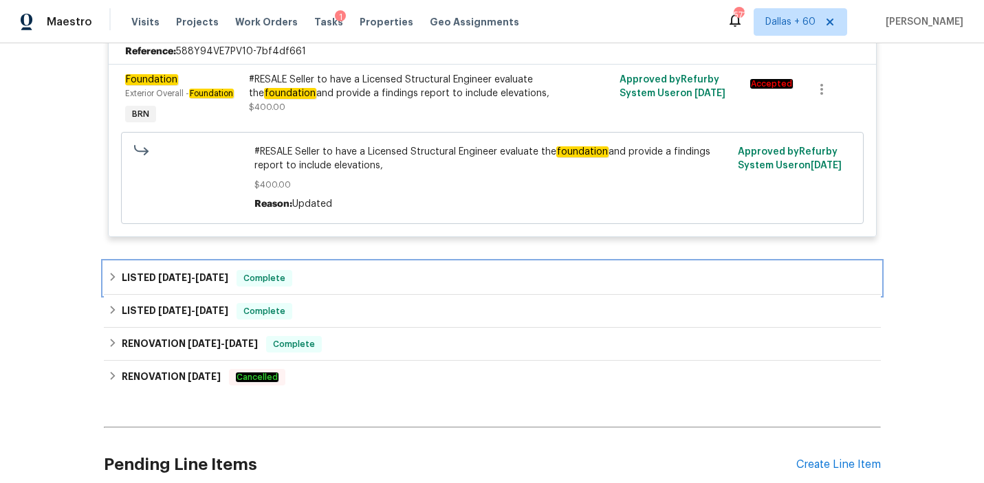
click at [398, 280] on div "LISTED 4/30/25 - 5/16/25 Complete" at bounding box center [492, 278] width 769 height 16
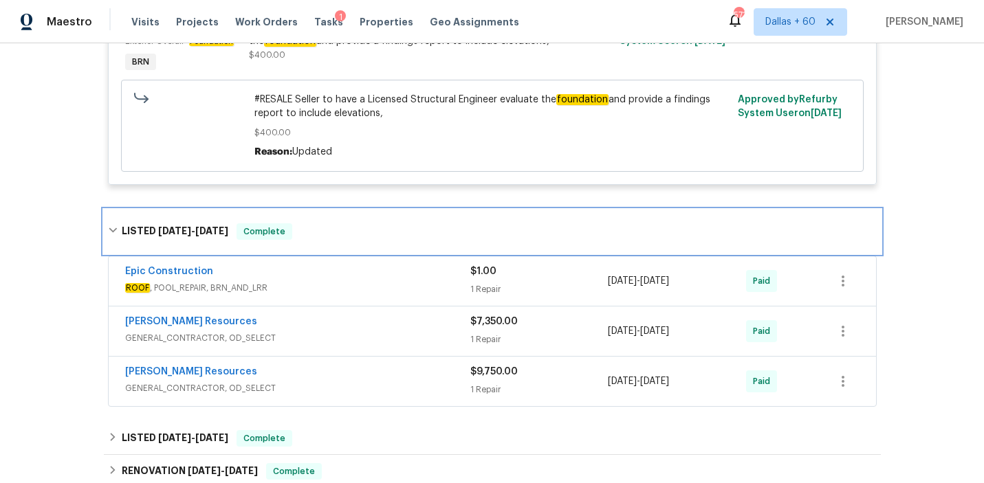
scroll to position [382, 0]
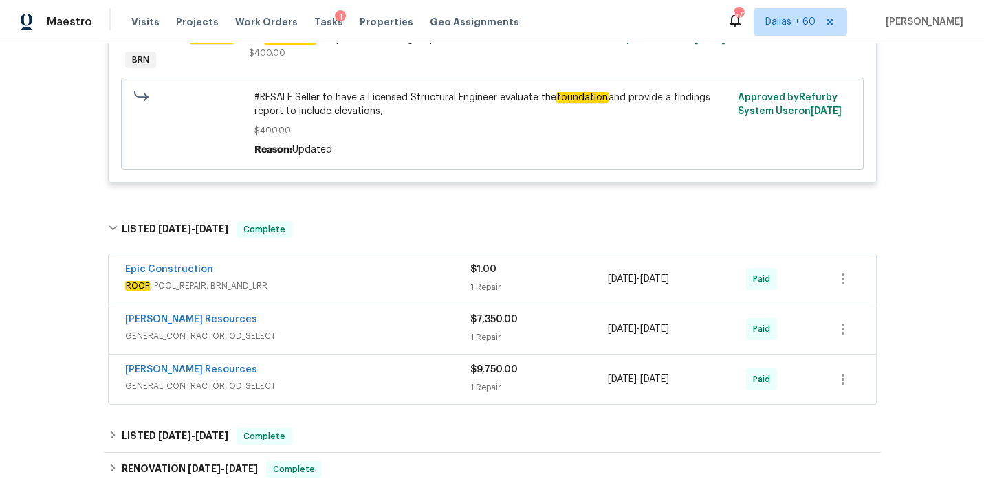
click at [398, 280] on span "ROOF , POOL_REPAIR, BRN_AND_LRR" at bounding box center [297, 286] width 345 height 14
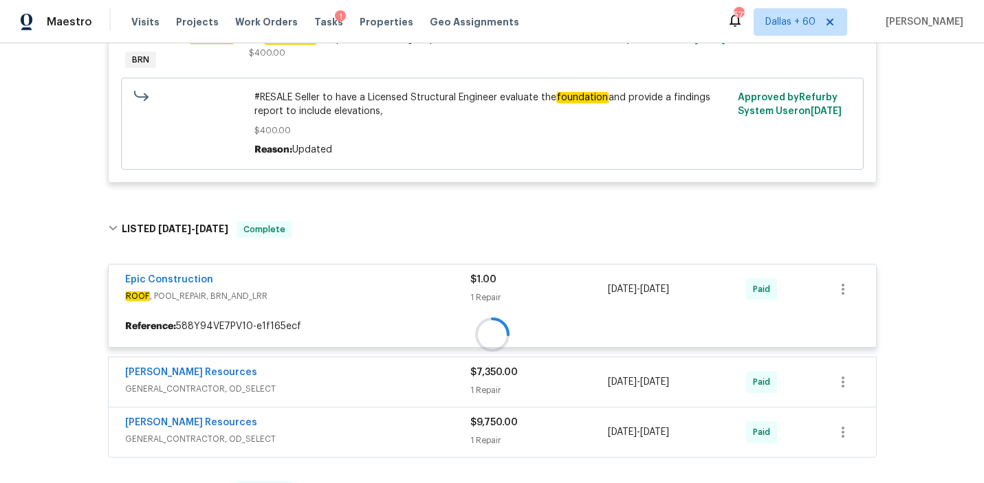
scroll to position [484, 0]
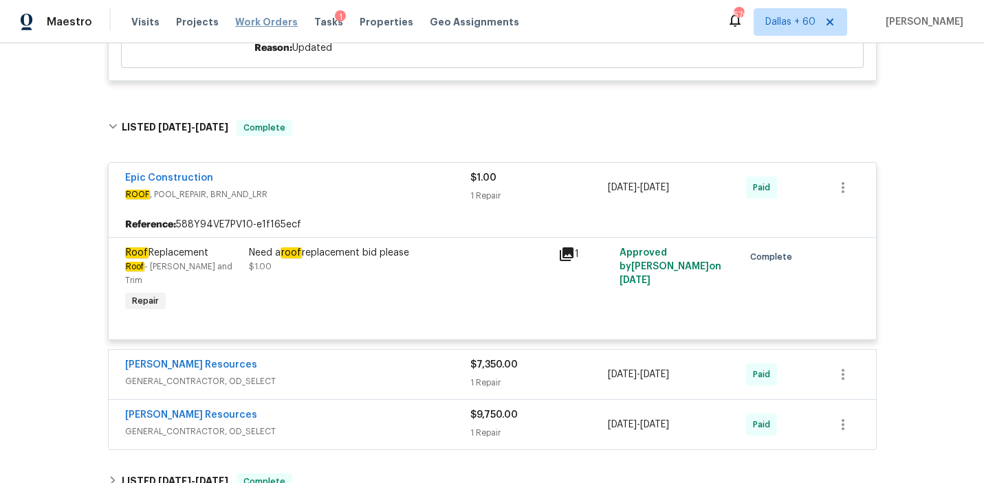
click at [267, 23] on span "Work Orders" at bounding box center [266, 22] width 63 height 14
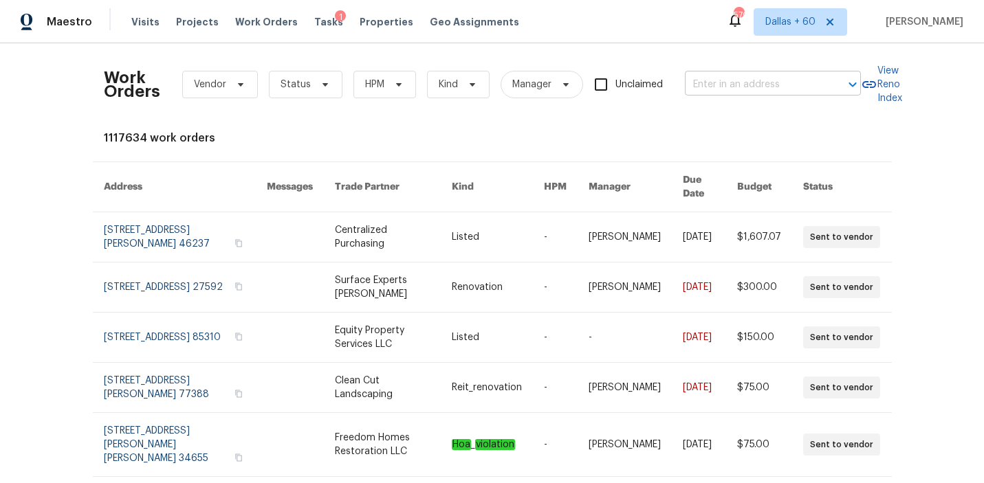
click at [709, 87] on input "text" at bounding box center [753, 84] width 137 height 21
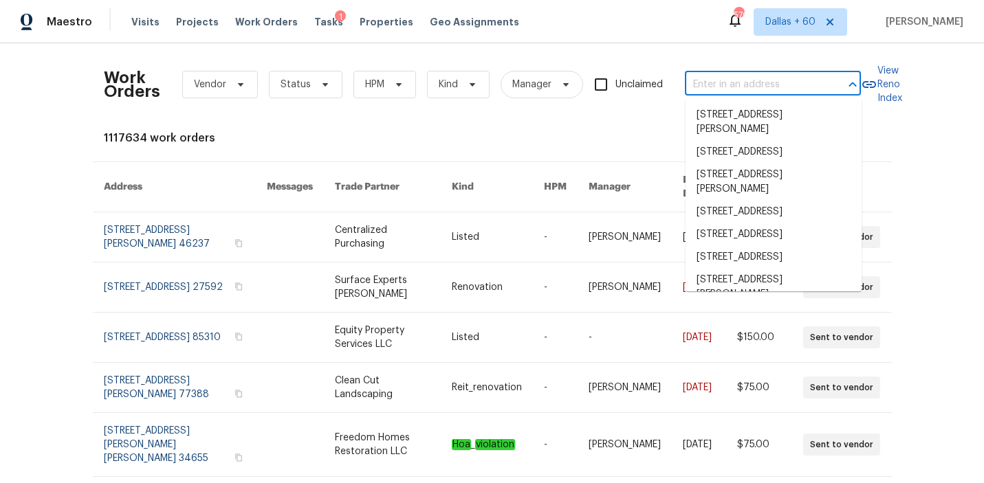
paste input "2500 S Victor St Unit A, Aurora, CO 80014"
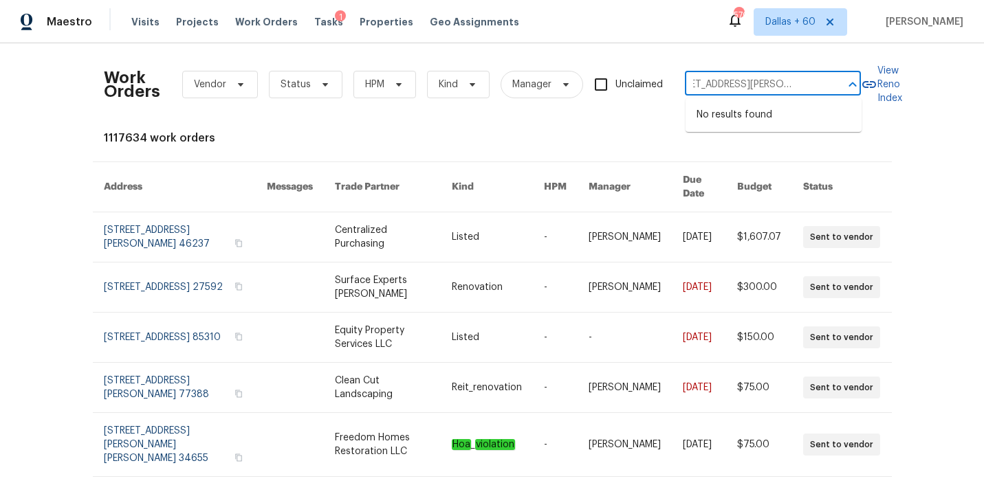
drag, startPoint x: 716, startPoint y: 86, endPoint x: 841, endPoint y: 79, distance: 125.3
click at [840, 79] on div "2500 S Victor St Unit A, Aurora, CO 80014 ​" at bounding box center [773, 84] width 176 height 21
type input "2500 S Victo"
click at [756, 125] on li "2500 S Victor St Unit A, Aurora, CO 80014" at bounding box center [773, 122] width 176 height 37
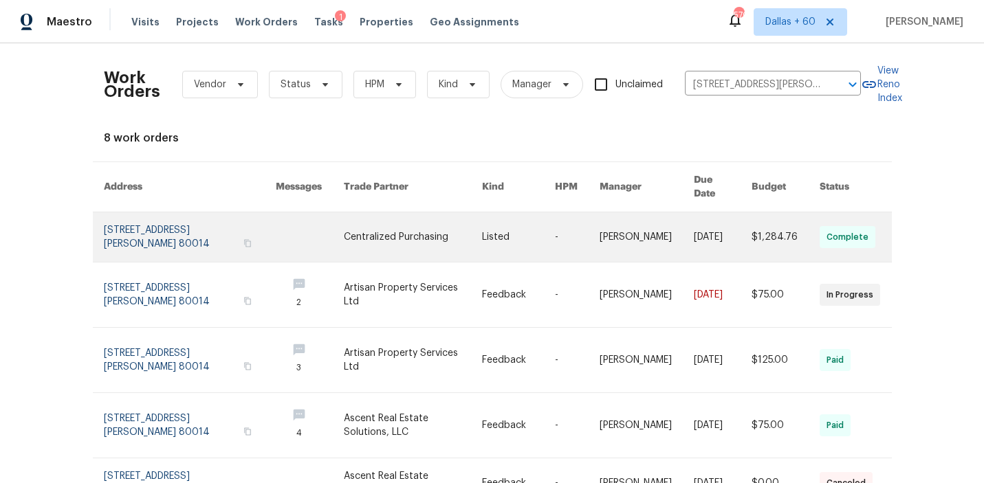
click at [608, 212] on link at bounding box center [646, 236] width 94 height 49
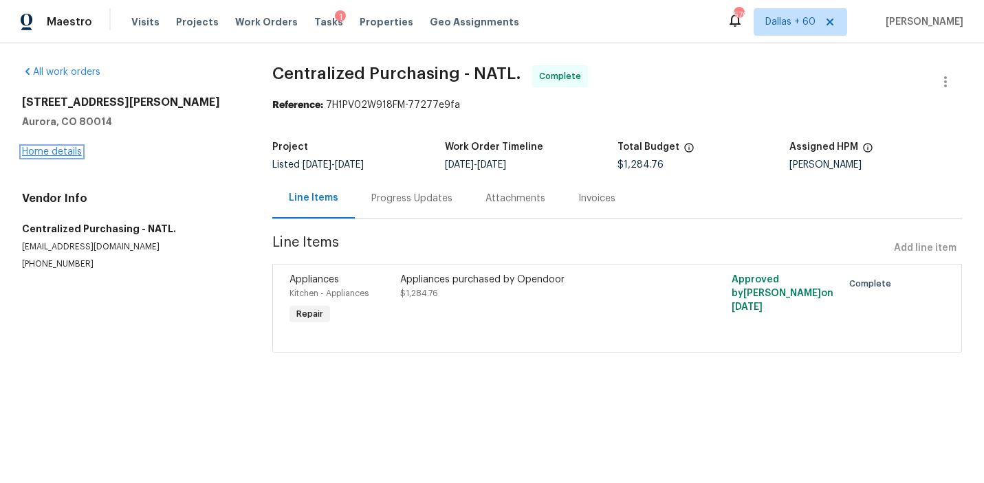
click at [45, 151] on link "Home details" at bounding box center [52, 152] width 60 height 10
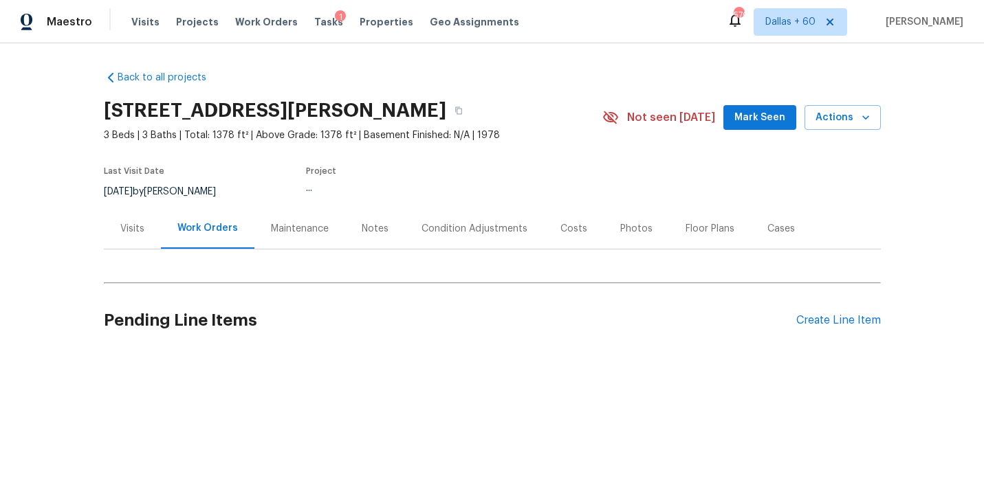
click at [131, 233] on div "Visits" at bounding box center [132, 229] width 24 height 14
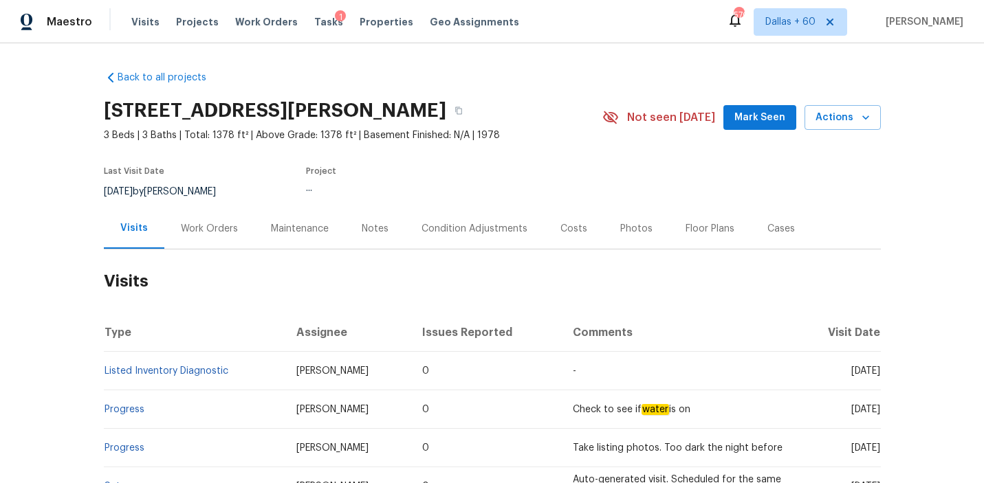
click at [219, 225] on div "Work Orders" at bounding box center [209, 229] width 57 height 14
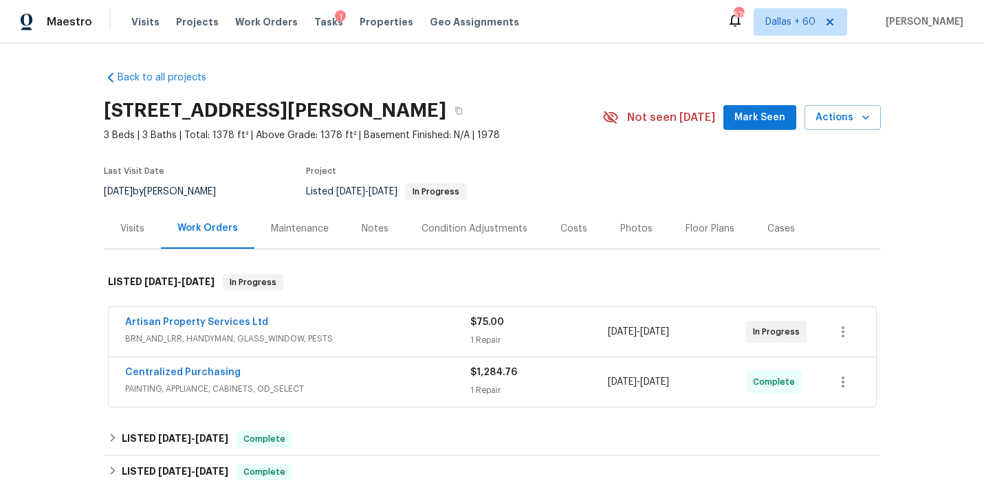
scroll to position [71, 0]
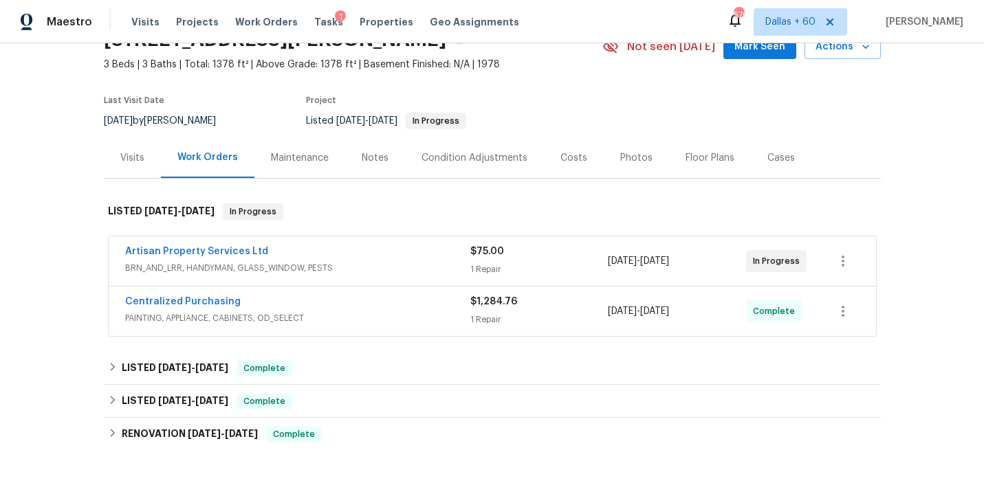
click at [371, 258] on div "Artisan Property Services Ltd" at bounding box center [297, 253] width 345 height 16
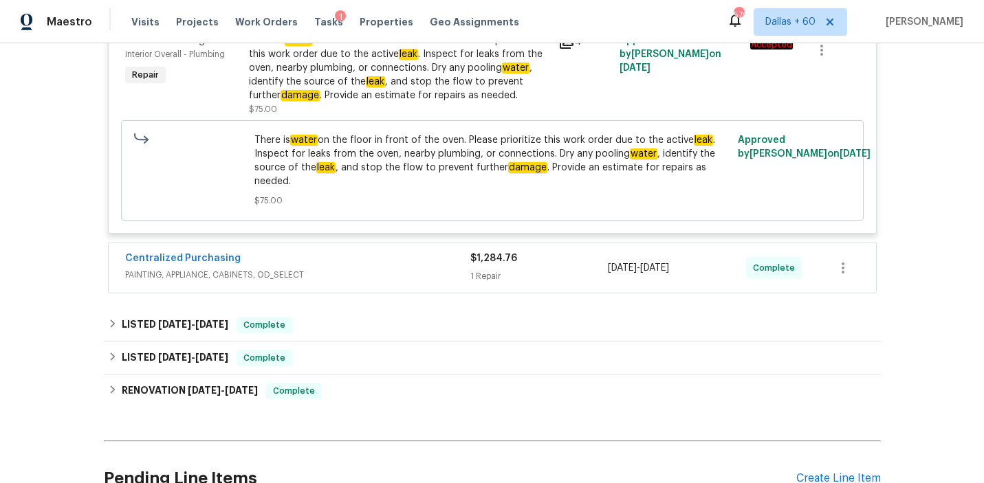
click at [371, 259] on div "Centralized Purchasing" at bounding box center [297, 260] width 345 height 16
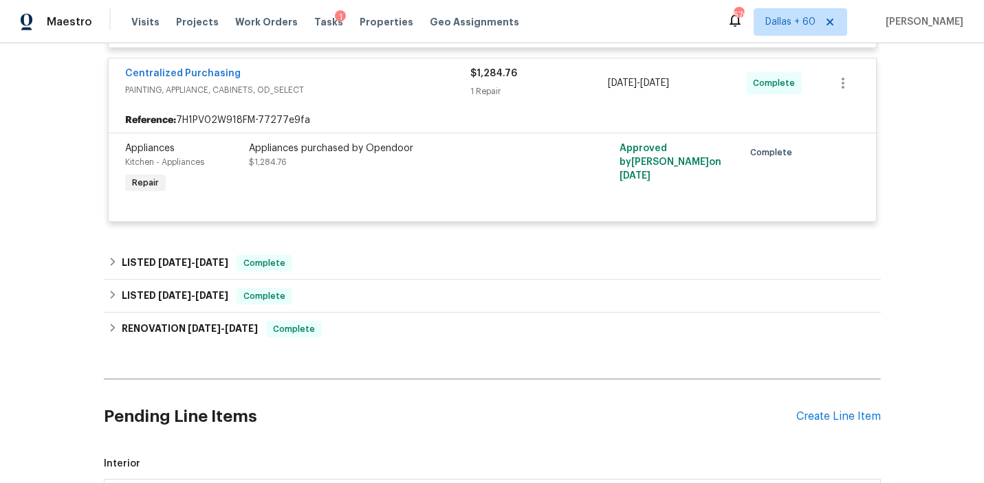
scroll to position [560, 0]
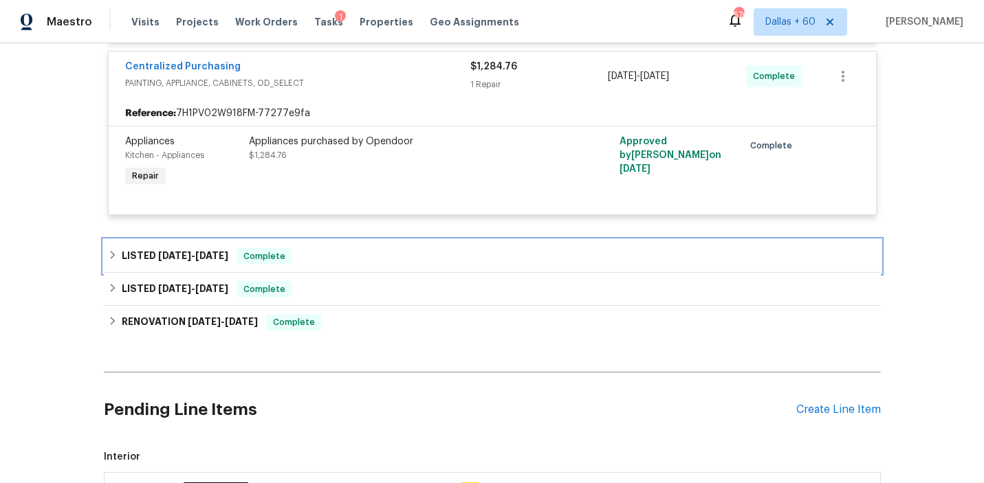
click at [364, 252] on div "LISTED 6/12/25 - 6/17/25 Complete" at bounding box center [492, 256] width 769 height 16
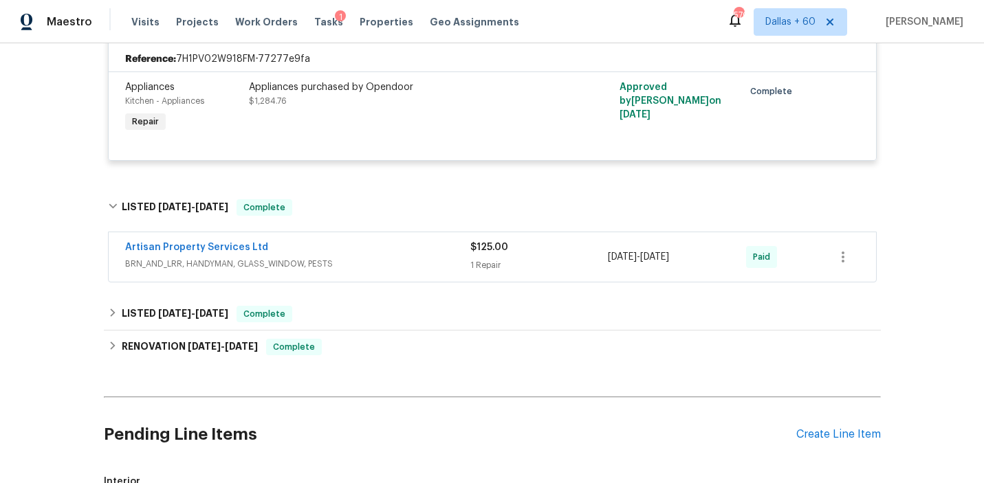
click at [363, 246] on div "Artisan Property Services Ltd" at bounding box center [297, 249] width 345 height 16
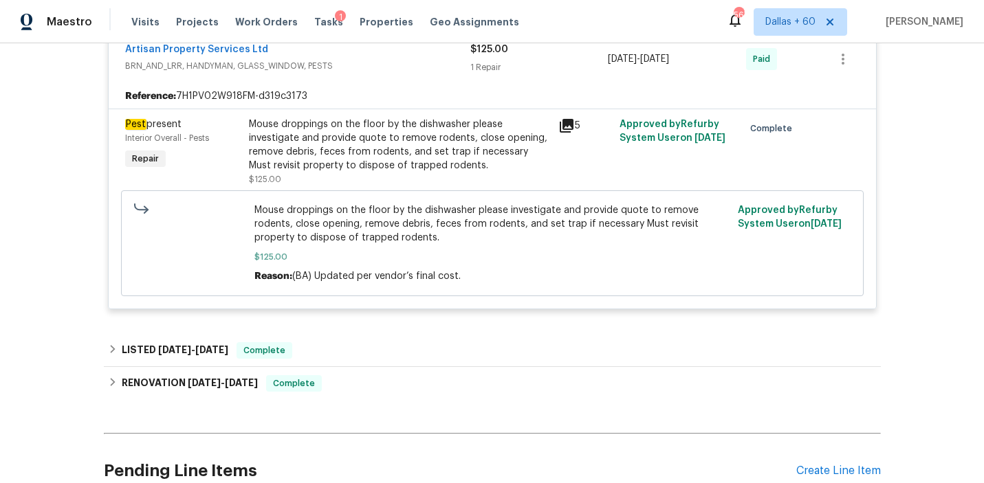
scroll to position [821, 0]
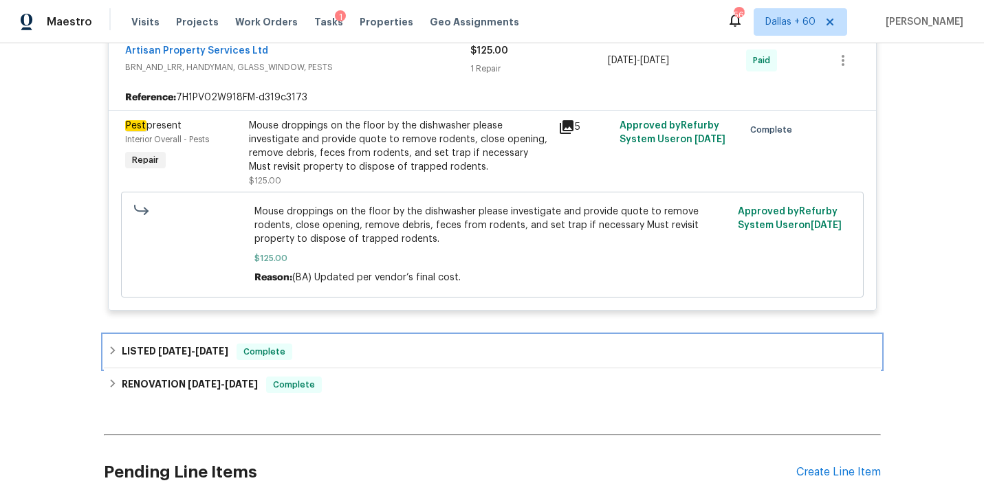
click at [377, 360] on div "LISTED 3/19/25 - 3/26/25 Complete" at bounding box center [492, 352] width 769 height 16
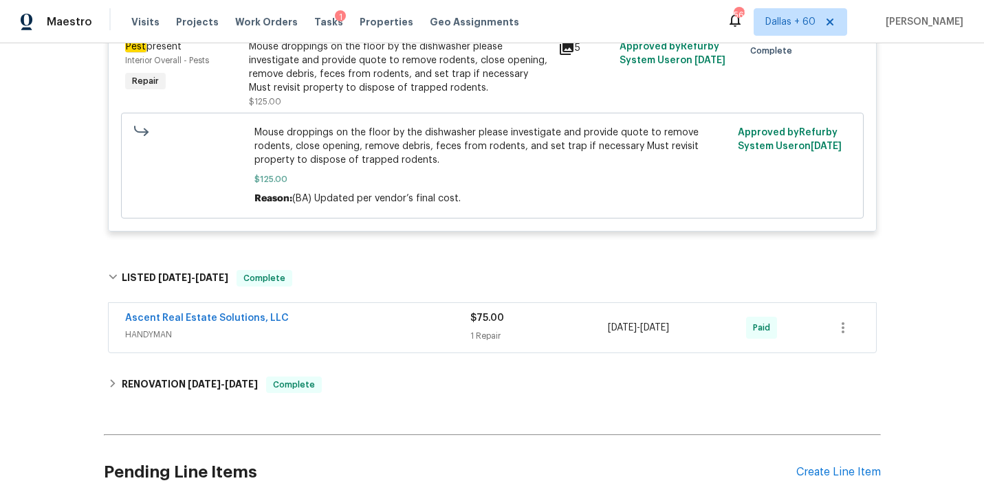
click at [372, 332] on span "HANDYMAN" at bounding box center [297, 335] width 345 height 14
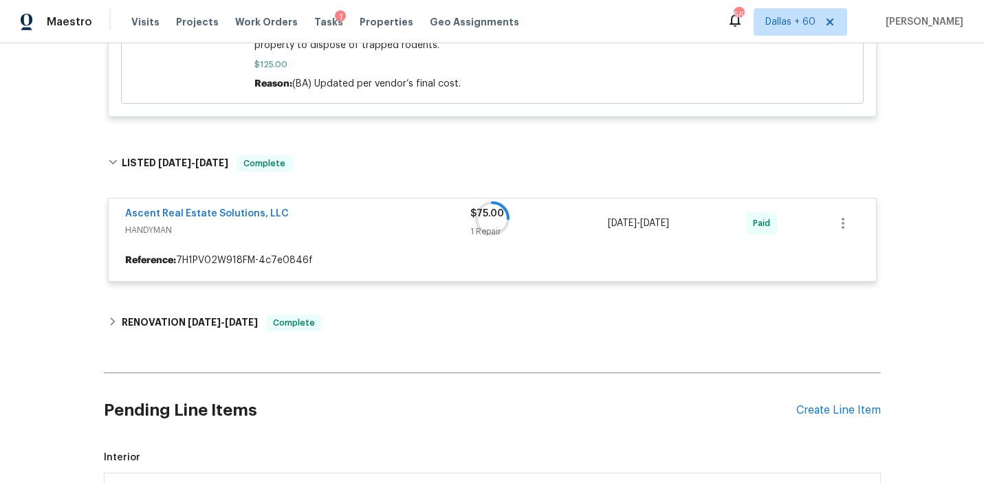
scroll to position [1023, 0]
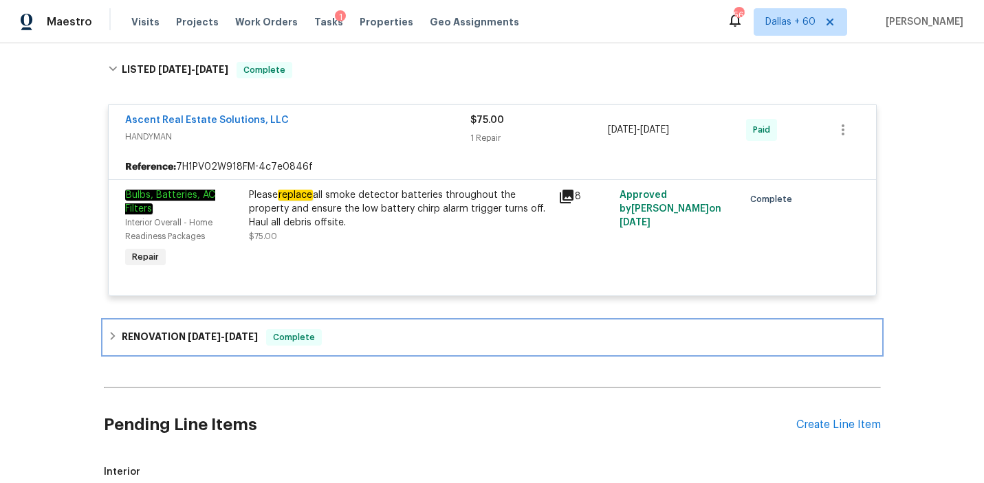
click at [372, 332] on div "RENOVATION 1/6/25 - 1/10/25 Complete" at bounding box center [492, 337] width 769 height 16
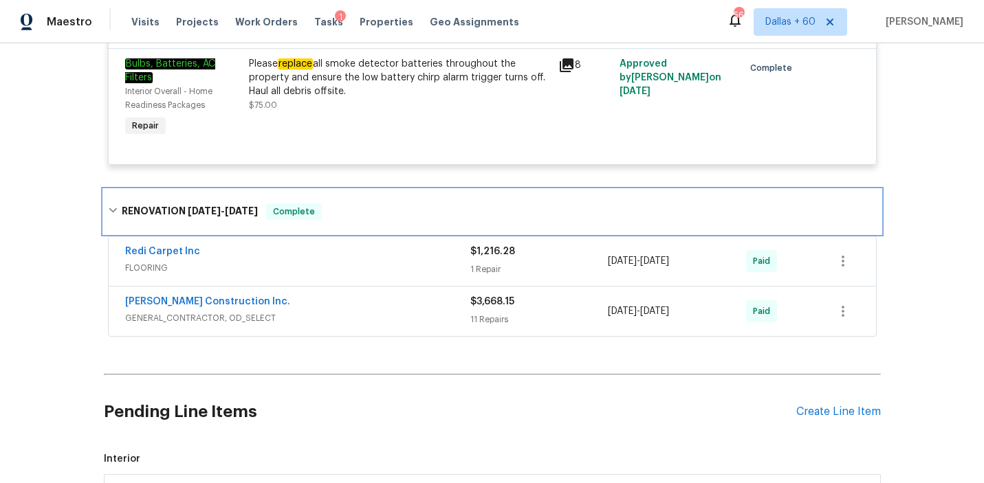
scroll to position [1240, 0]
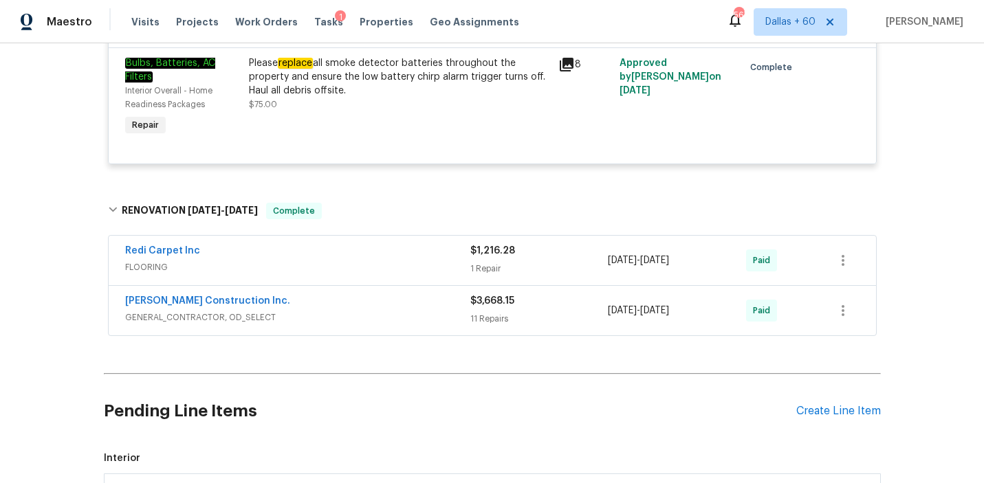
click at [366, 321] on span "GENERAL_CONTRACTOR, OD_SELECT" at bounding box center [297, 318] width 345 height 14
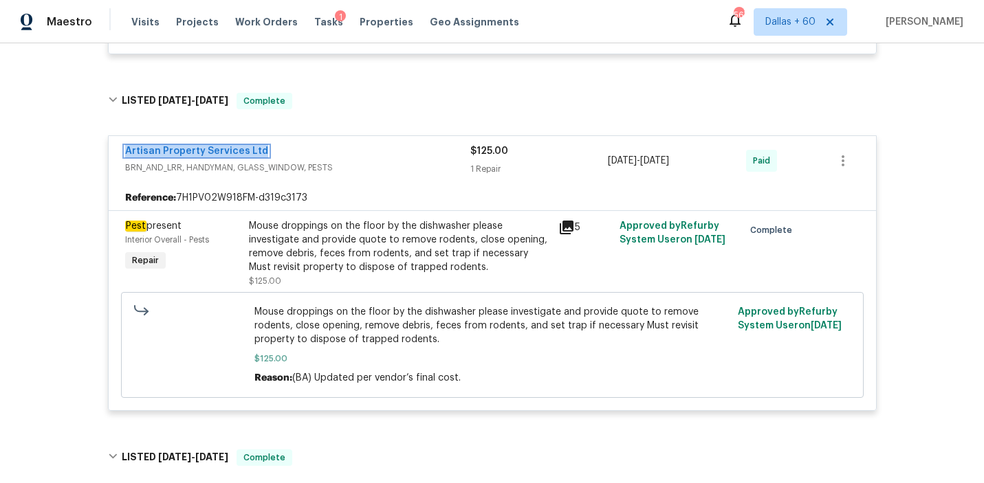
scroll to position [722, 0]
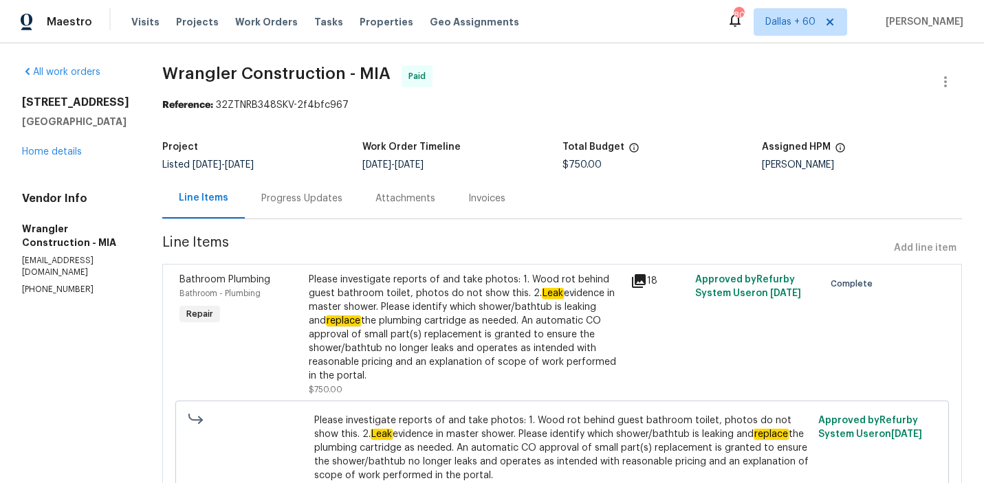
scroll to position [38, 0]
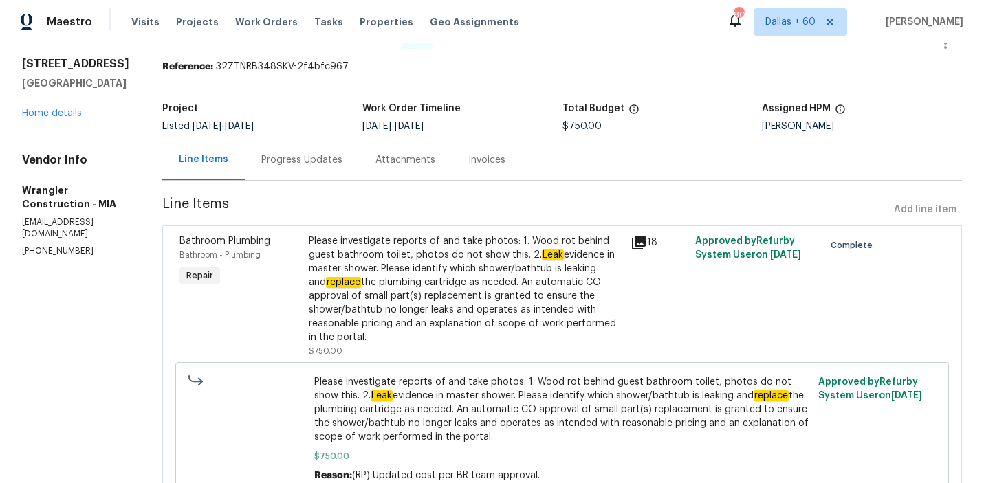
click at [276, 157] on div "Progress Updates" at bounding box center [301, 160] width 81 height 14
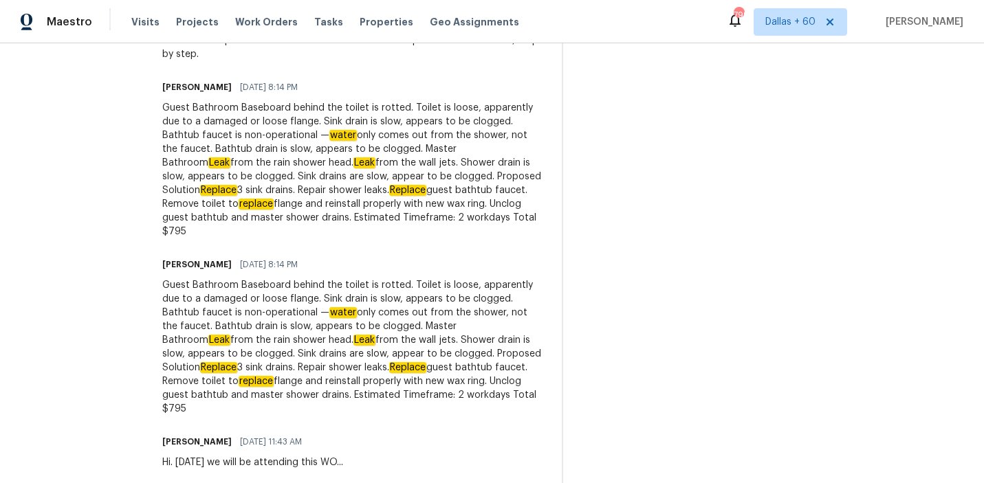
scroll to position [613, 0]
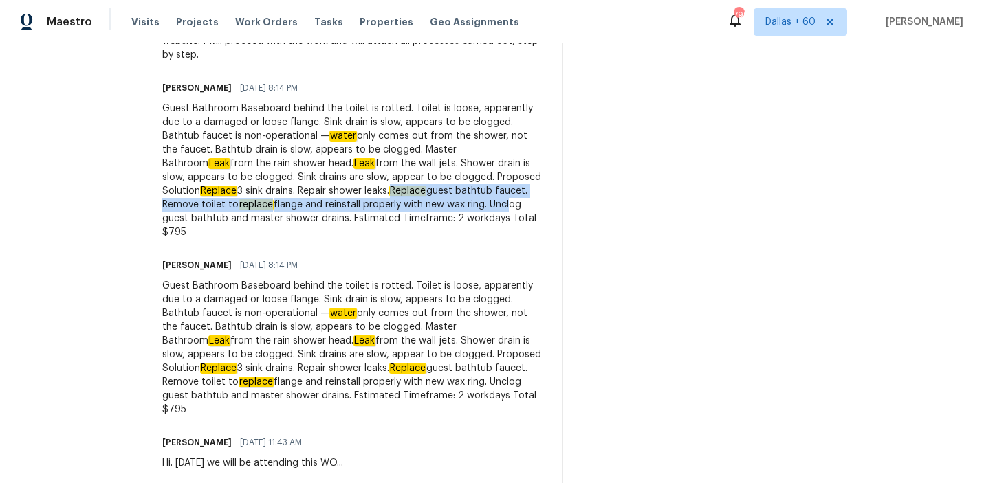
drag, startPoint x: 124, startPoint y: 179, endPoint x: 202, endPoint y: 185, distance: 77.9
click at [204, 185] on div "Guest Bathroom Baseboard behind the toilet is rotted. Toilet is loose, apparent…" at bounding box center [353, 170] width 383 height 137
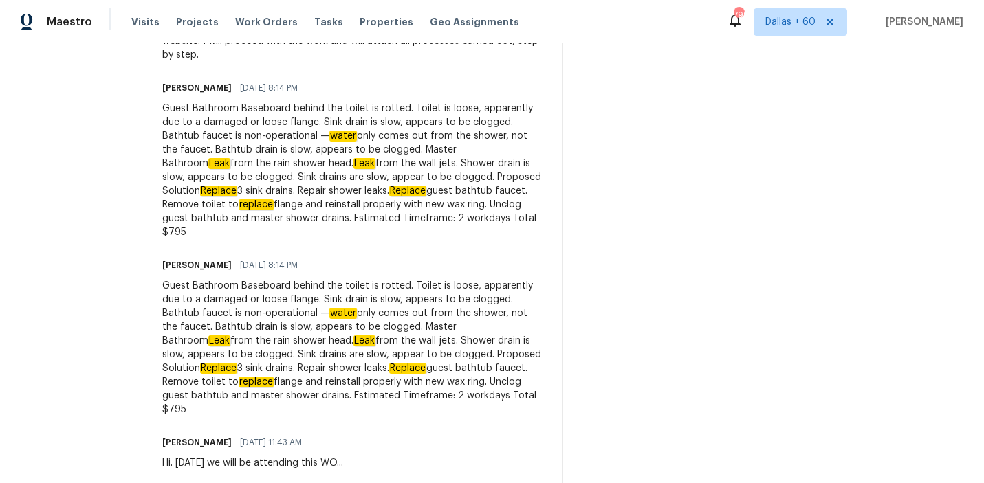
click at [349, 223] on div "Trade Partner Updates [PERSON_NAME] P [DATE] 8:39 PM WO closed. Thanks, Have a …" at bounding box center [353, 224] width 383 height 741
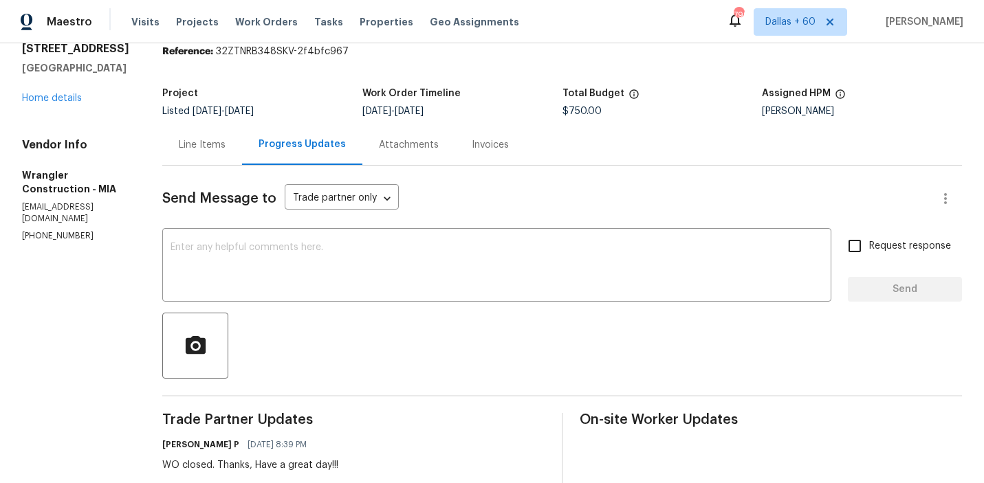
scroll to position [51, 0]
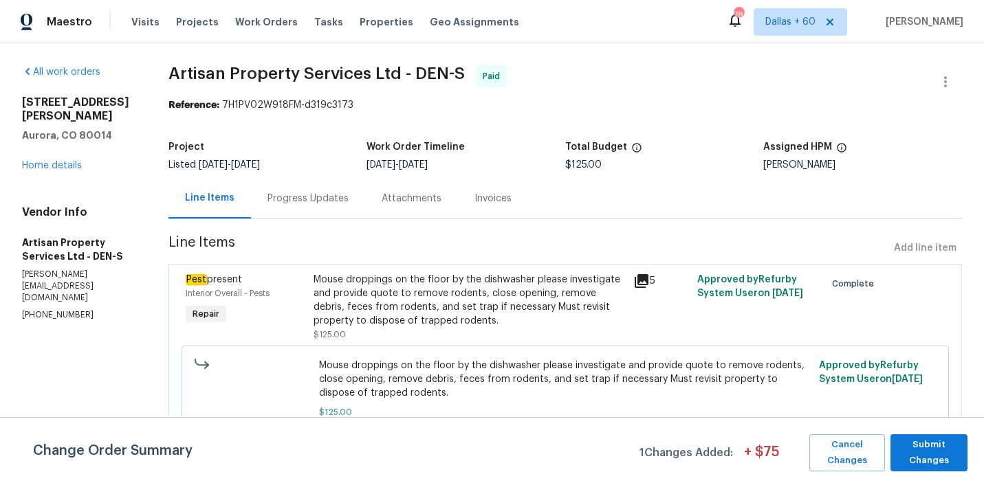
click at [320, 192] on div "Progress Updates" at bounding box center [307, 199] width 81 height 14
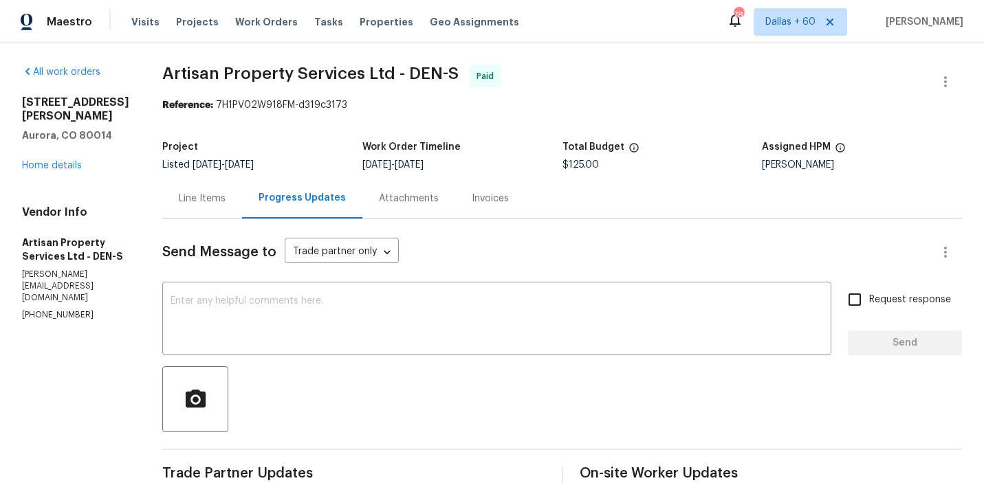
click at [463, 189] on div "Invoices" at bounding box center [490, 198] width 70 height 41
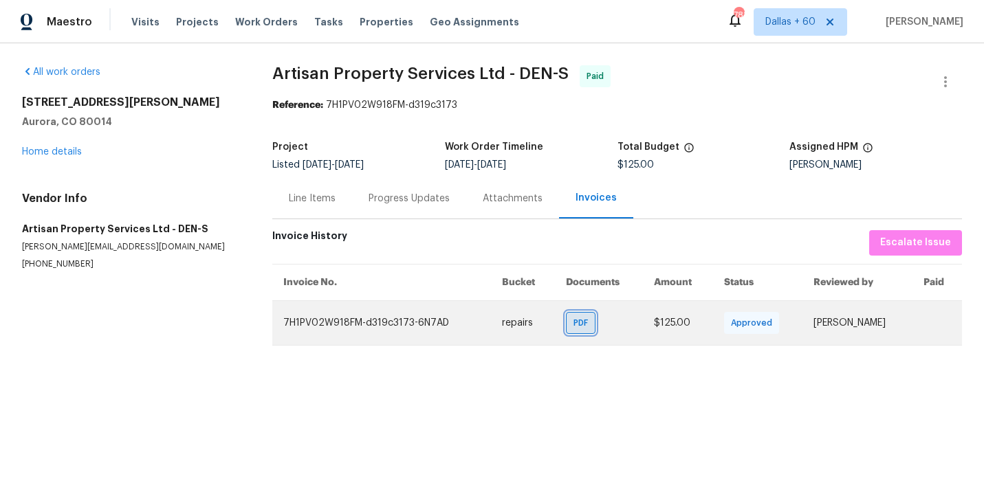
click at [573, 320] on span "PDF" at bounding box center [583, 323] width 20 height 14
